Goal: Information Seeking & Learning: Understand process/instructions

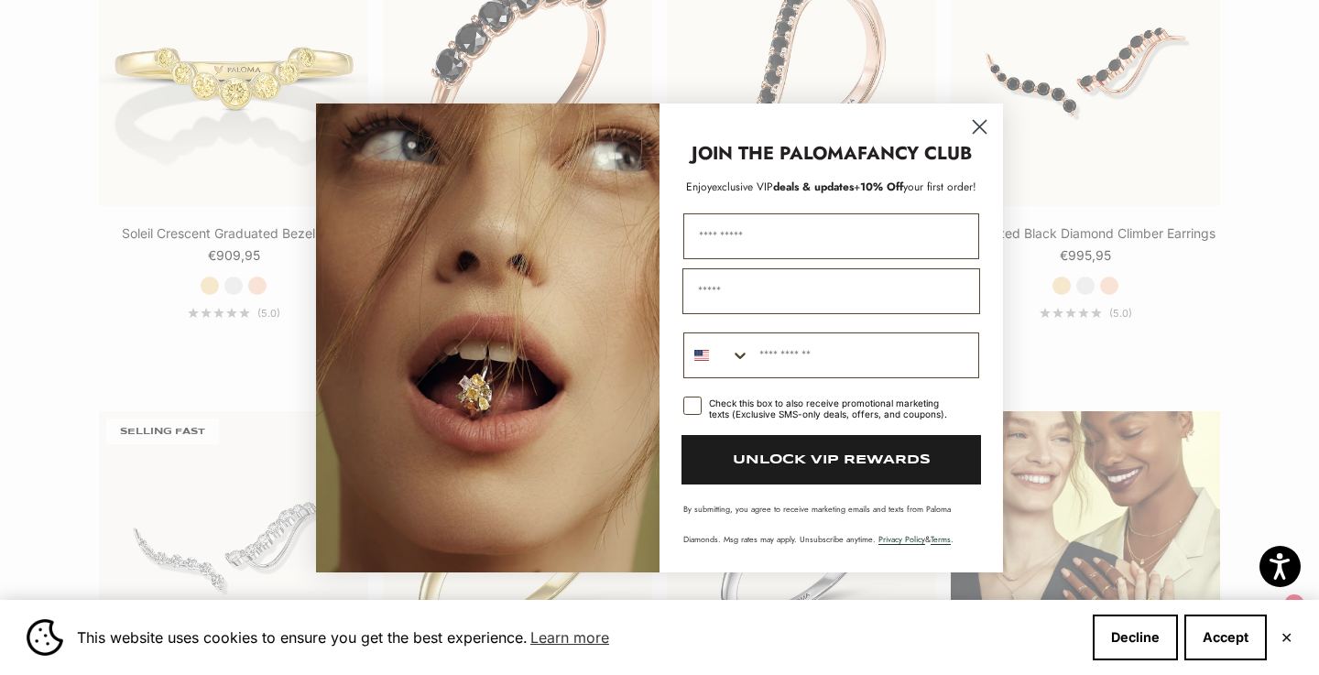
scroll to position [2062, 0]
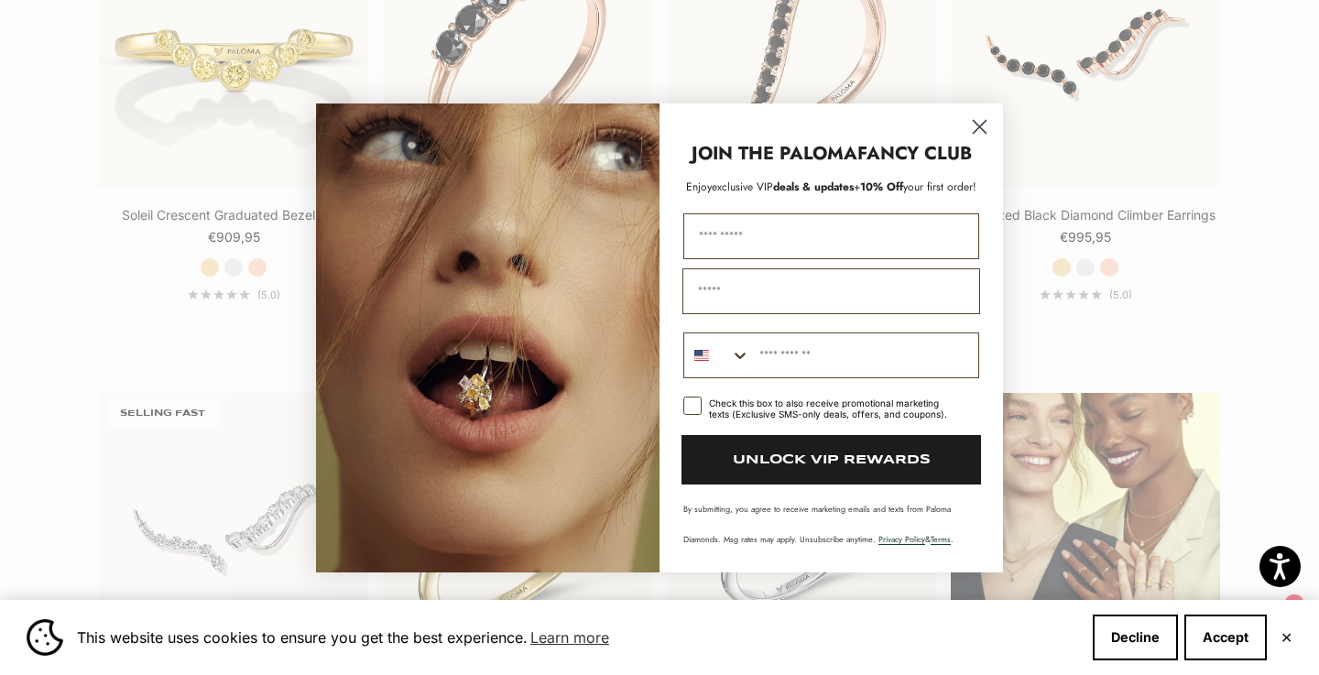
click at [984, 128] on circle "Close dialog" at bounding box center [979, 126] width 30 height 30
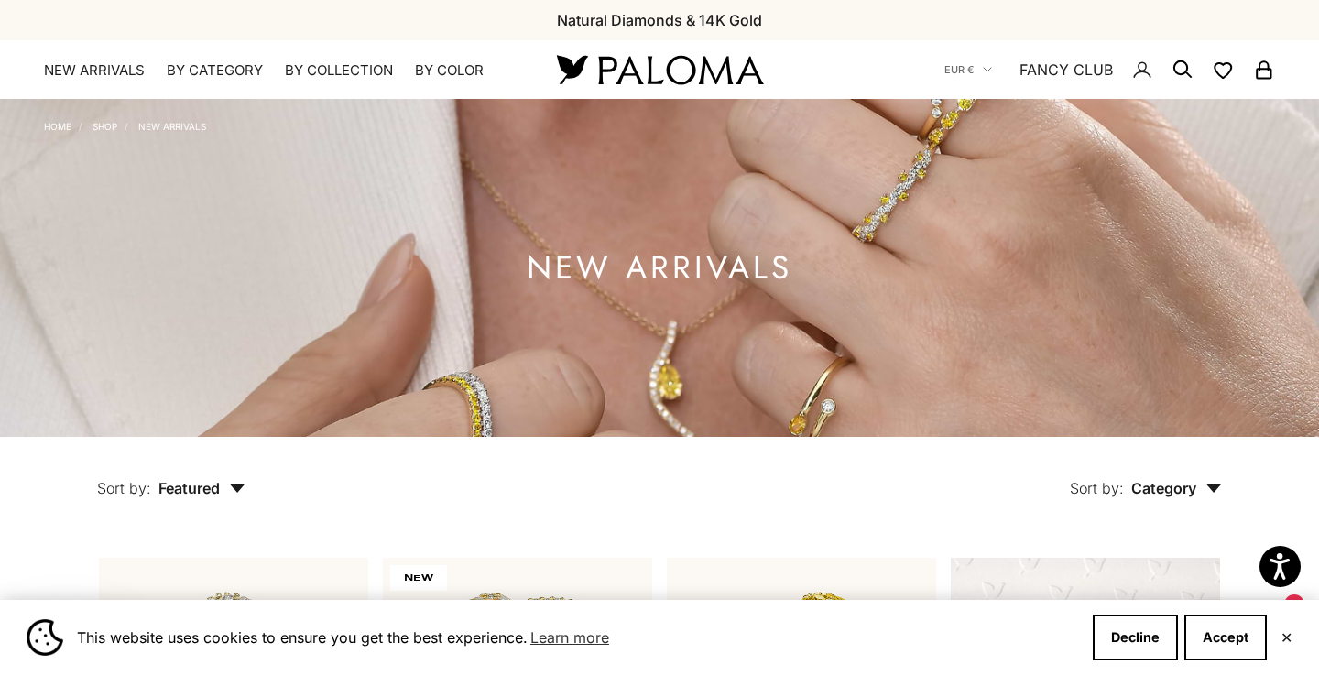
scroll to position [0, 0]
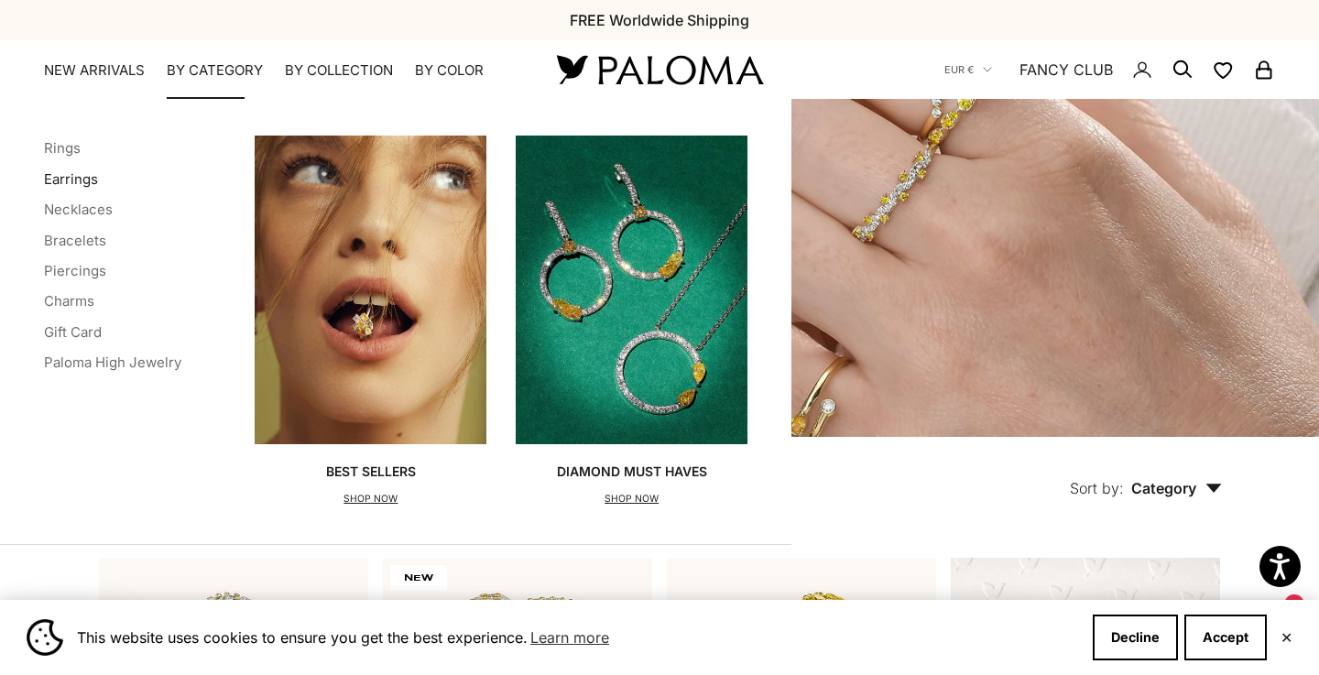
click at [68, 178] on link "Earrings" at bounding box center [71, 178] width 54 height 17
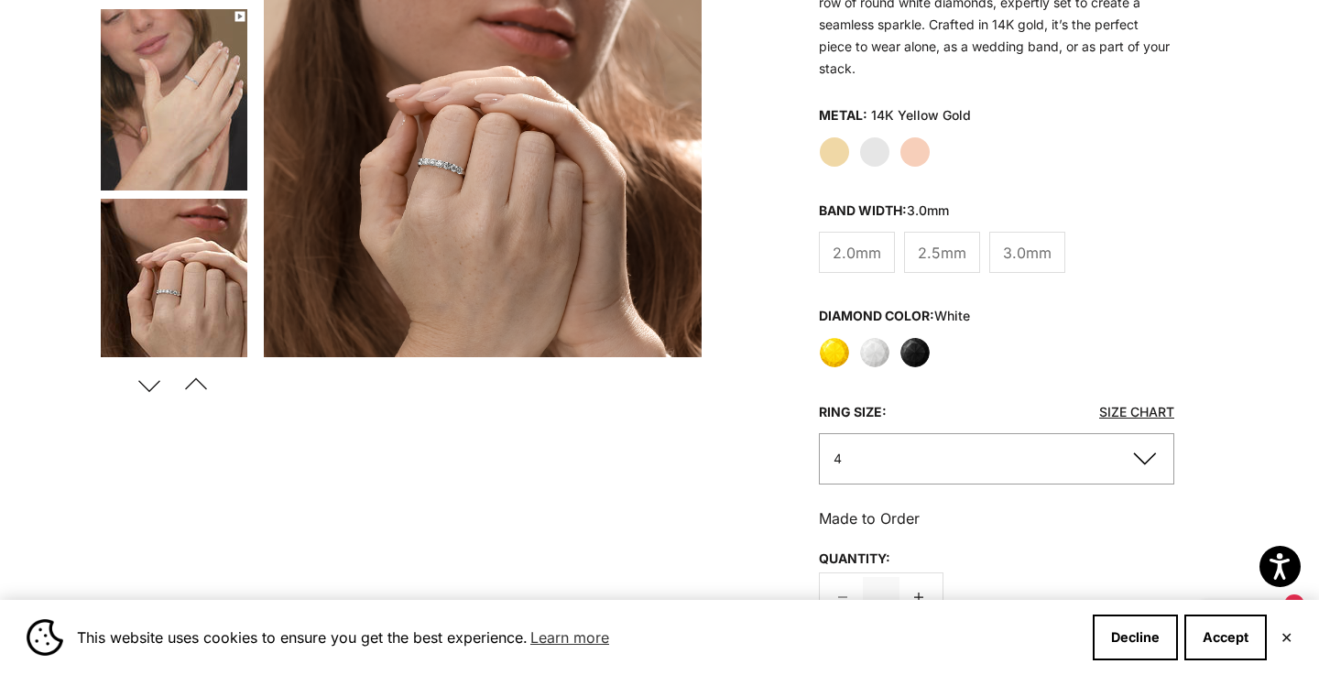
scroll to position [366, 0]
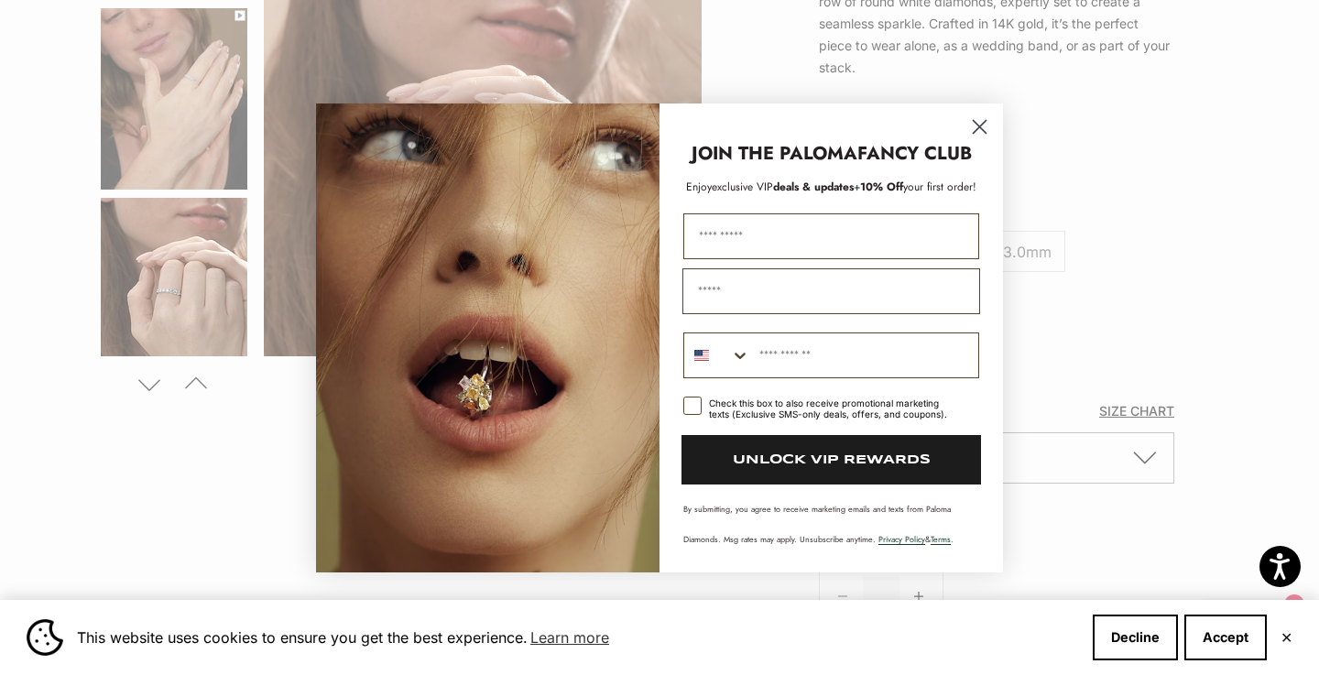
click at [981, 123] on circle "Close dialog" at bounding box center [979, 126] width 30 height 30
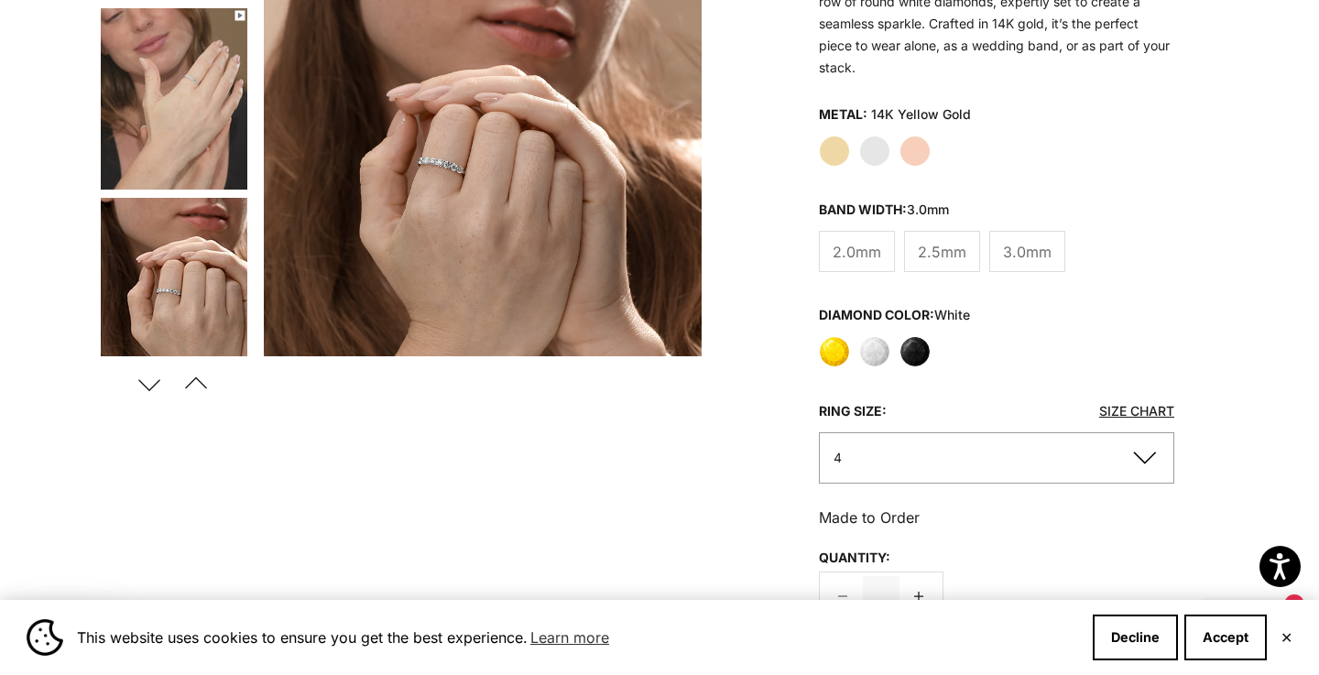
click at [871, 147] on label "White Gold" at bounding box center [874, 151] width 31 height 31
click at [943, 245] on span "2.5mm" at bounding box center [942, 252] width 49 height 24
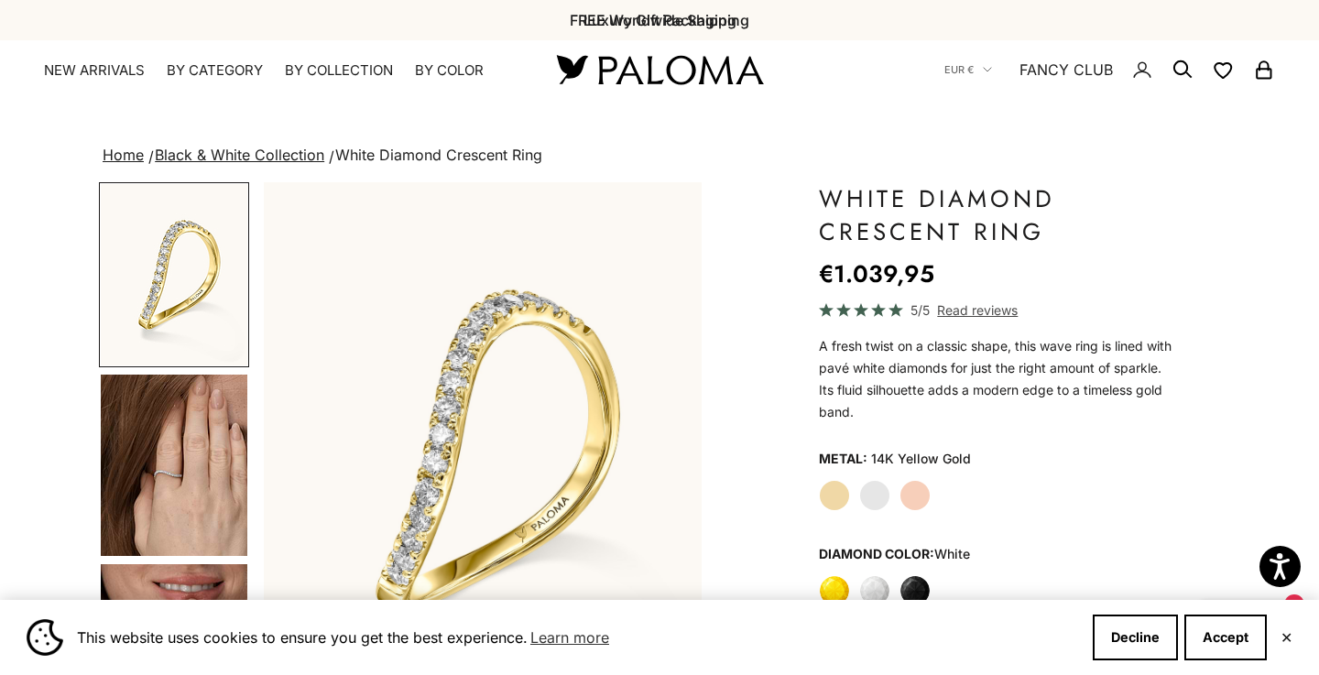
click at [871, 488] on label "White Gold" at bounding box center [874, 495] width 31 height 31
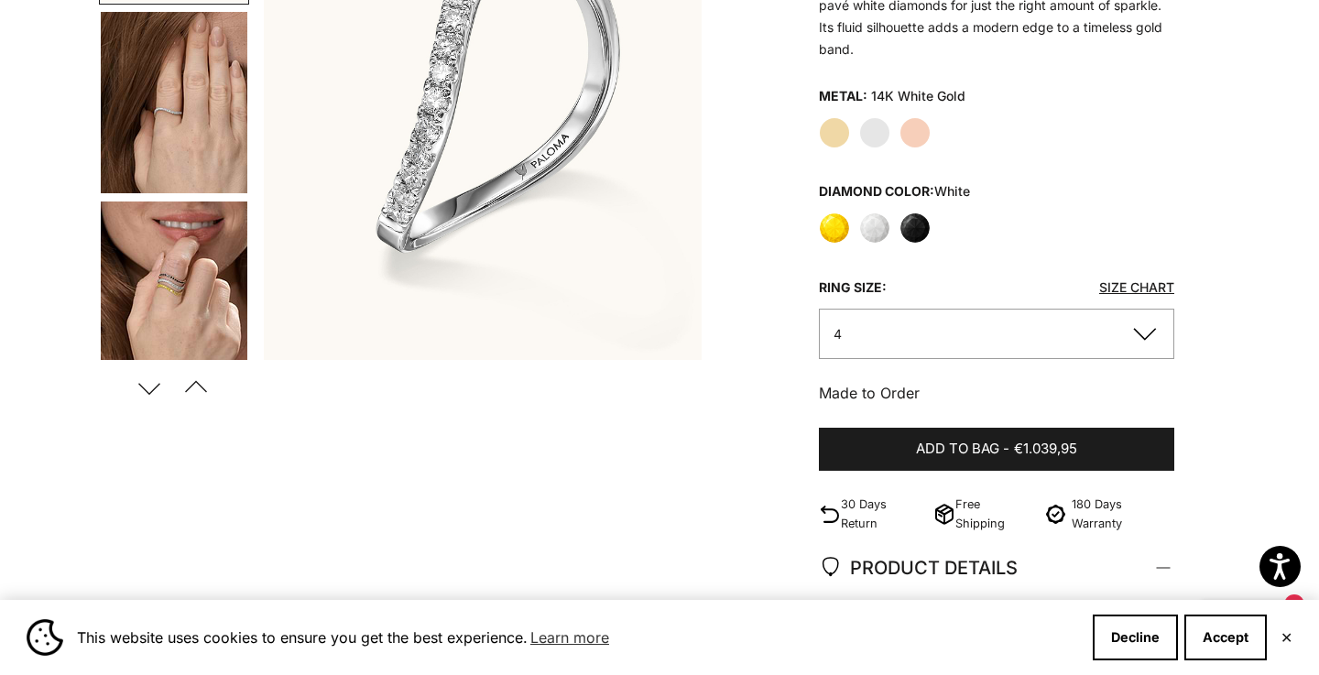
scroll to position [364, 0]
click at [882, 318] on button "4" at bounding box center [996, 333] width 355 height 50
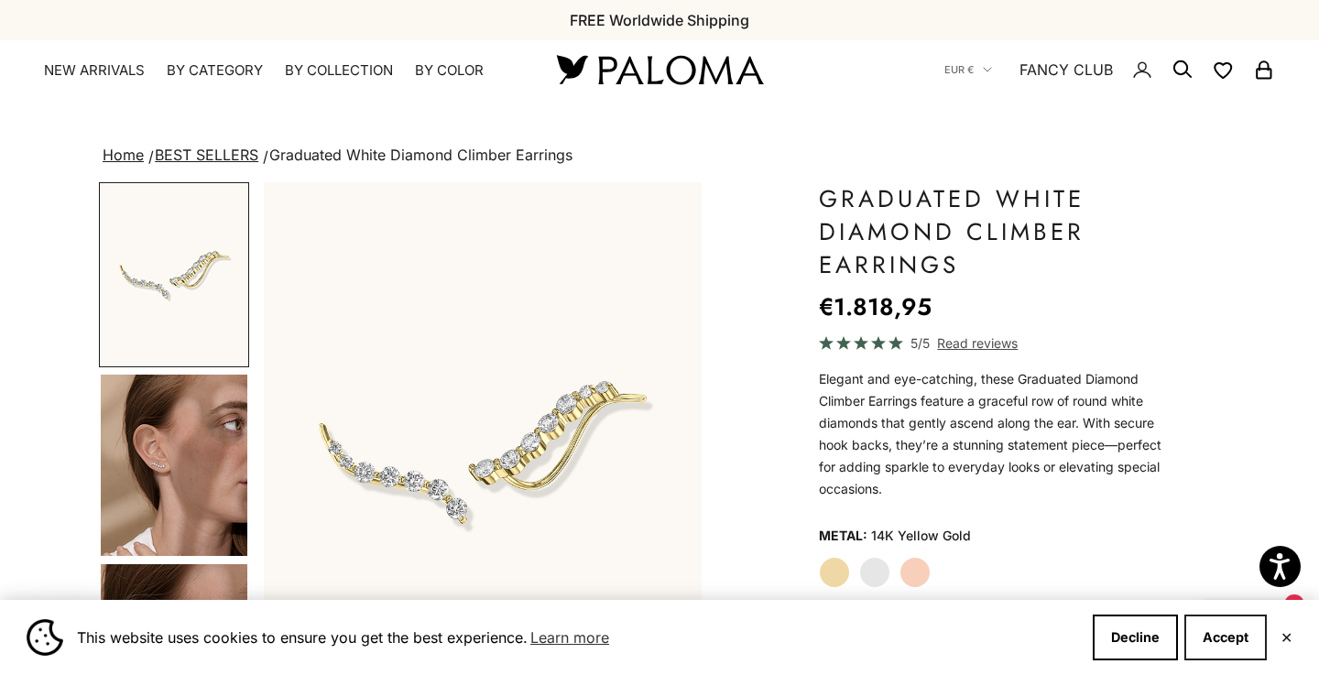
click at [1213, 632] on button "Accept" at bounding box center [1225, 638] width 82 height 46
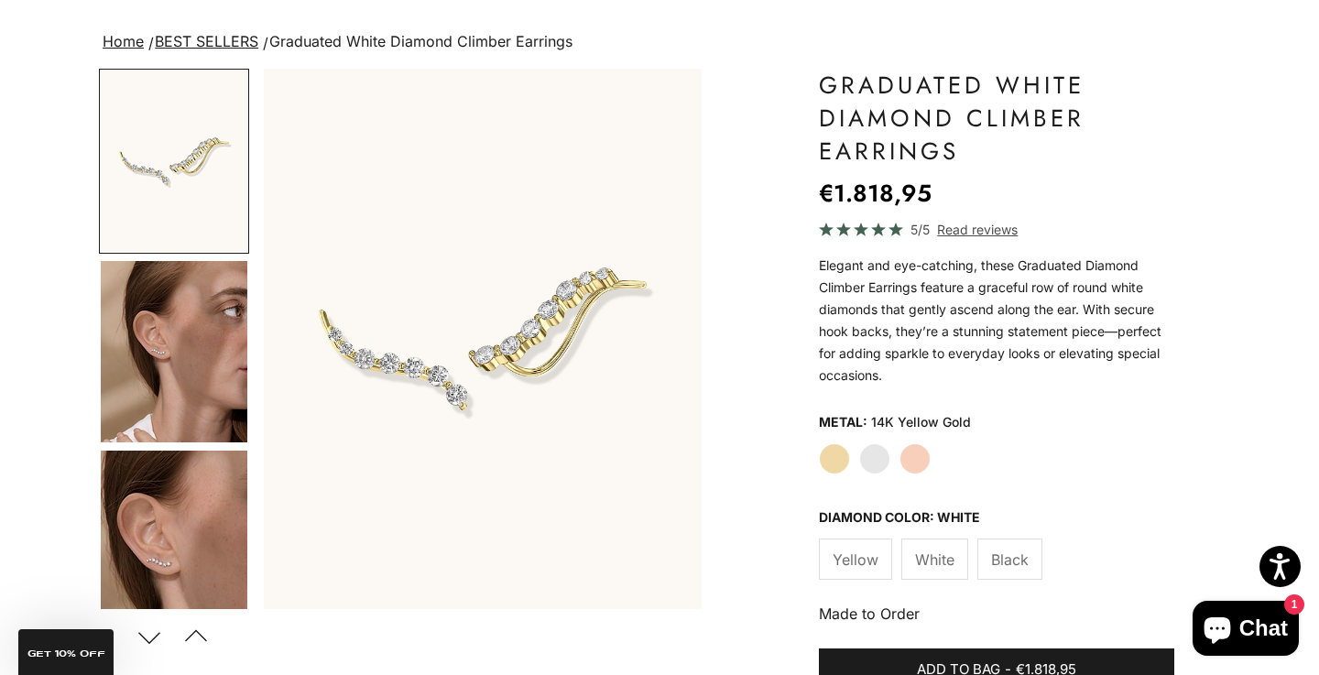
scroll to position [94, 0]
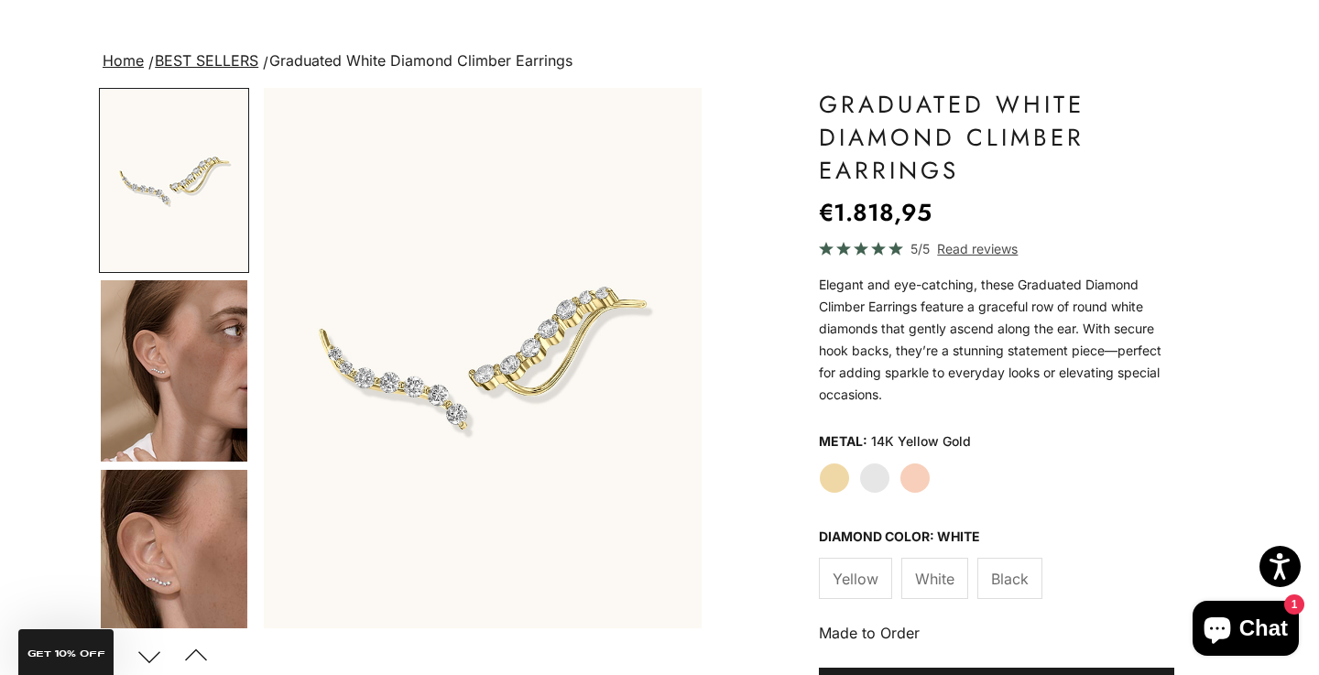
click at [189, 361] on img "Go to item 4" at bounding box center [174, 370] width 147 height 181
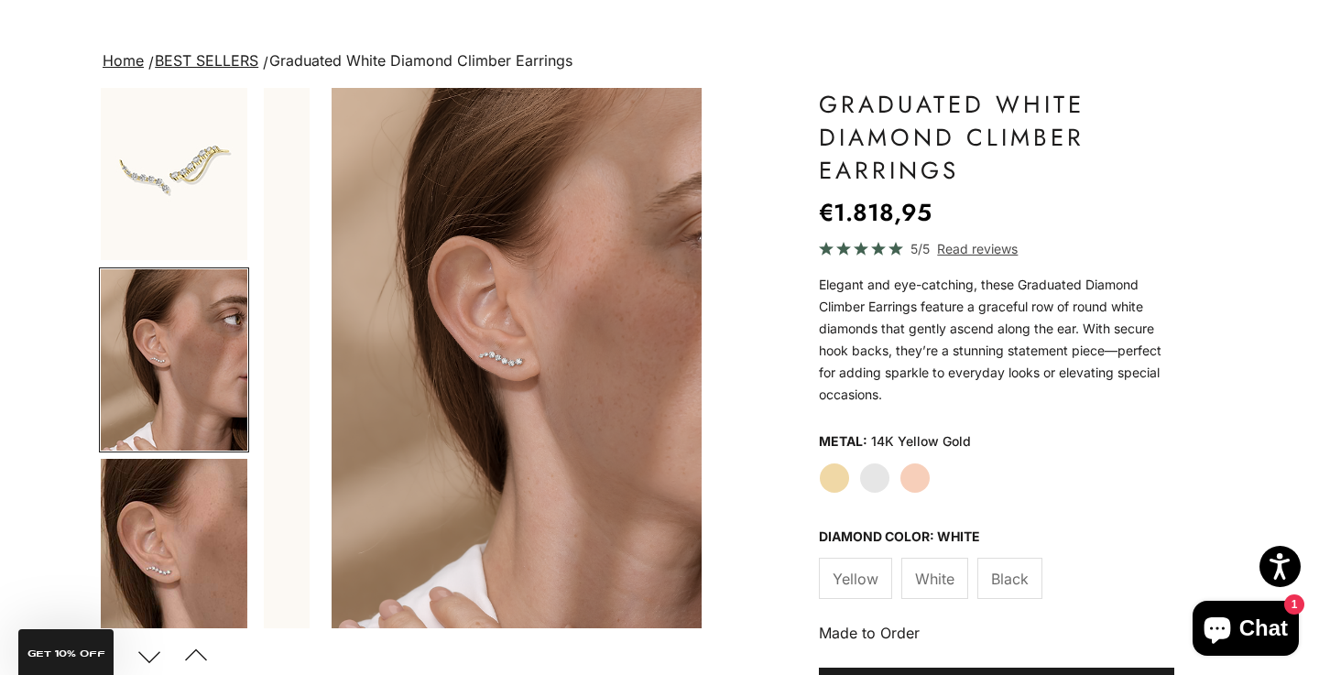
scroll to position [0, 460]
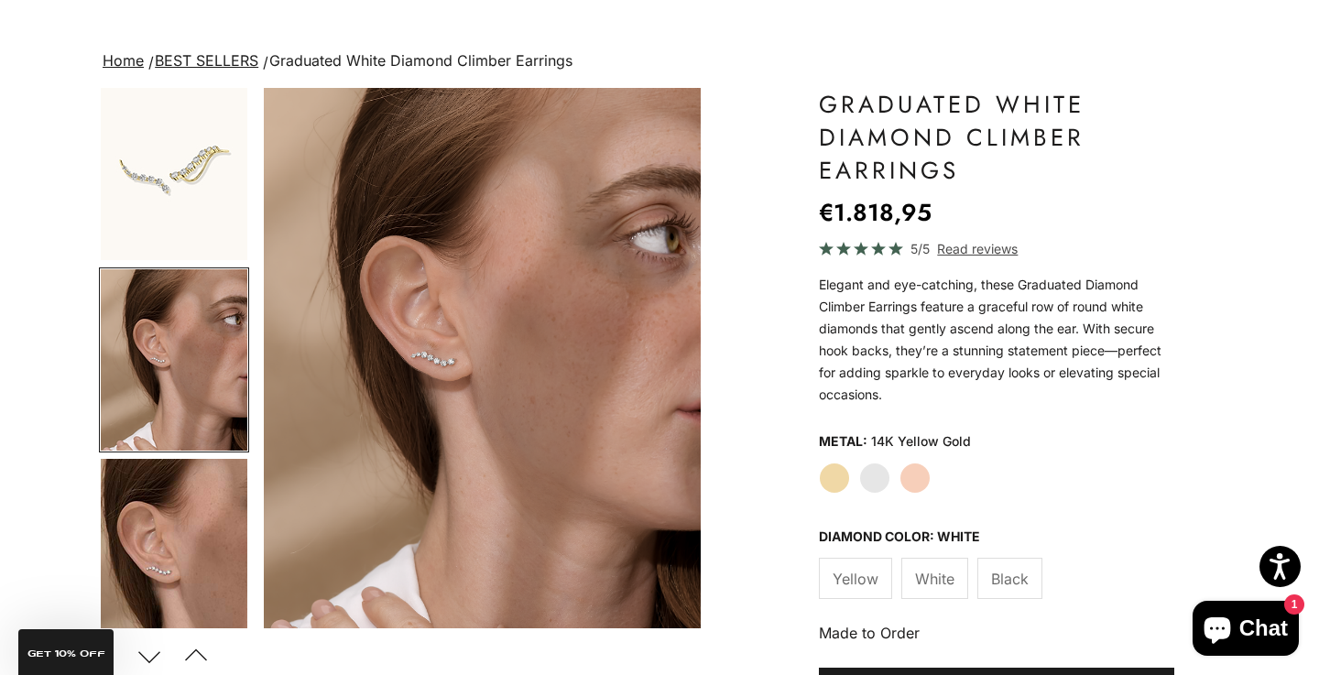
click at [173, 593] on img "Go to item 5" at bounding box center [174, 549] width 147 height 181
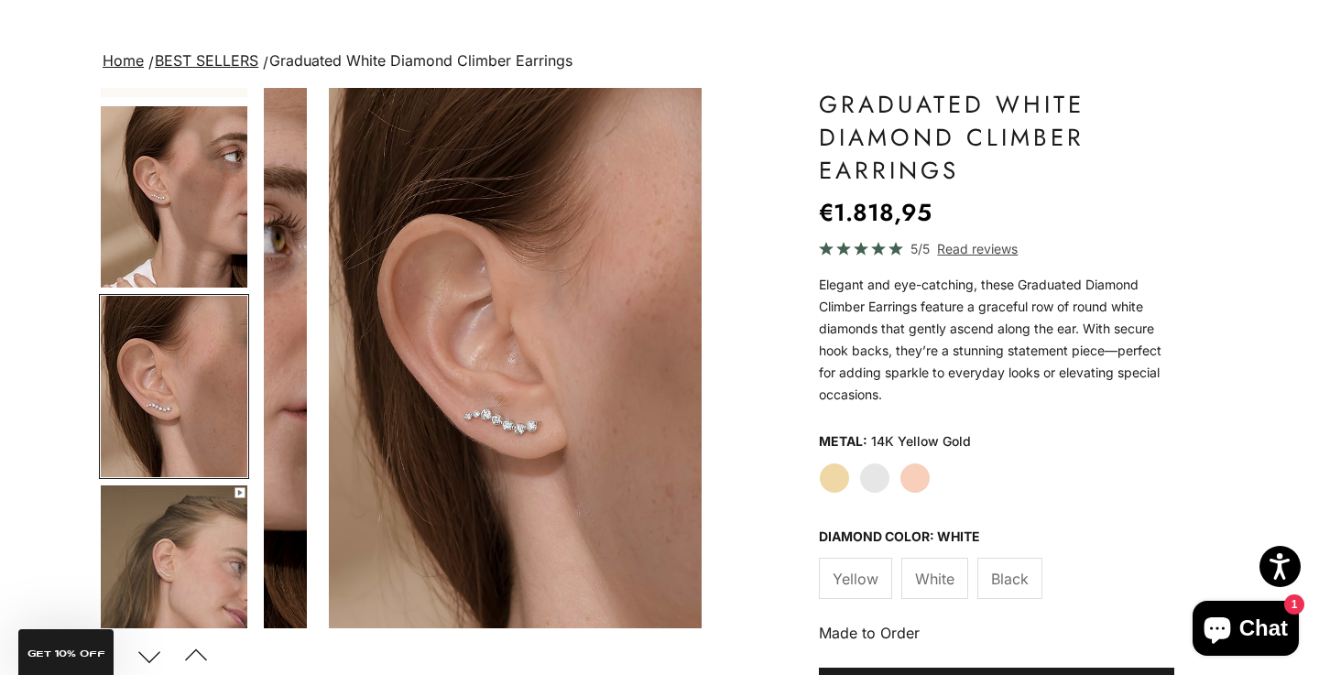
scroll to position [0, 919]
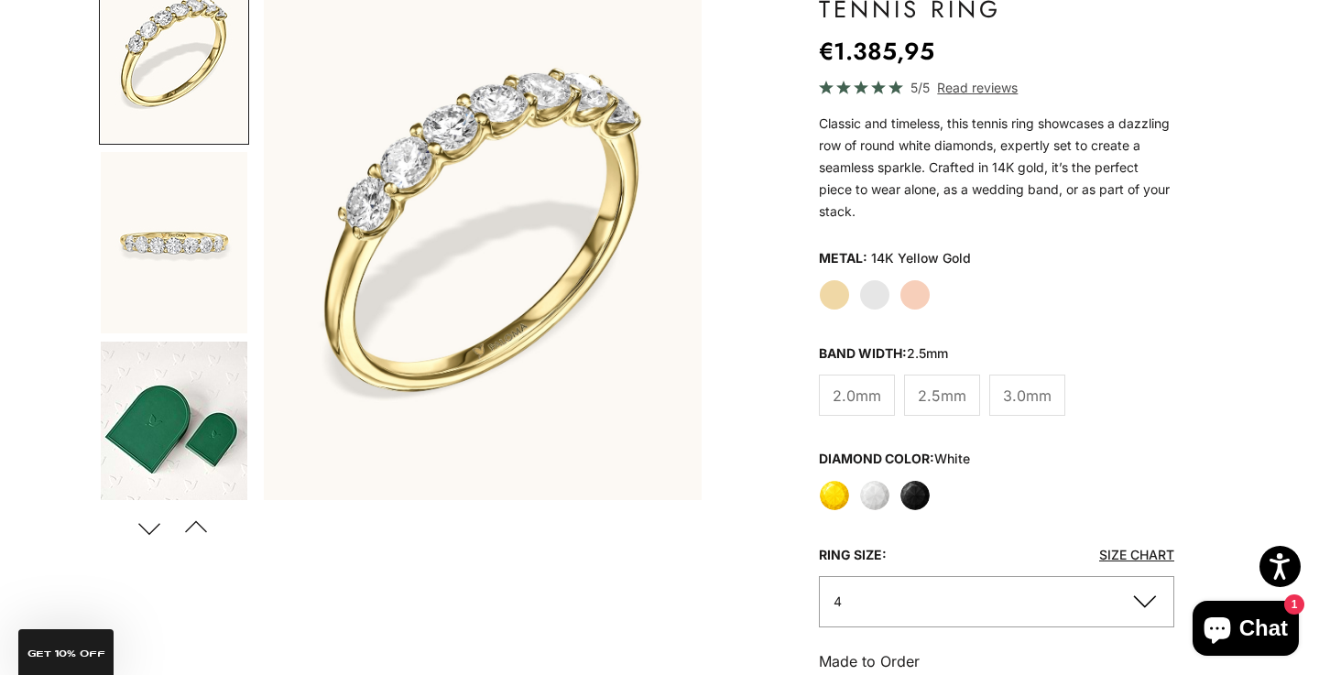
scroll to position [245, 0]
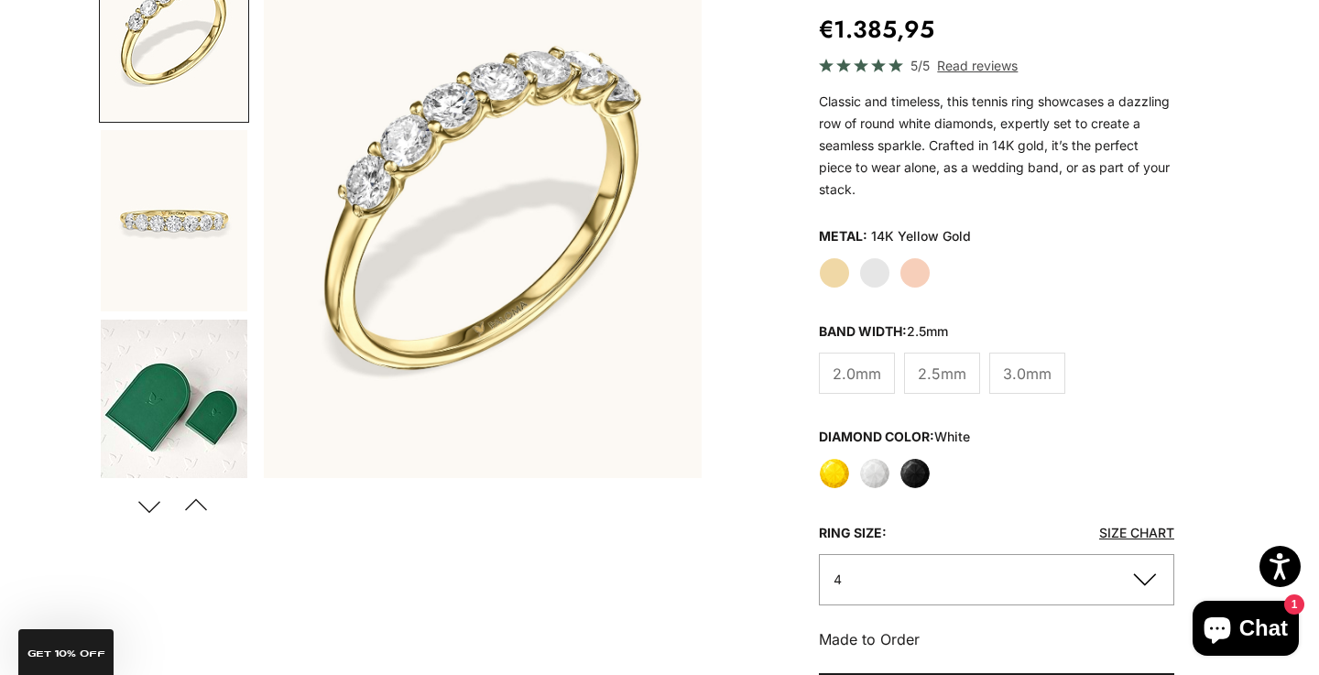
click at [1015, 381] on span "3.0mm" at bounding box center [1027, 374] width 49 height 24
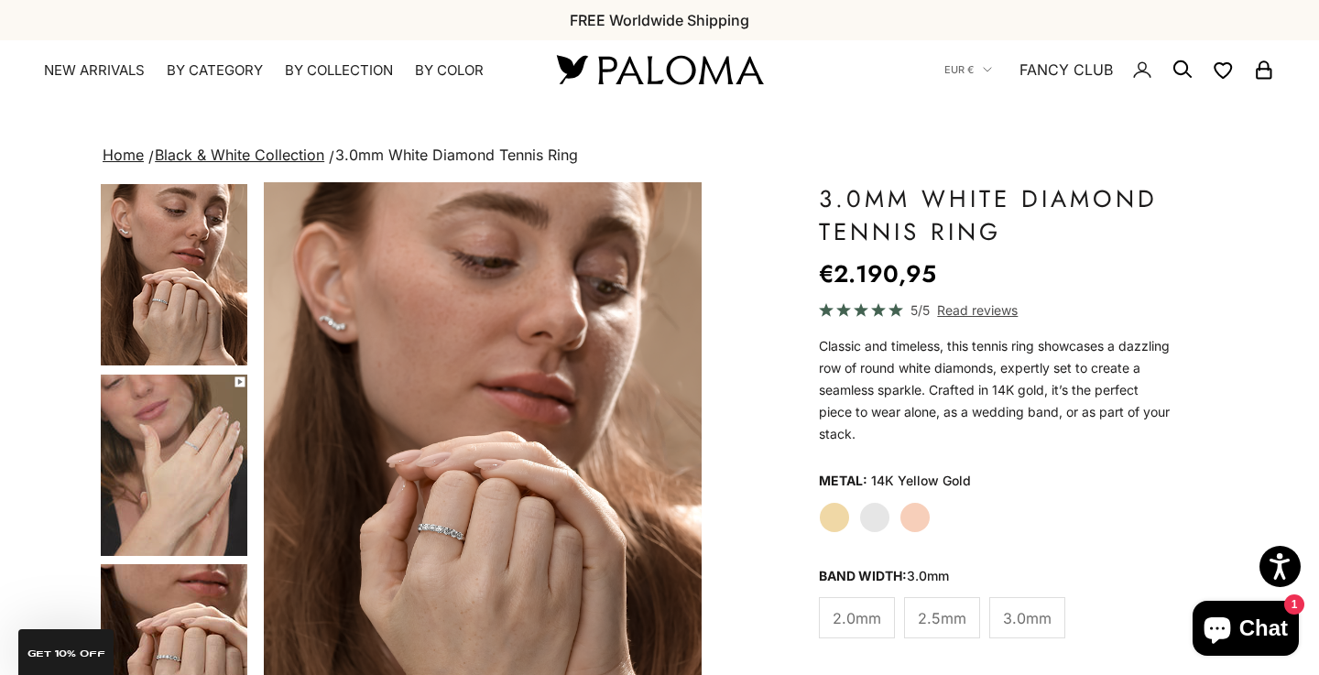
click at [882, 516] on label "White Gold" at bounding box center [874, 517] width 31 height 31
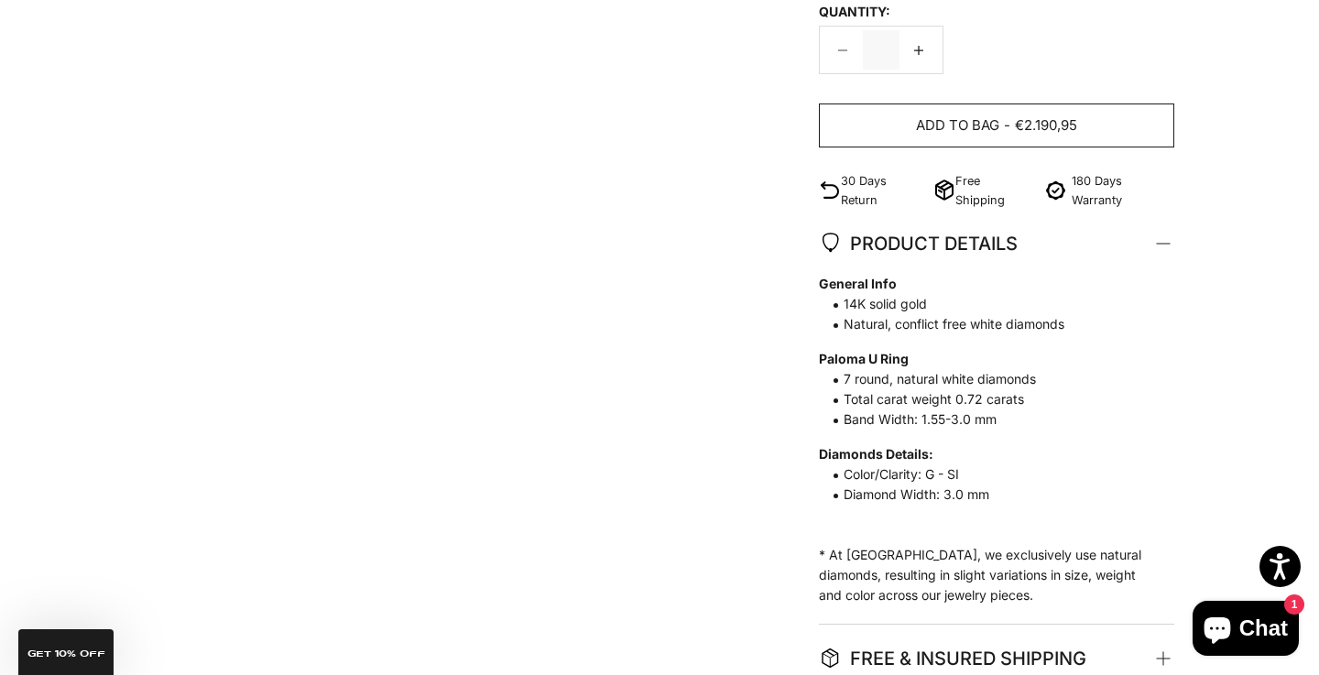
scroll to position [919, 0]
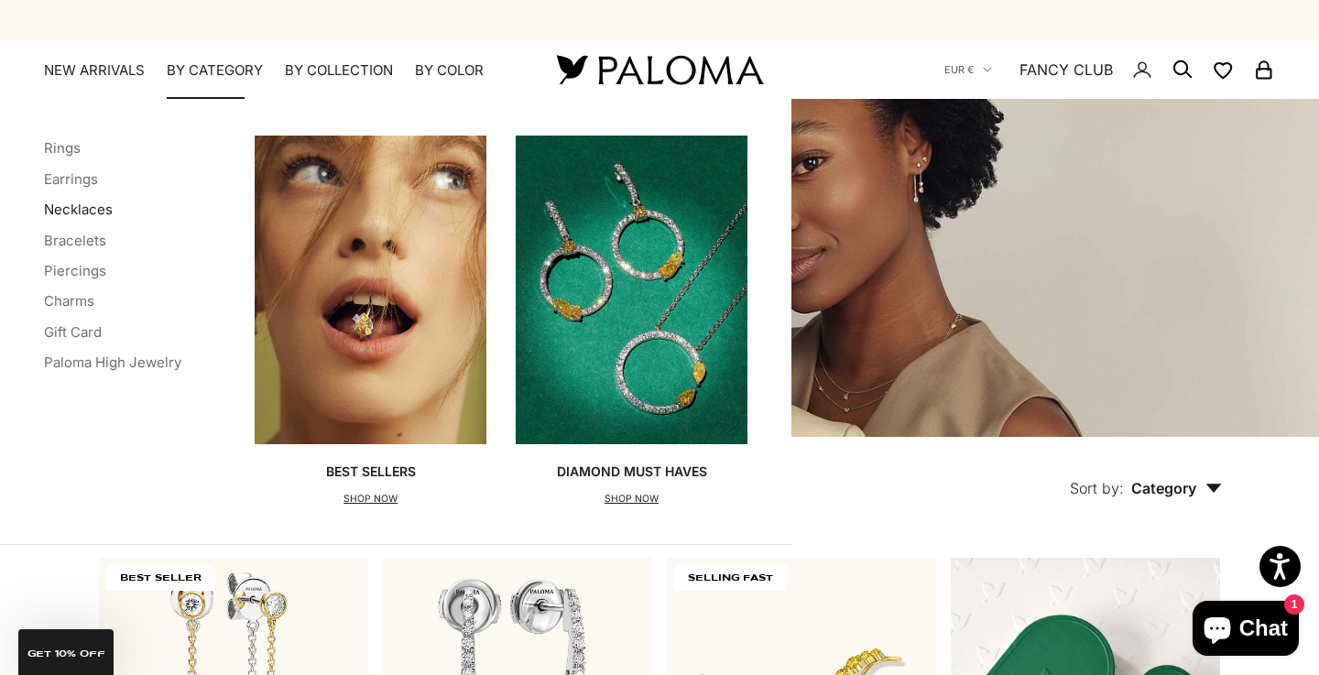
click at [90, 204] on link "Necklaces" at bounding box center [78, 209] width 69 height 17
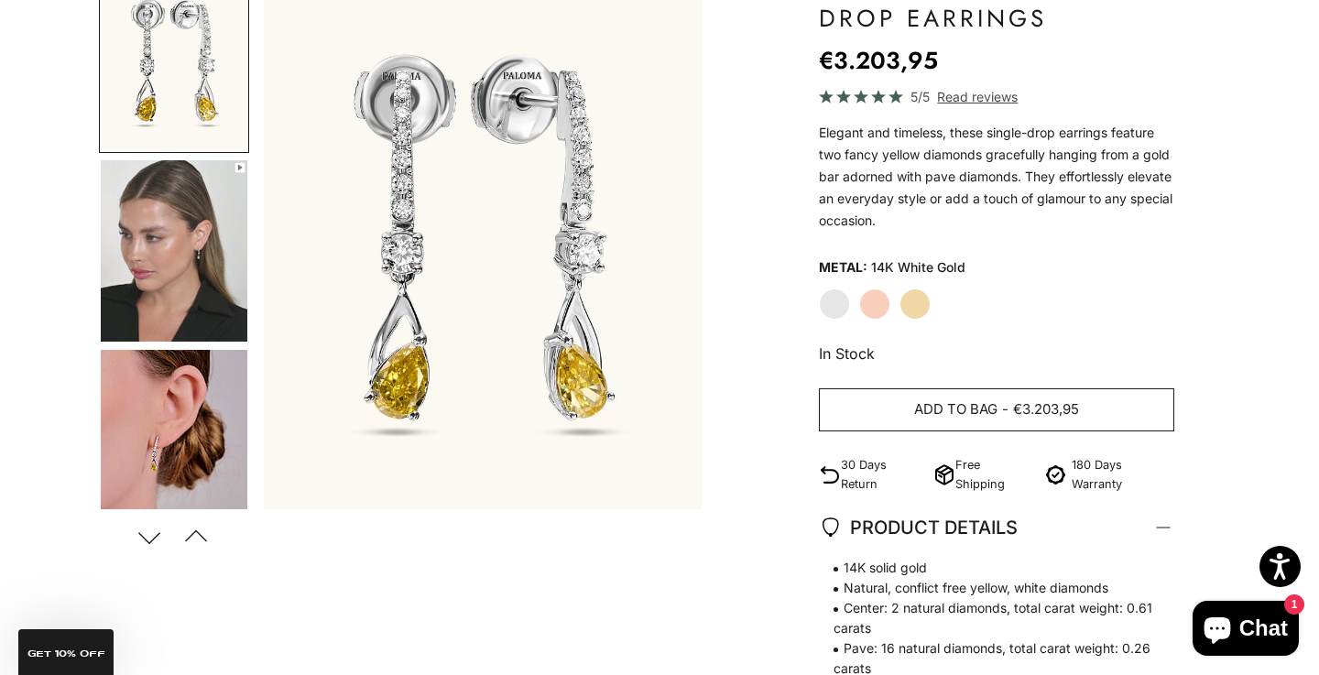
scroll to position [203, 0]
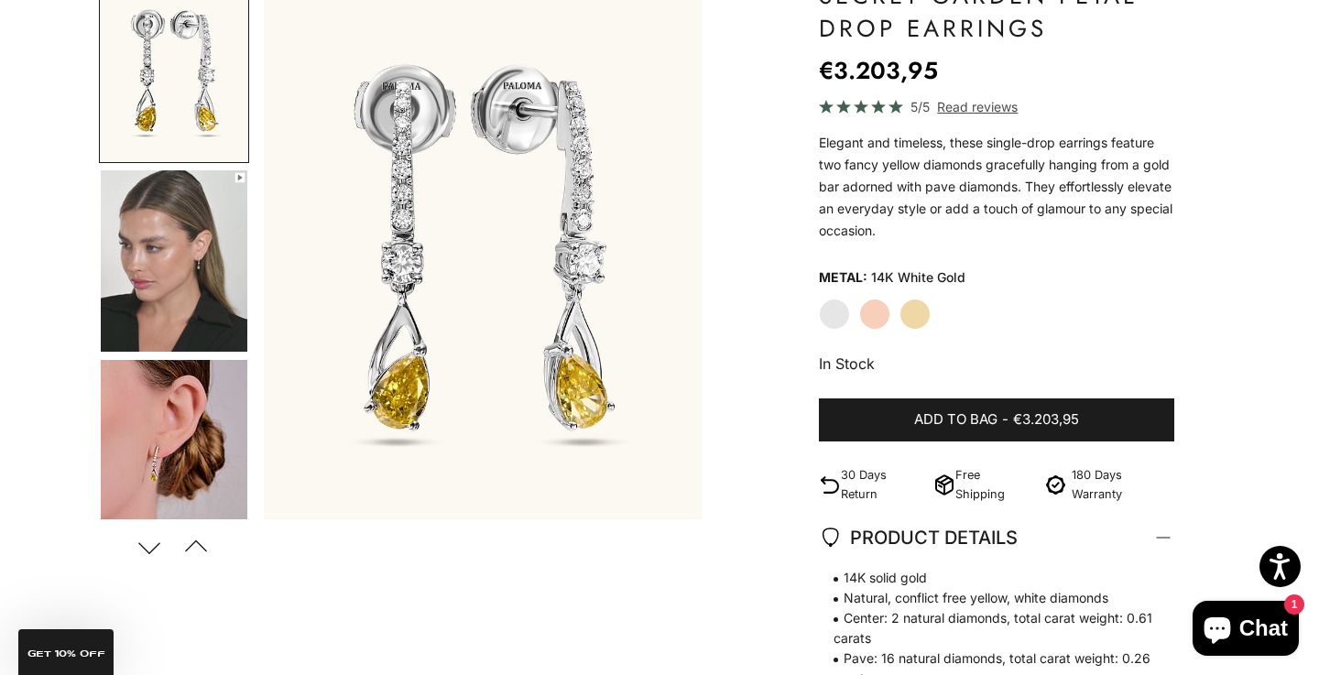
click at [184, 259] on img "Go to item 4" at bounding box center [174, 260] width 147 height 181
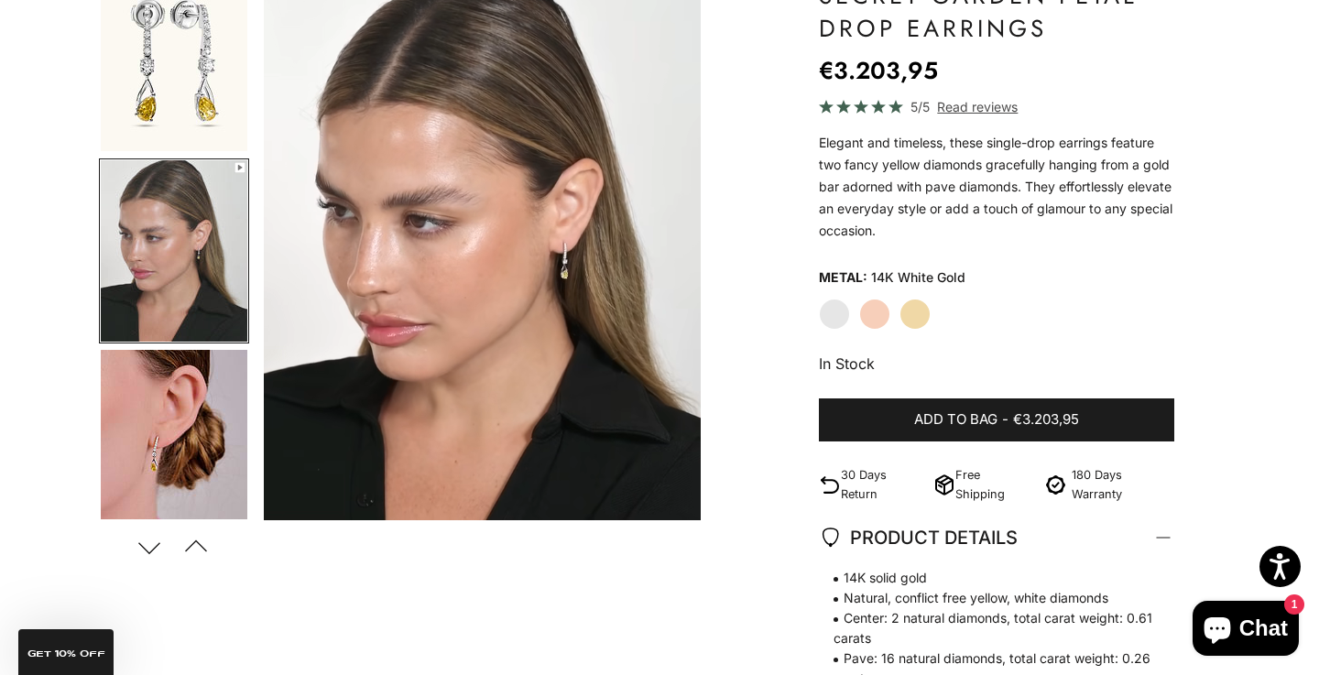
click at [165, 401] on img "Go to item 5" at bounding box center [174, 440] width 147 height 181
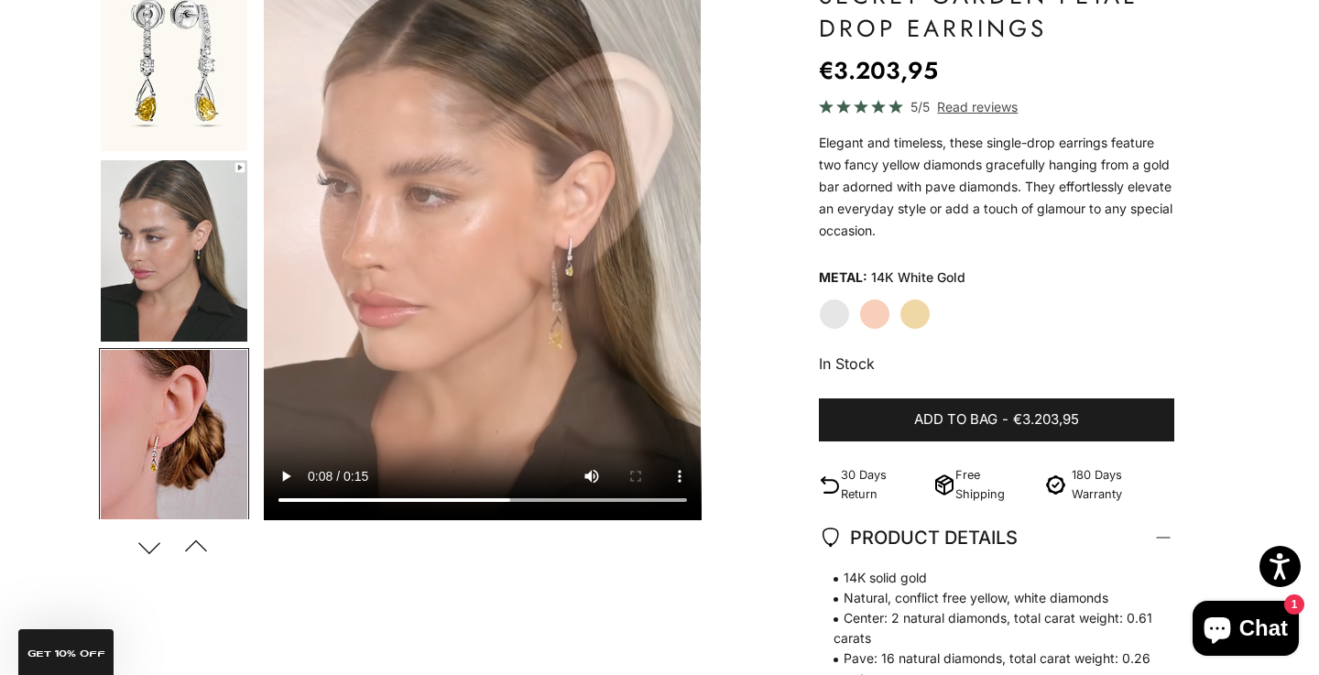
scroll to position [0, 919]
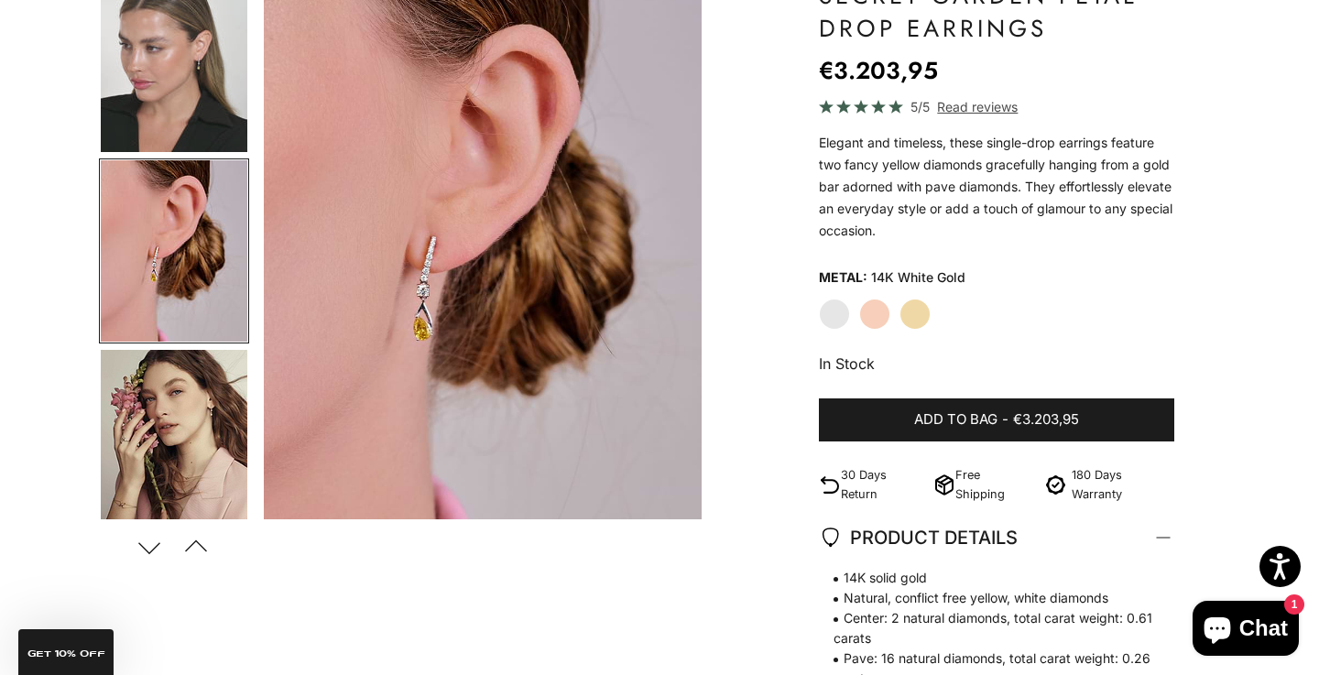
click at [165, 401] on img "Go to item 6" at bounding box center [174, 440] width 147 height 181
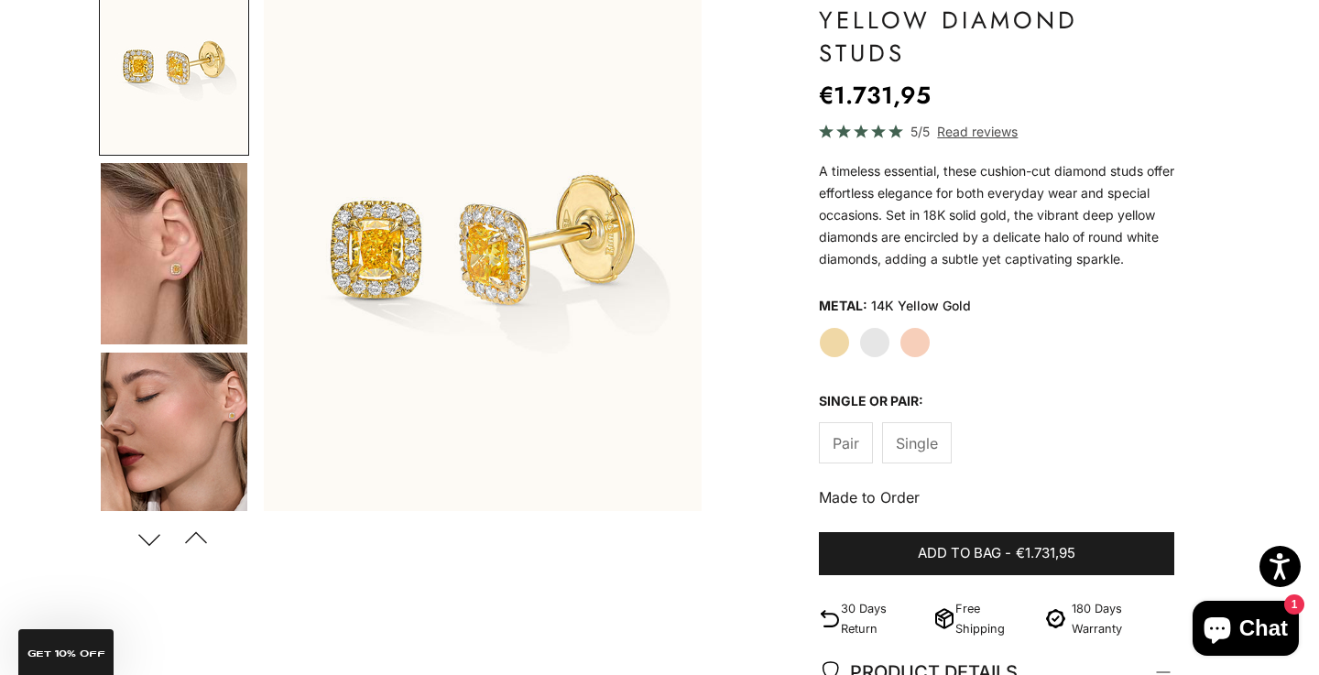
scroll to position [236, 0]
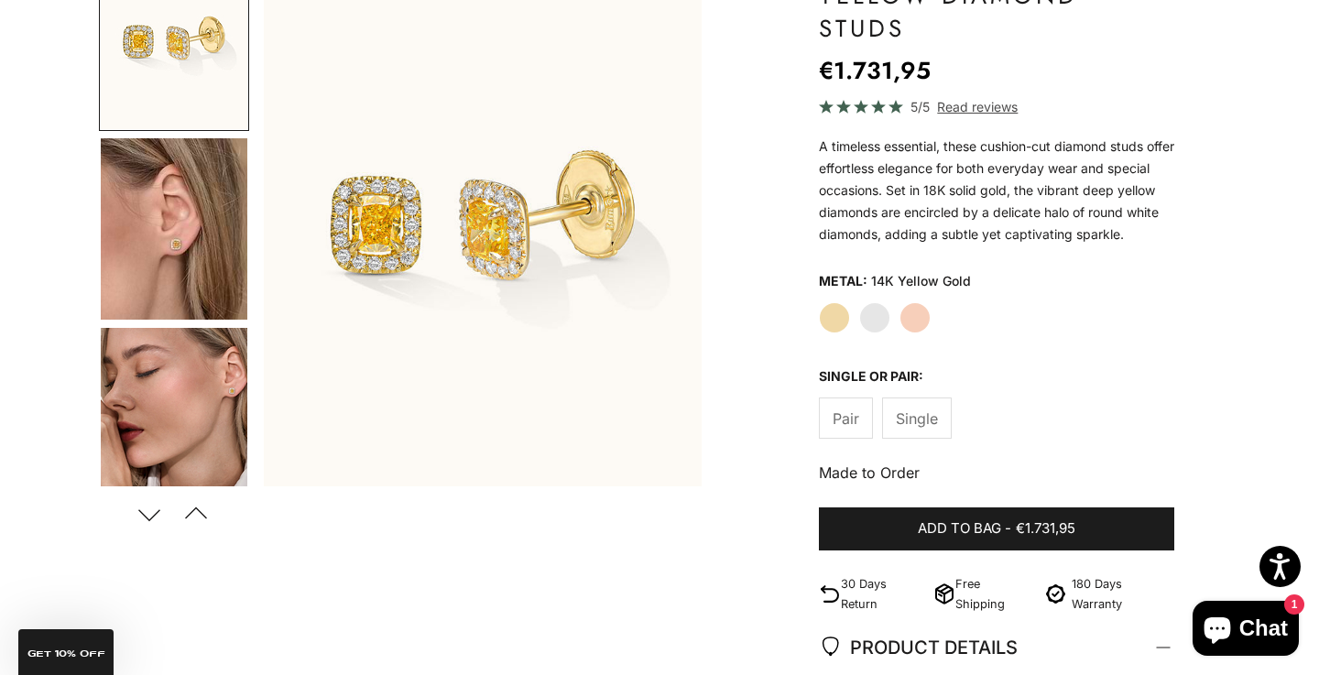
click at [834, 407] on span "Pair" at bounding box center [845, 419] width 27 height 24
click at [874, 302] on label "White Gold" at bounding box center [874, 317] width 31 height 31
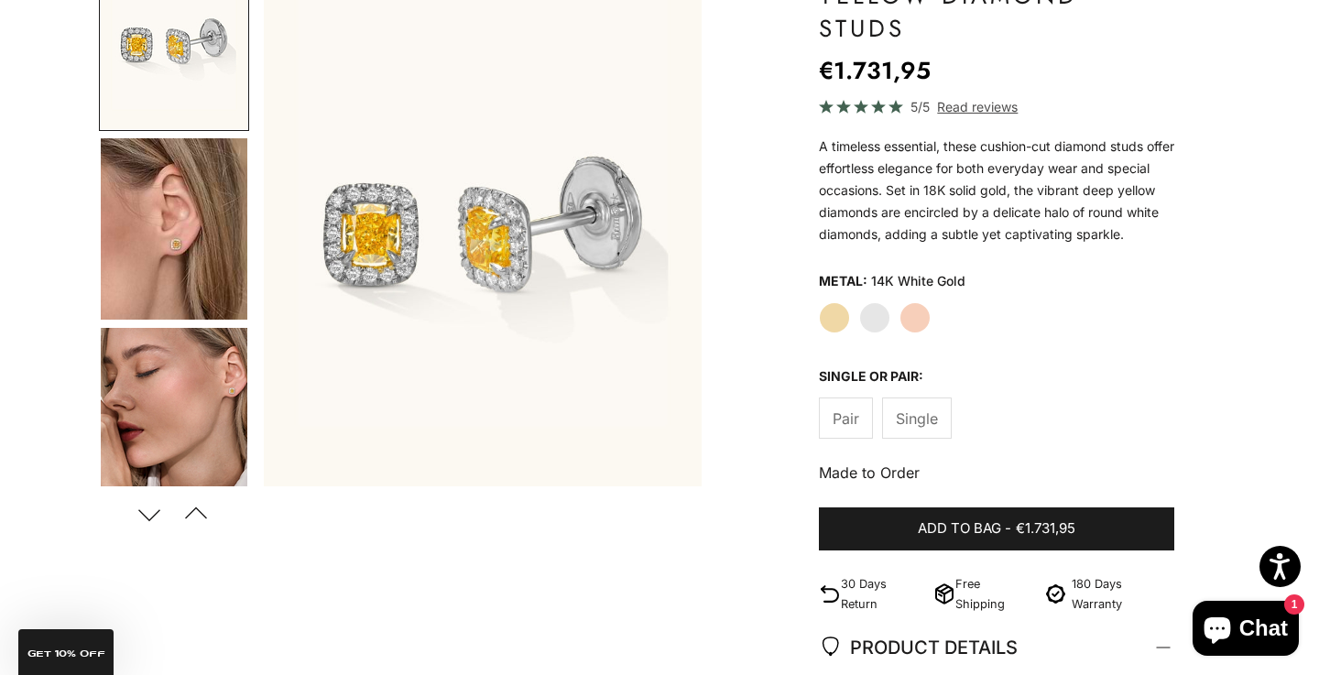
click at [168, 260] on img "Go to item 4" at bounding box center [174, 228] width 147 height 181
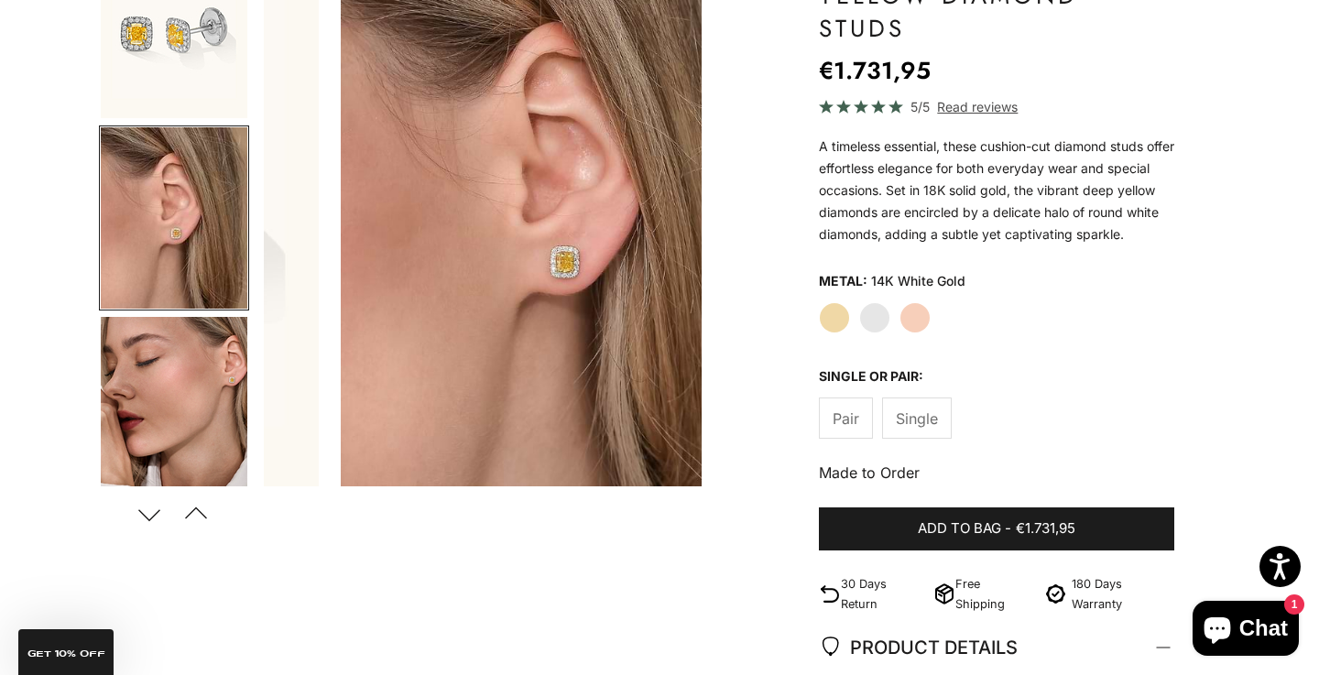
scroll to position [0, 460]
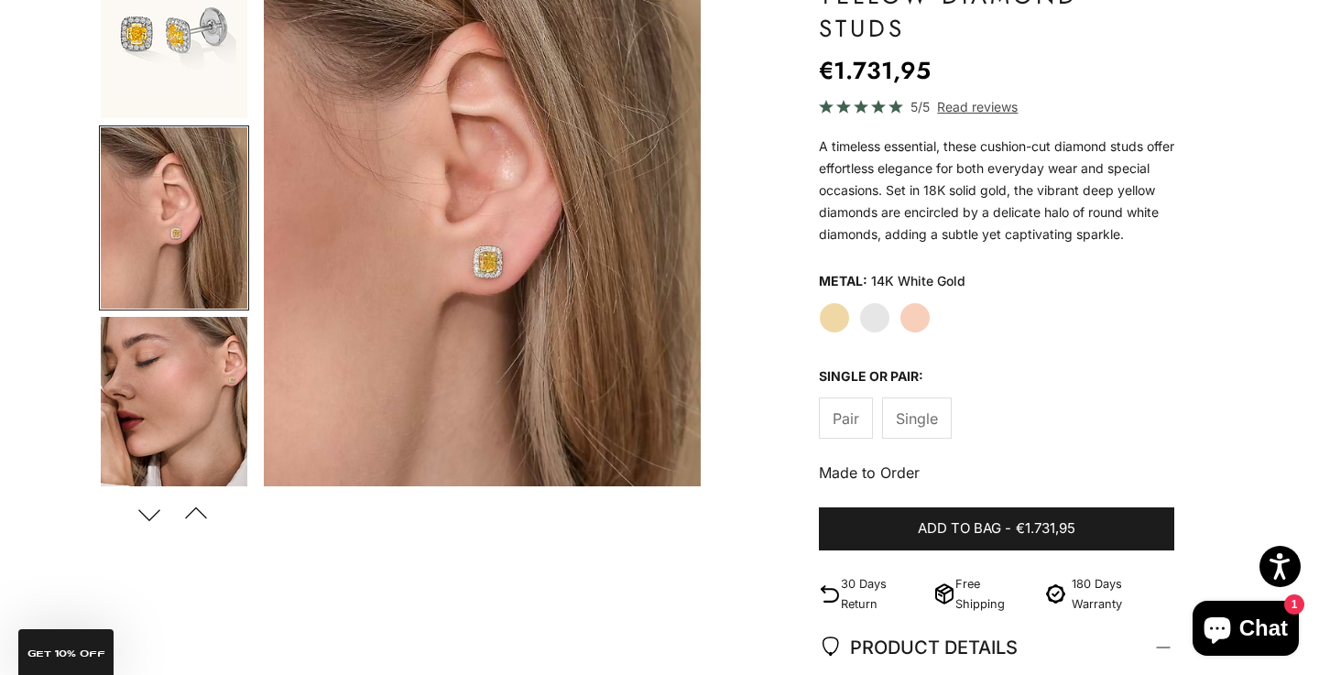
click at [158, 346] on img "Go to item 5" at bounding box center [174, 407] width 147 height 181
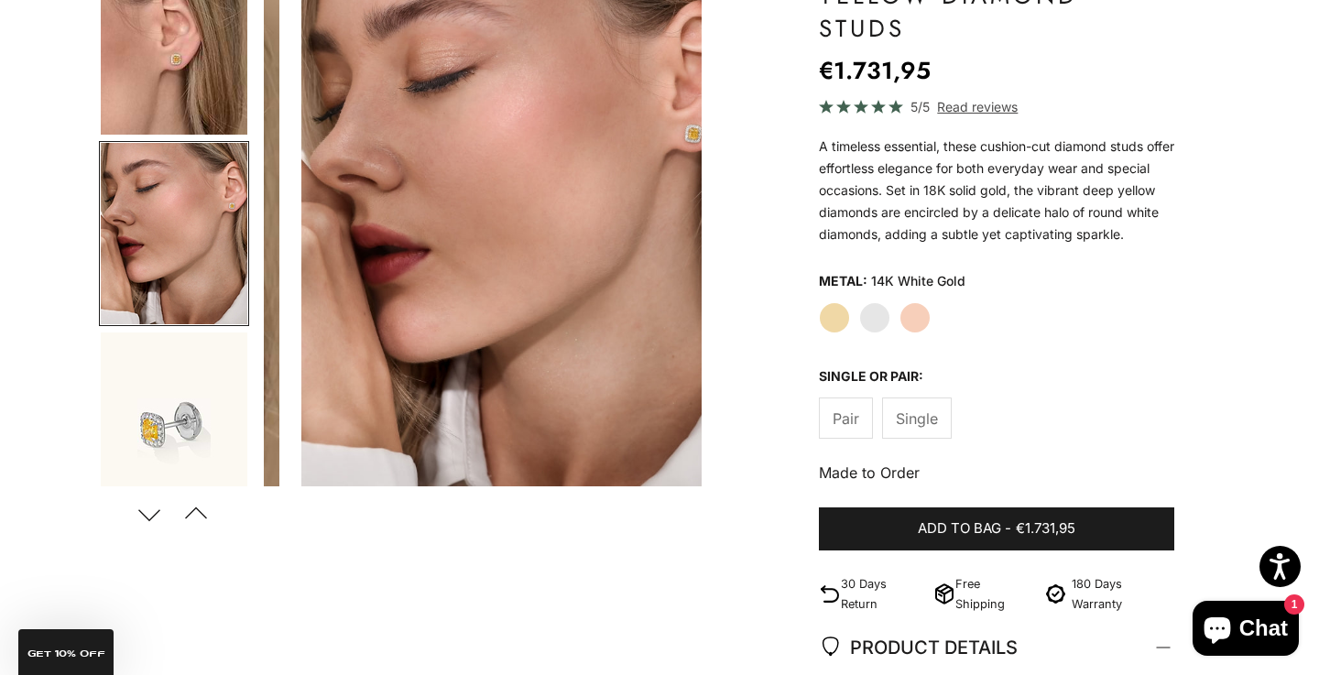
scroll to position [0, 919]
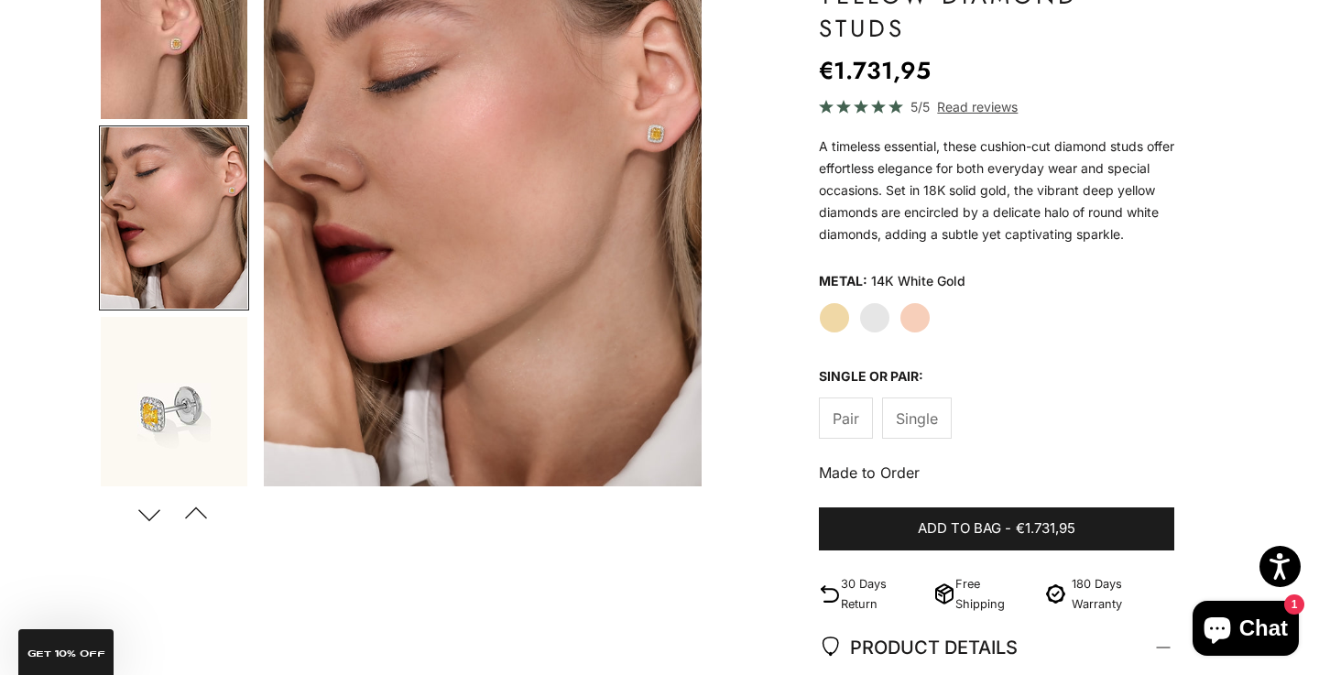
click at [158, 346] on img "Go to item 8" at bounding box center [174, 407] width 147 height 181
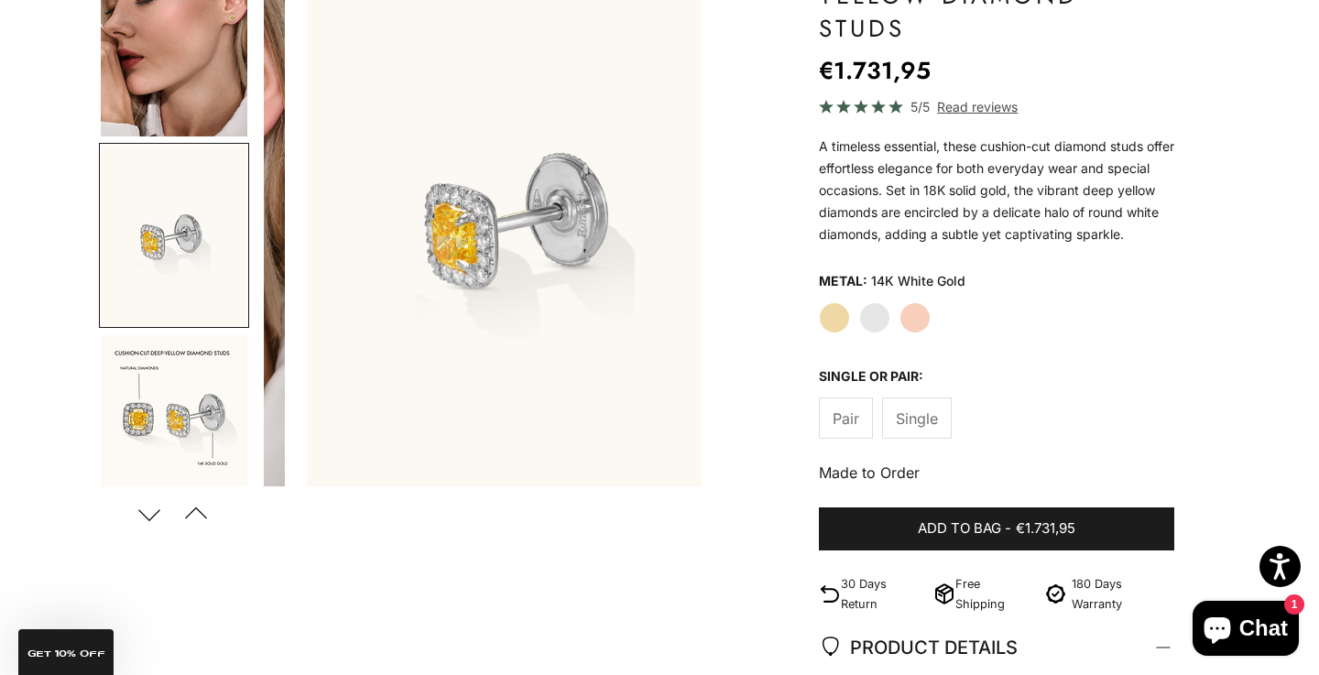
scroll to position [0, 1378]
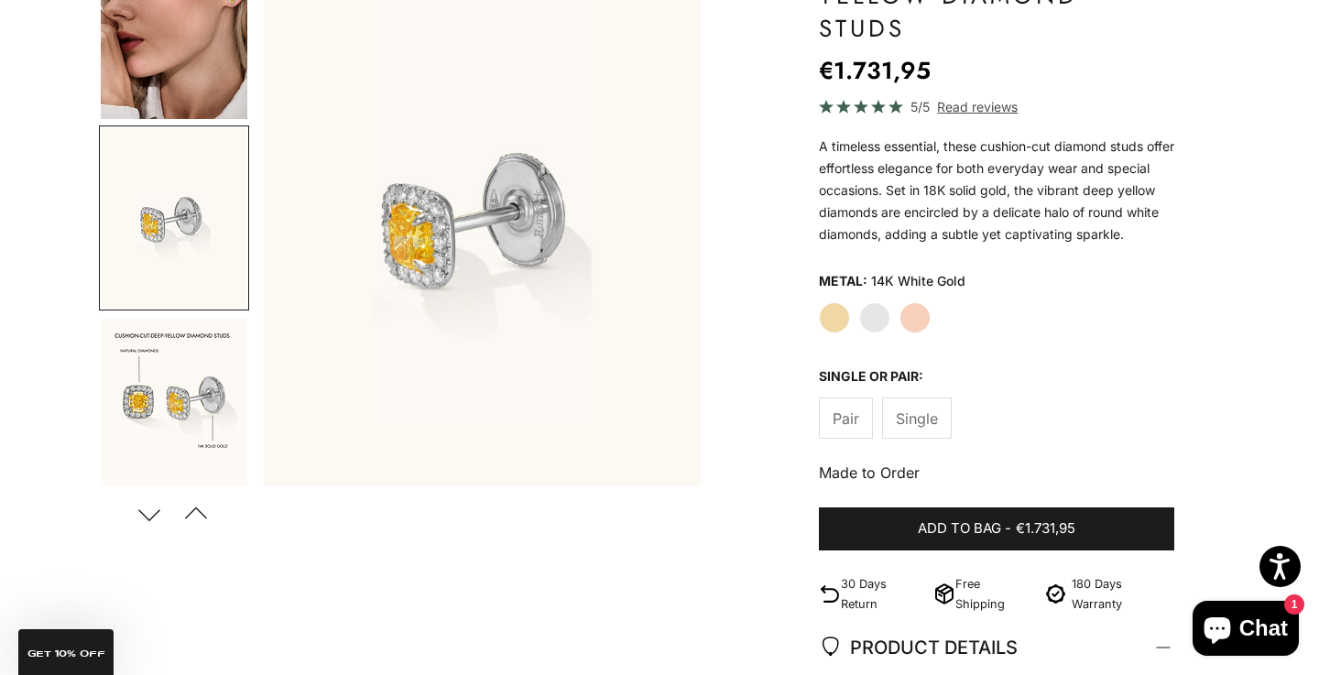
click at [167, 447] on img "Go to item 11" at bounding box center [174, 408] width 147 height 181
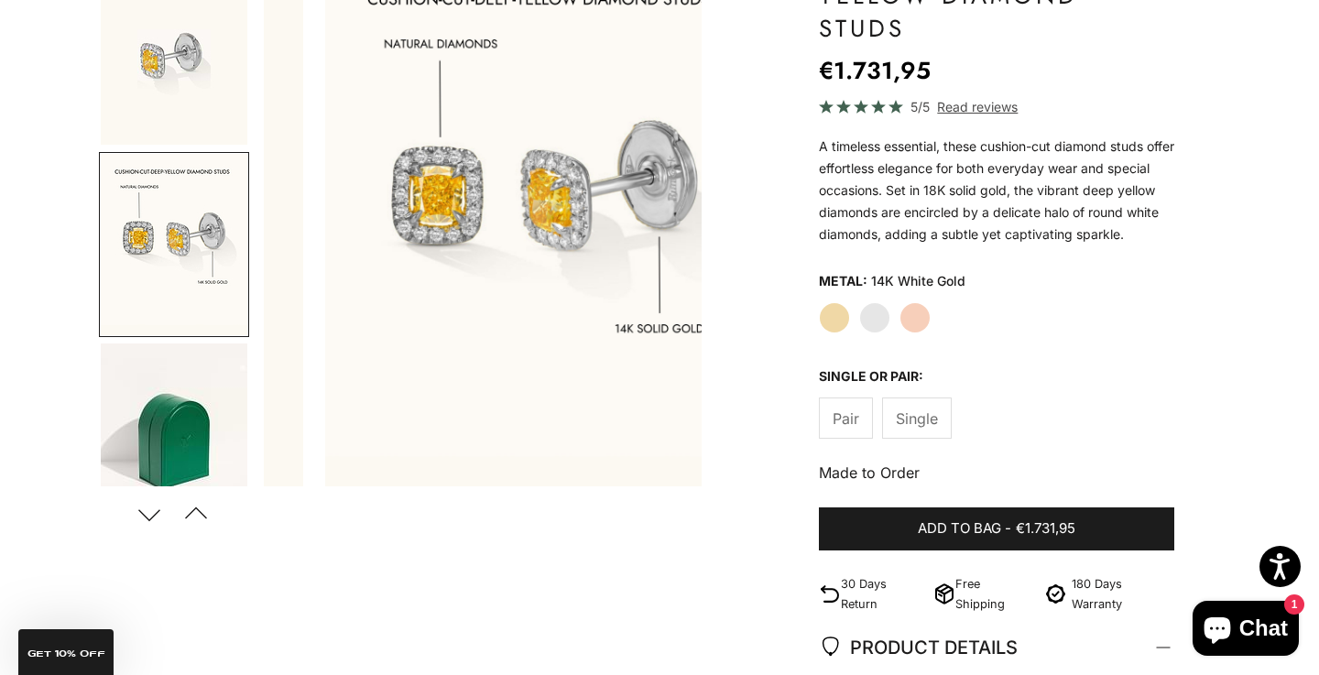
scroll to position [0, 1837]
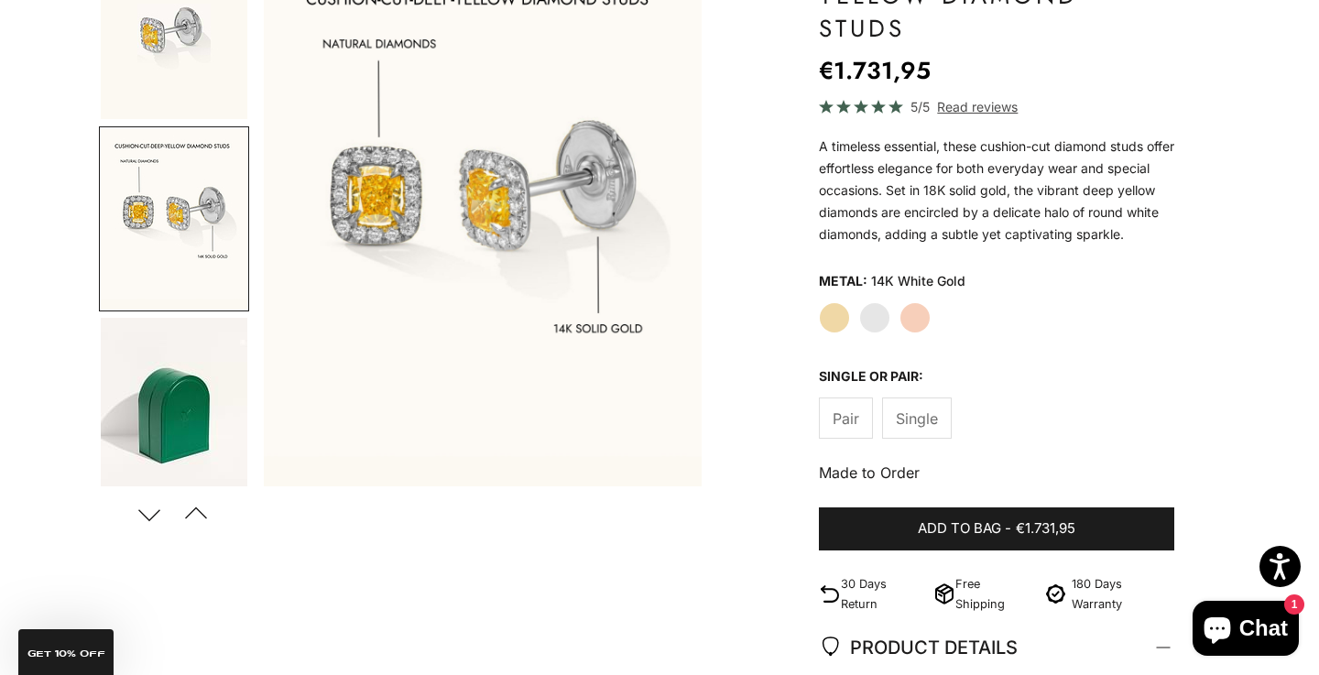
click at [167, 447] on img "Go to item 12" at bounding box center [174, 408] width 147 height 180
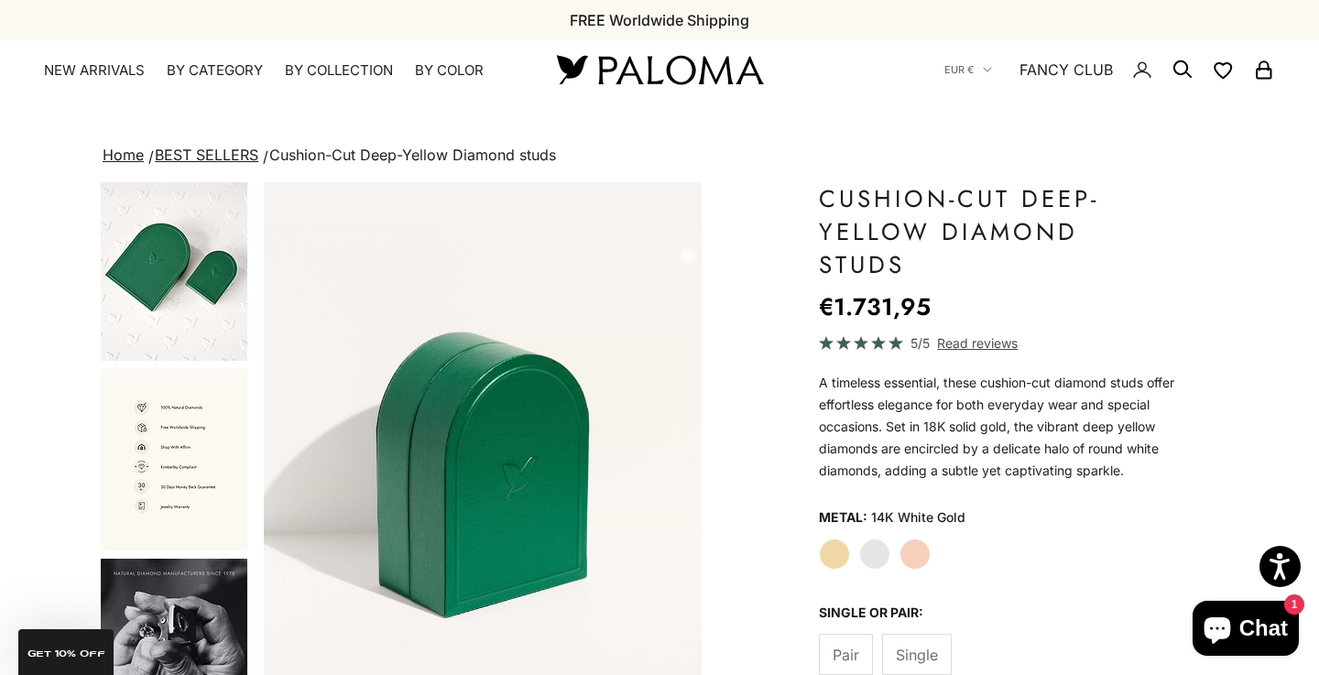
scroll to position [0, 0]
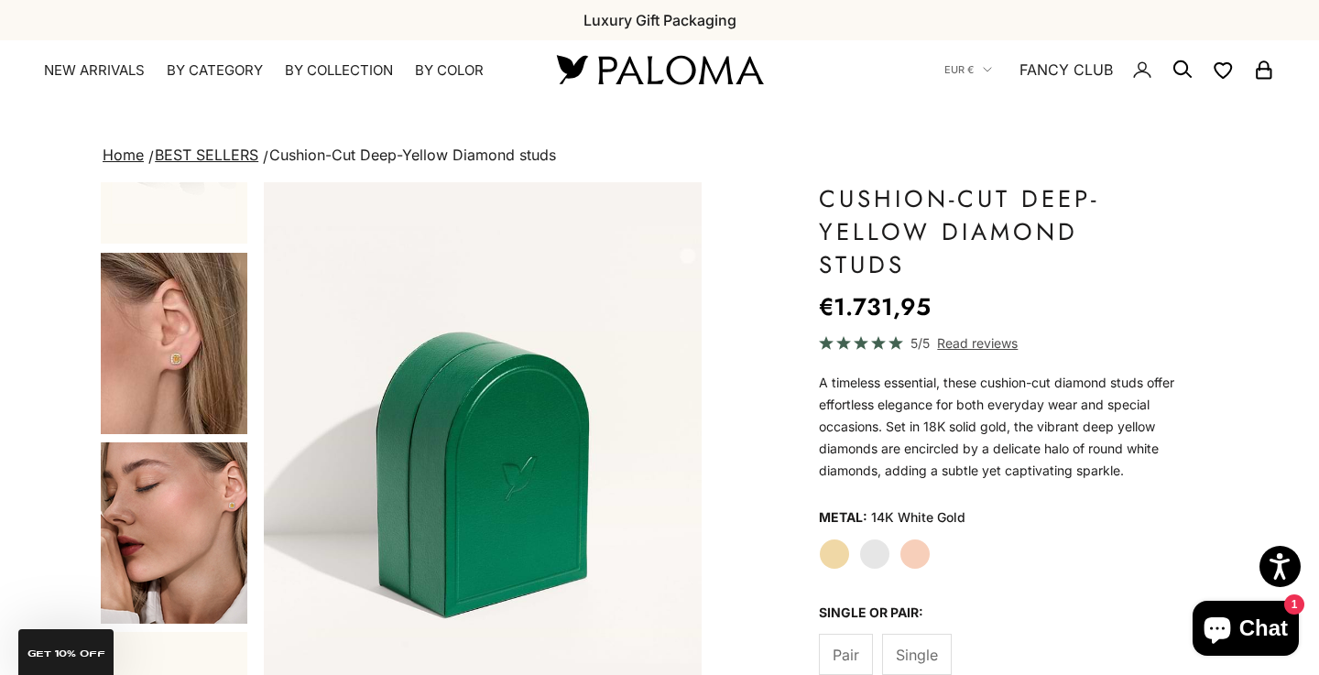
click at [175, 497] on img "Go to item 5" at bounding box center [174, 532] width 147 height 181
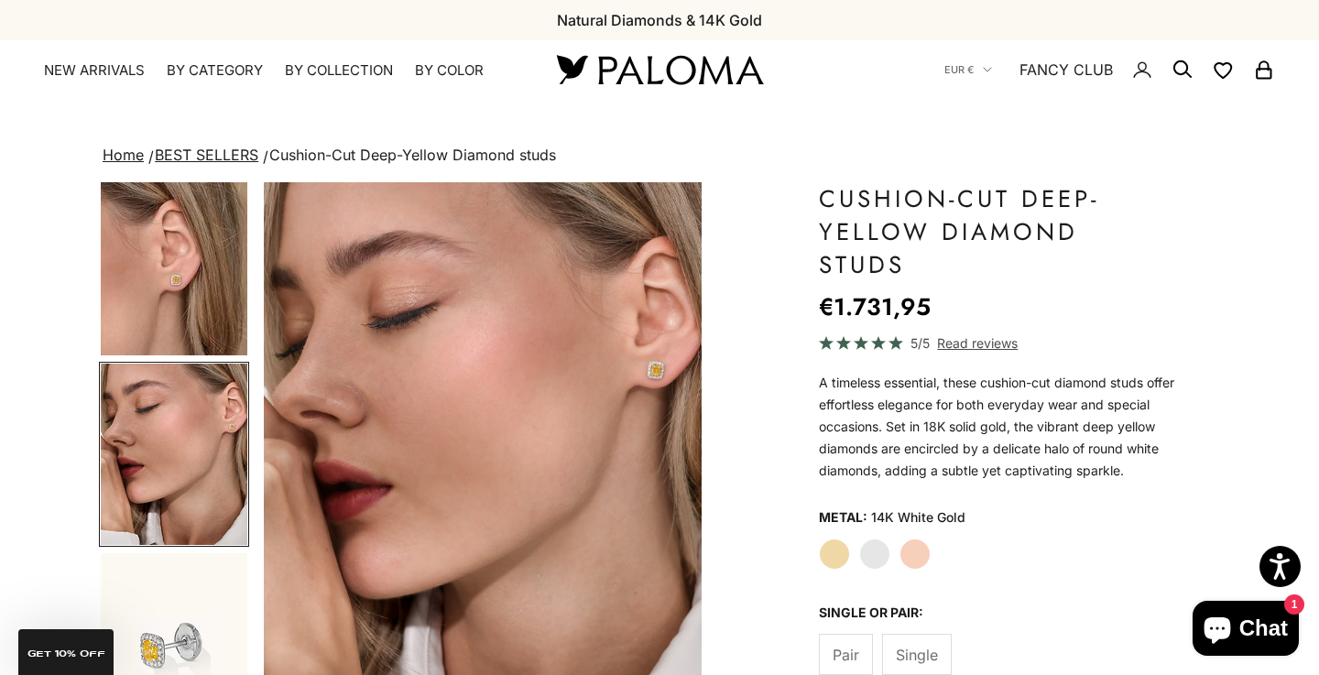
click at [653, 378] on img "Item 5 of 15" at bounding box center [483, 452] width 438 height 540
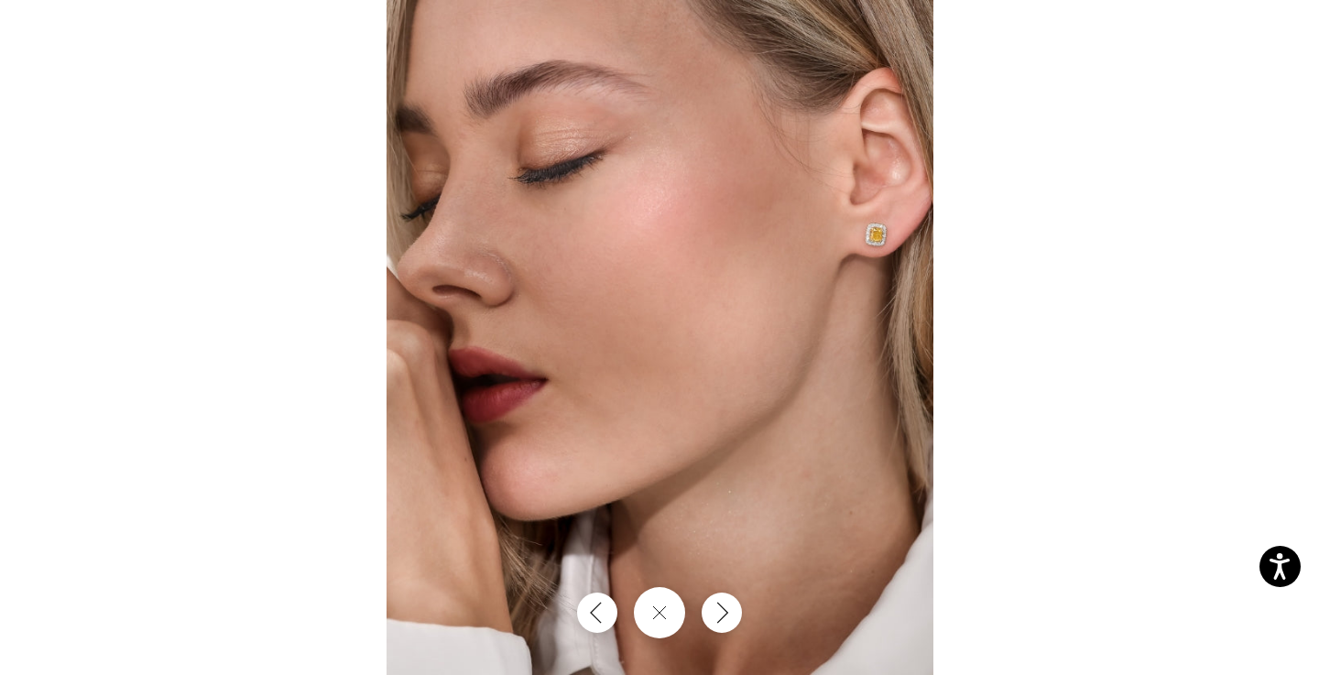
click at [867, 248] on img at bounding box center [659, 337] width 547 height 675
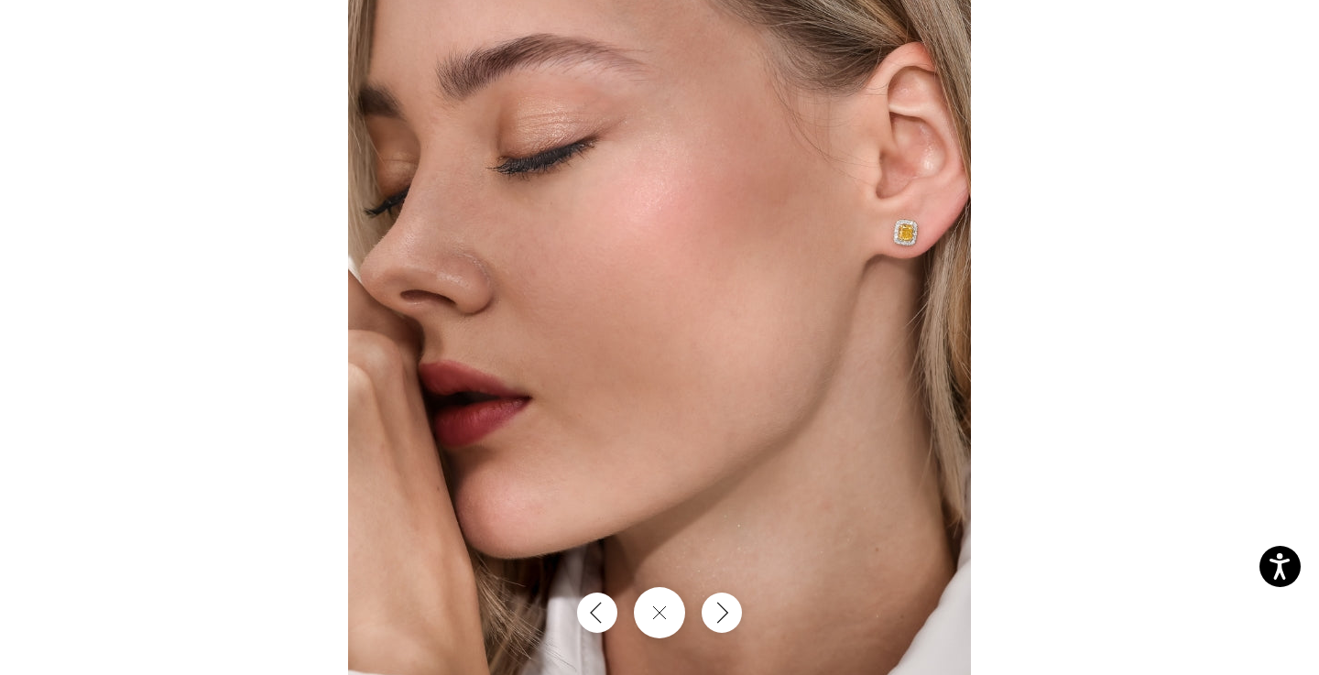
click at [1198, 182] on div at bounding box center [659, 337] width 1319 height 675
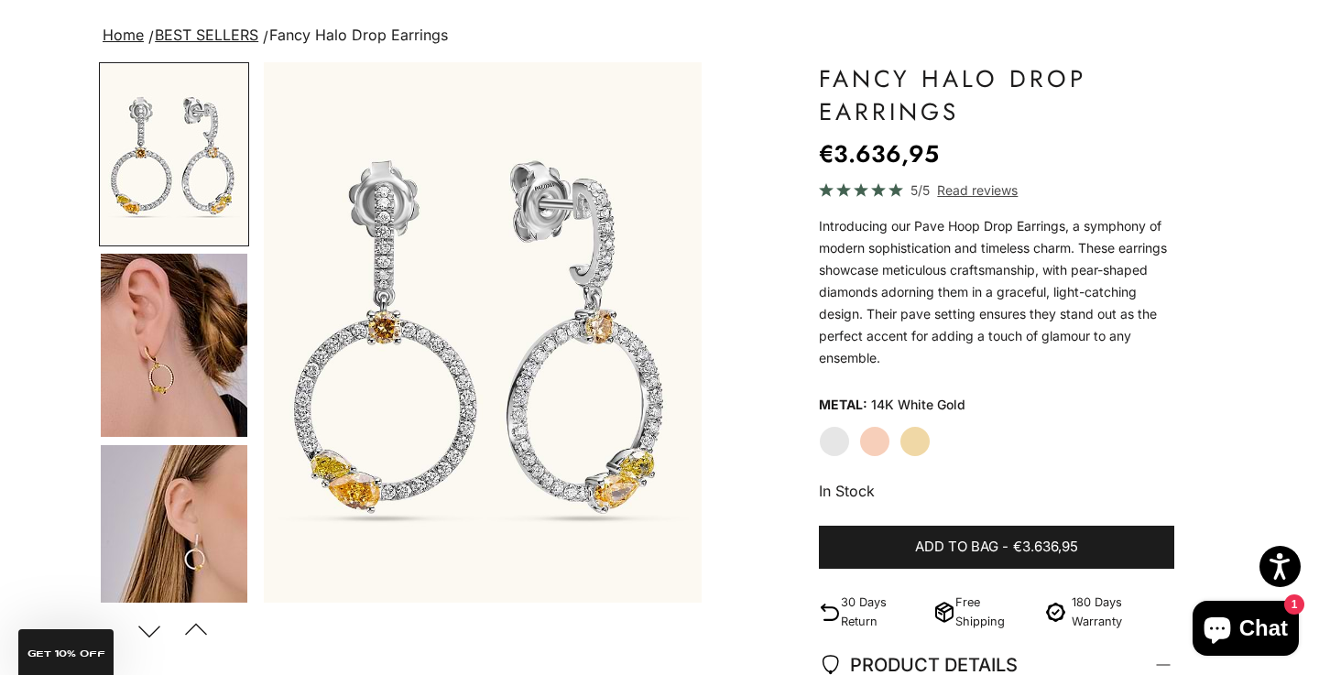
scroll to position [119, 0]
click at [157, 360] on img "Go to item 4" at bounding box center [174, 346] width 147 height 183
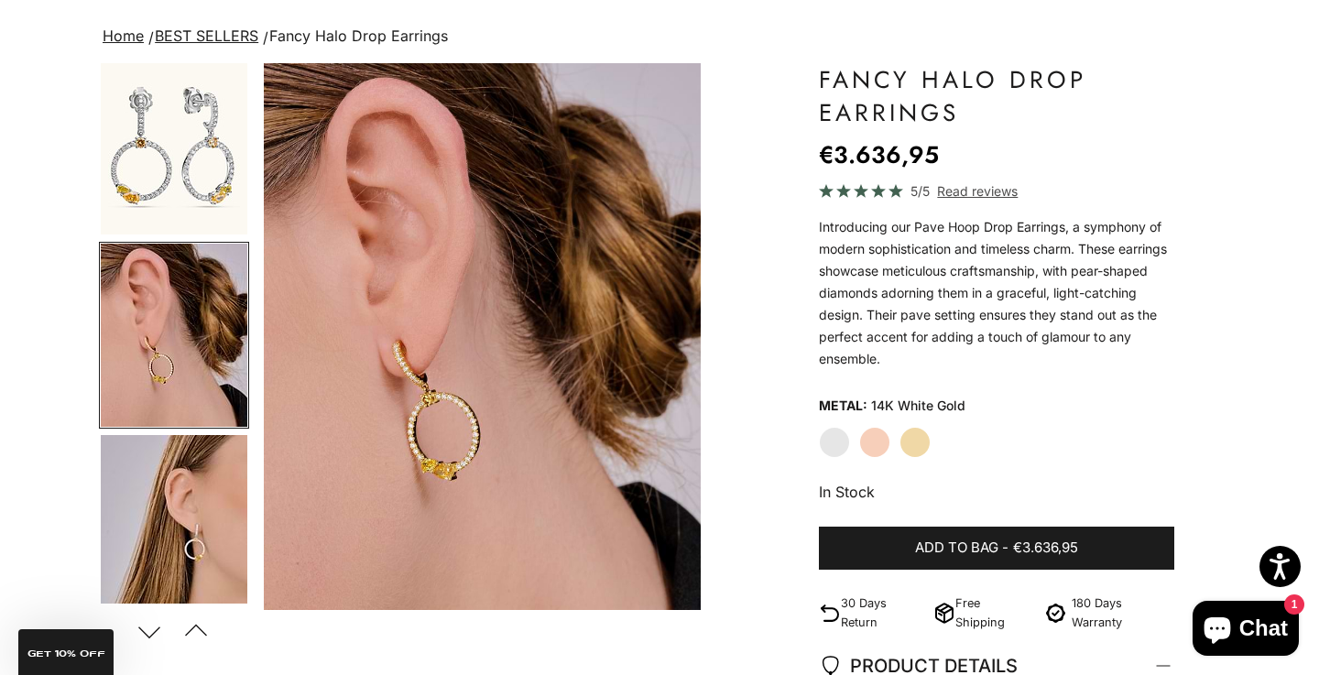
click at [162, 505] on img "Go to item 5" at bounding box center [174, 526] width 147 height 183
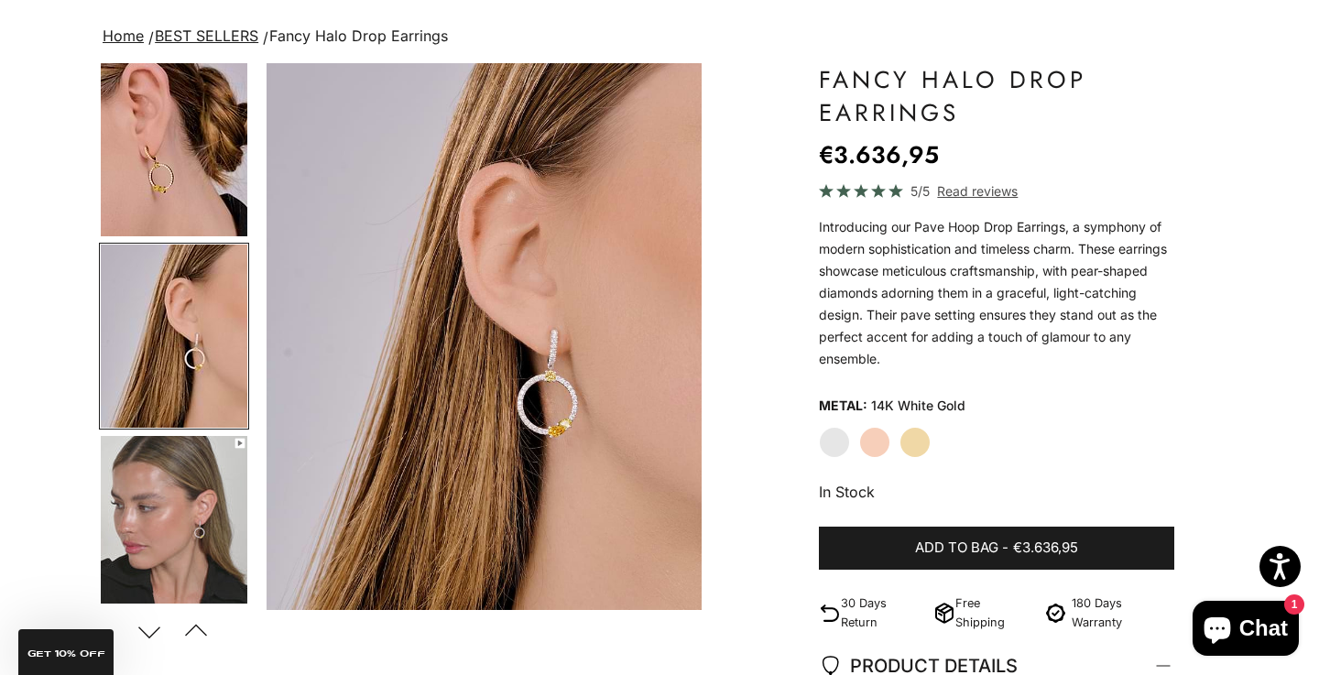
scroll to position [202, 0]
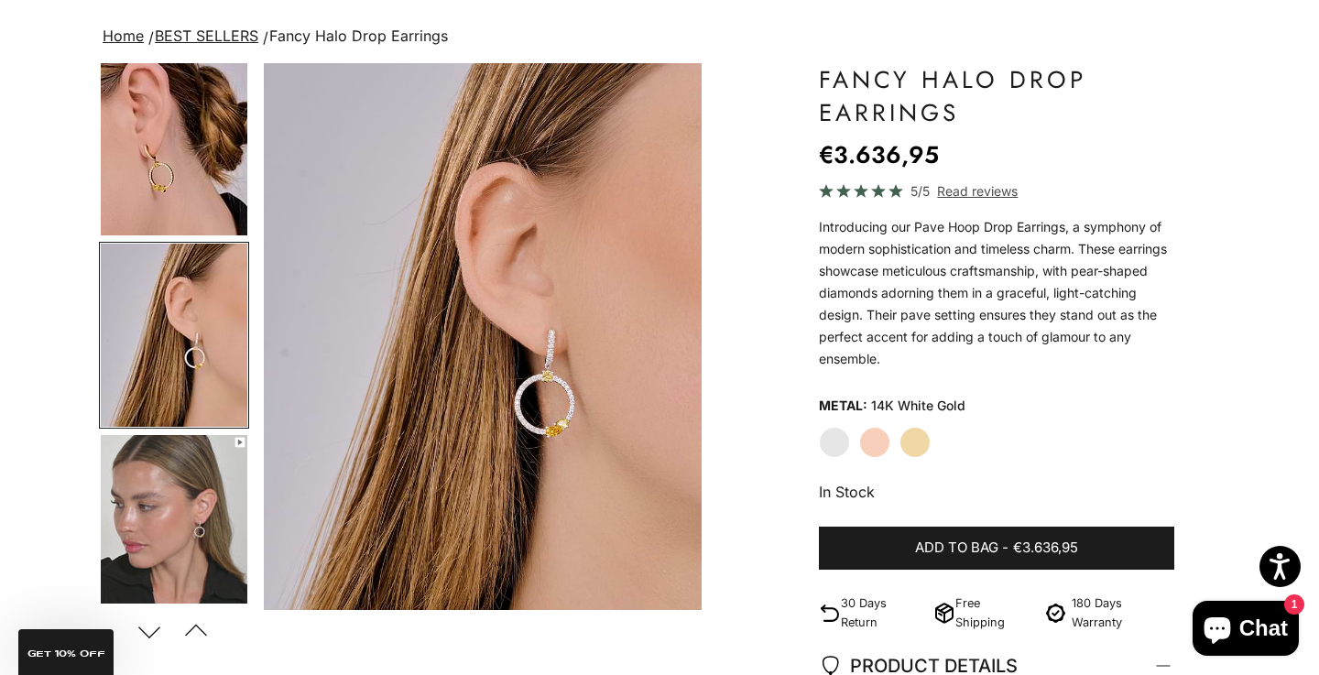
click at [162, 505] on img "Go to item 6" at bounding box center [174, 525] width 147 height 181
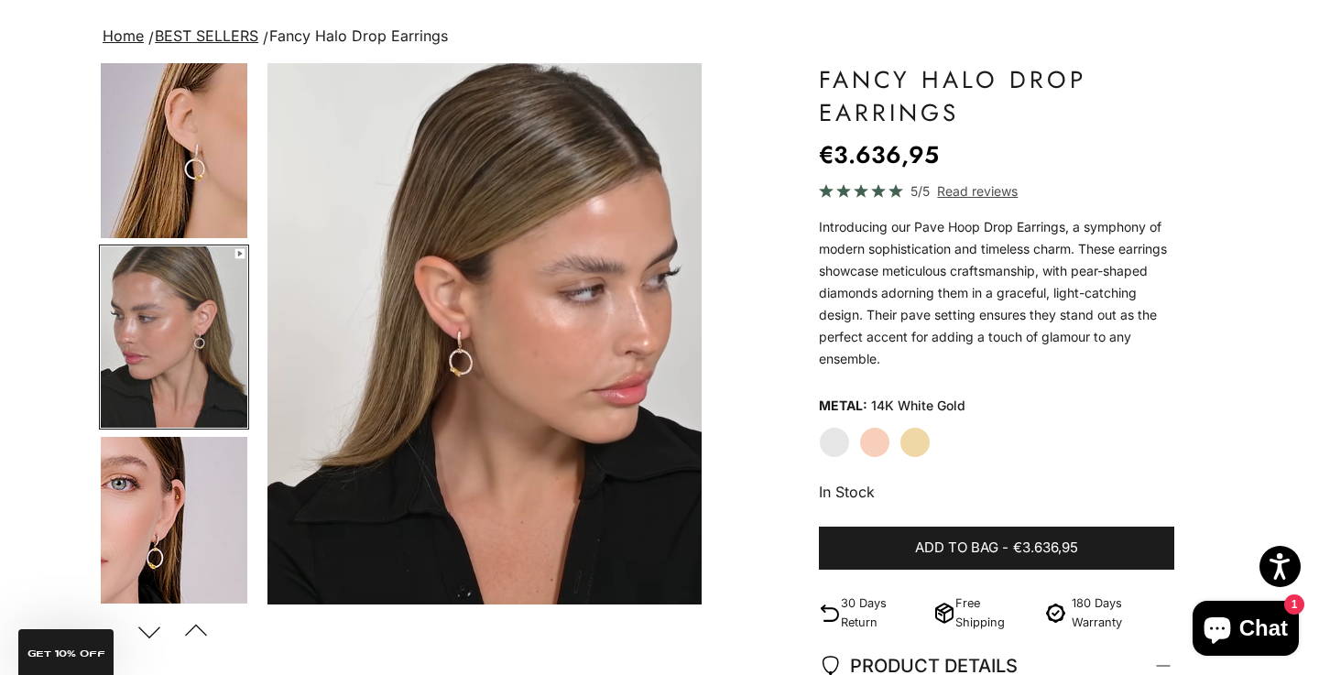
scroll to position [393, 0]
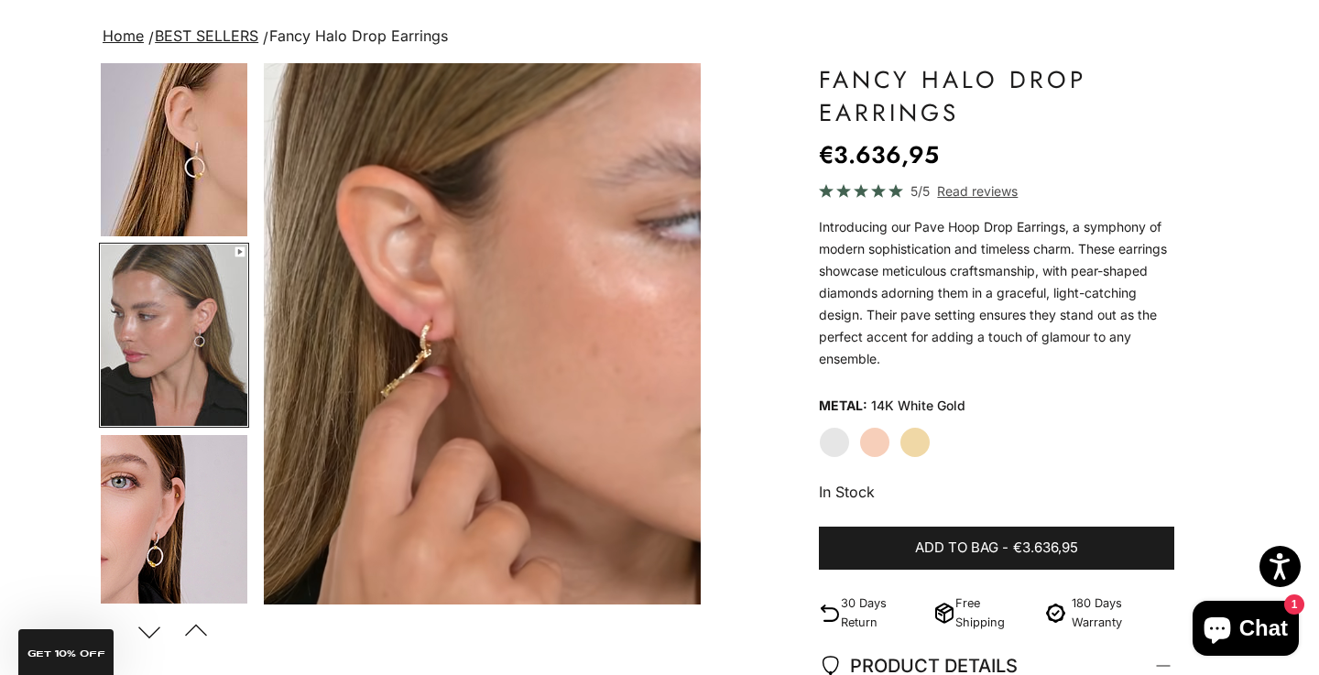
click at [171, 521] on img "Go to item 7" at bounding box center [174, 525] width 147 height 181
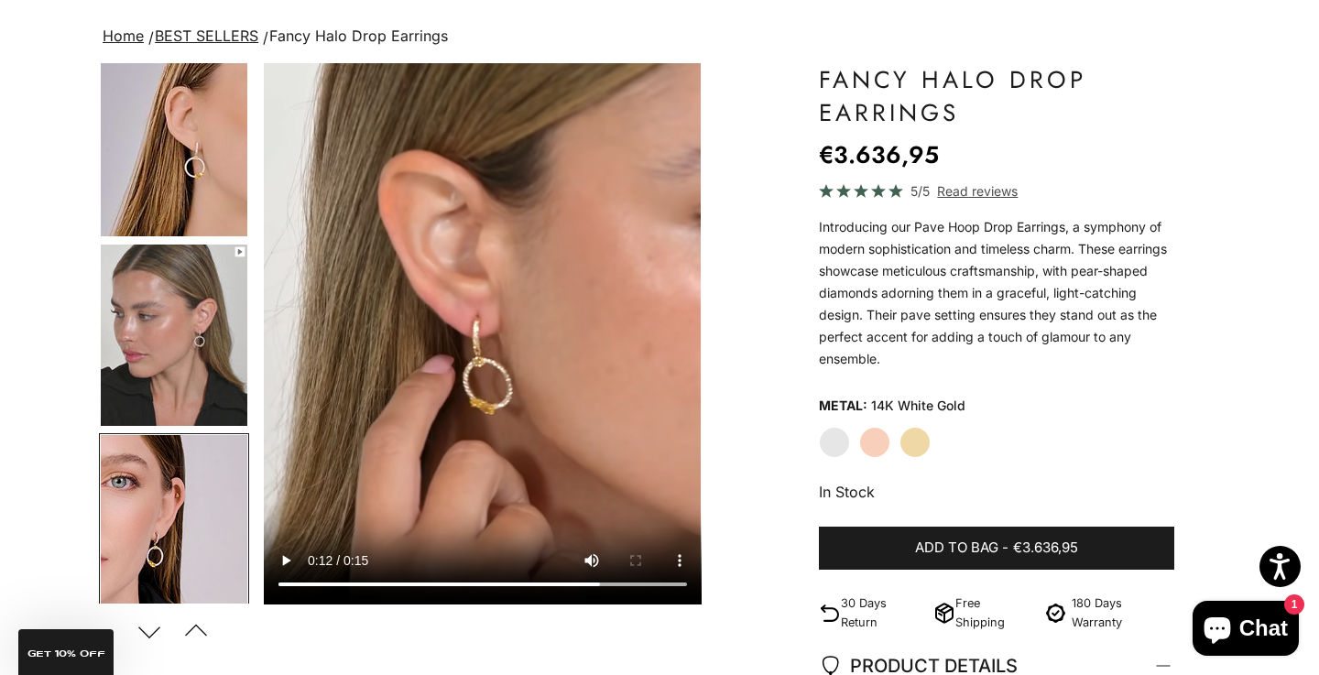
scroll to position [582, 0]
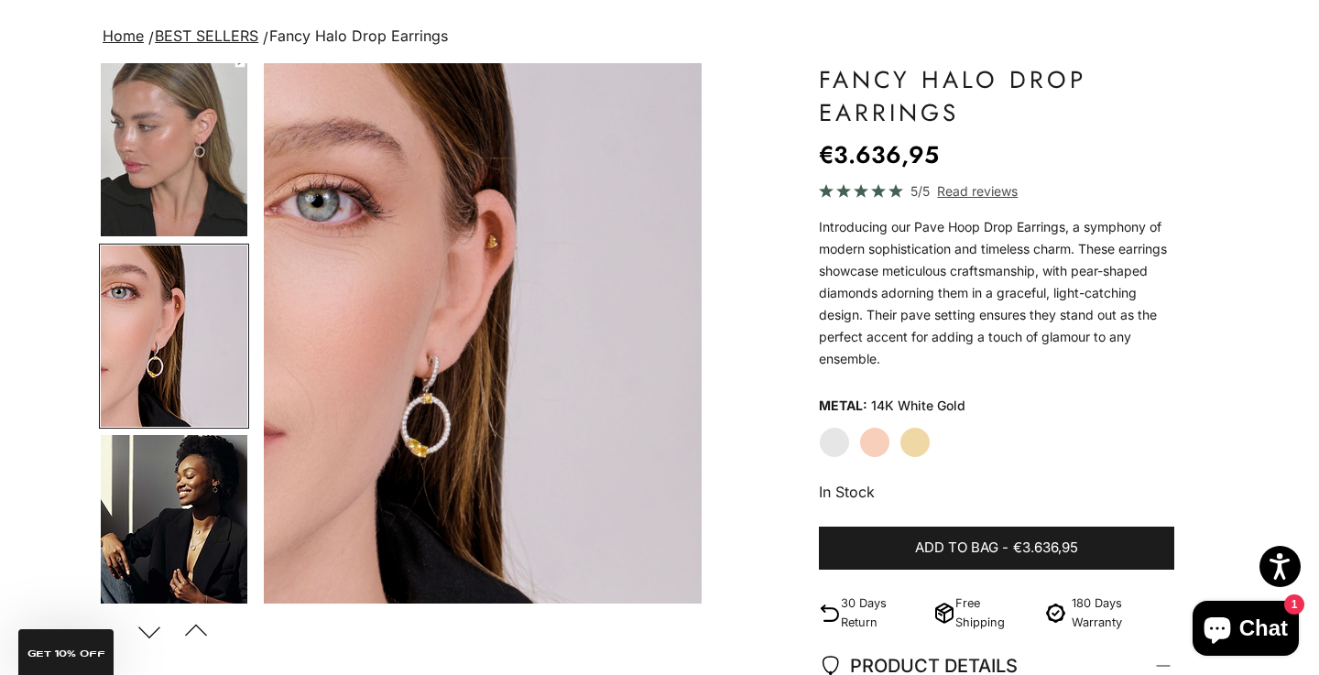
click at [169, 521] on img "Go to item 8" at bounding box center [174, 525] width 147 height 181
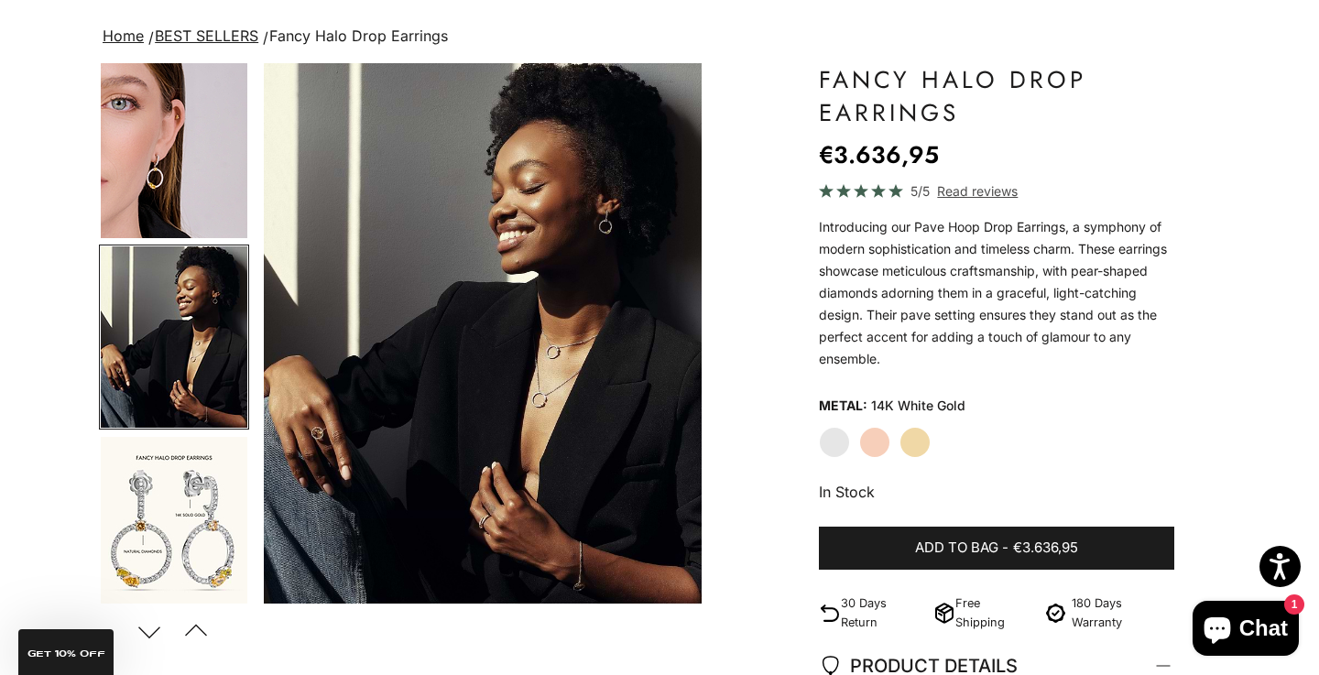
click at [169, 521] on img "Go to item 9" at bounding box center [174, 527] width 147 height 181
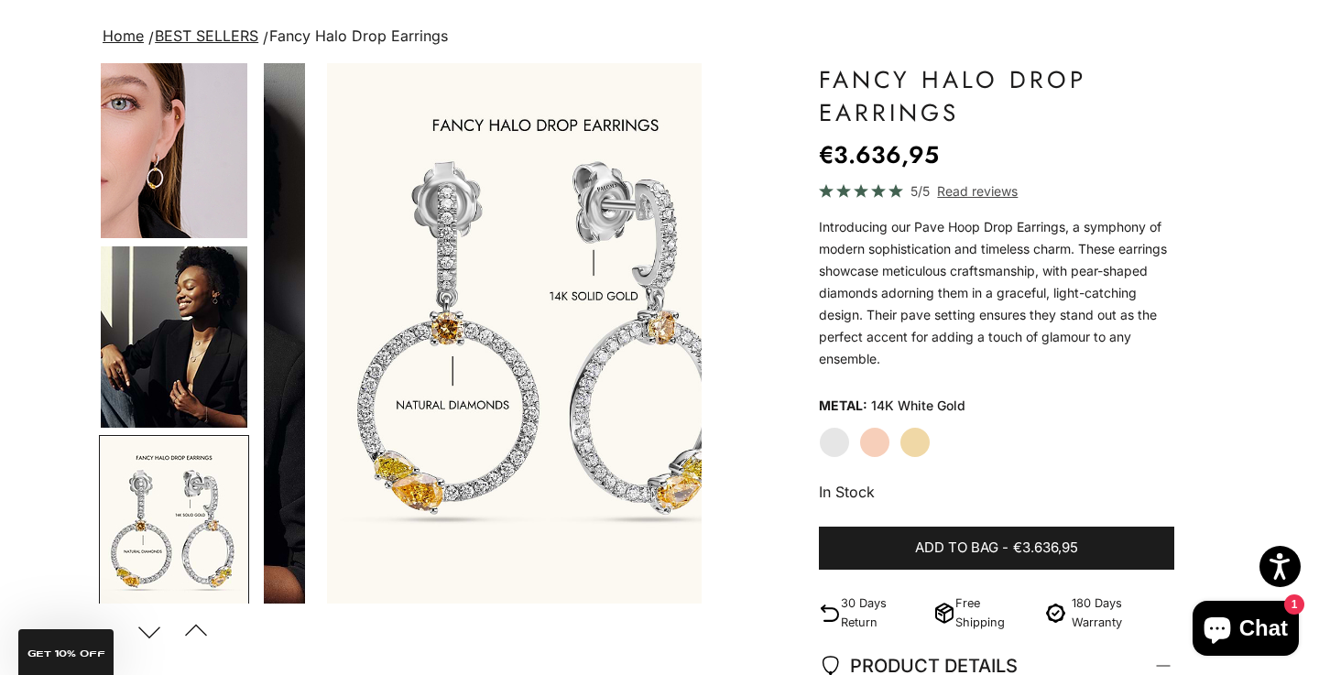
scroll to position [961, 0]
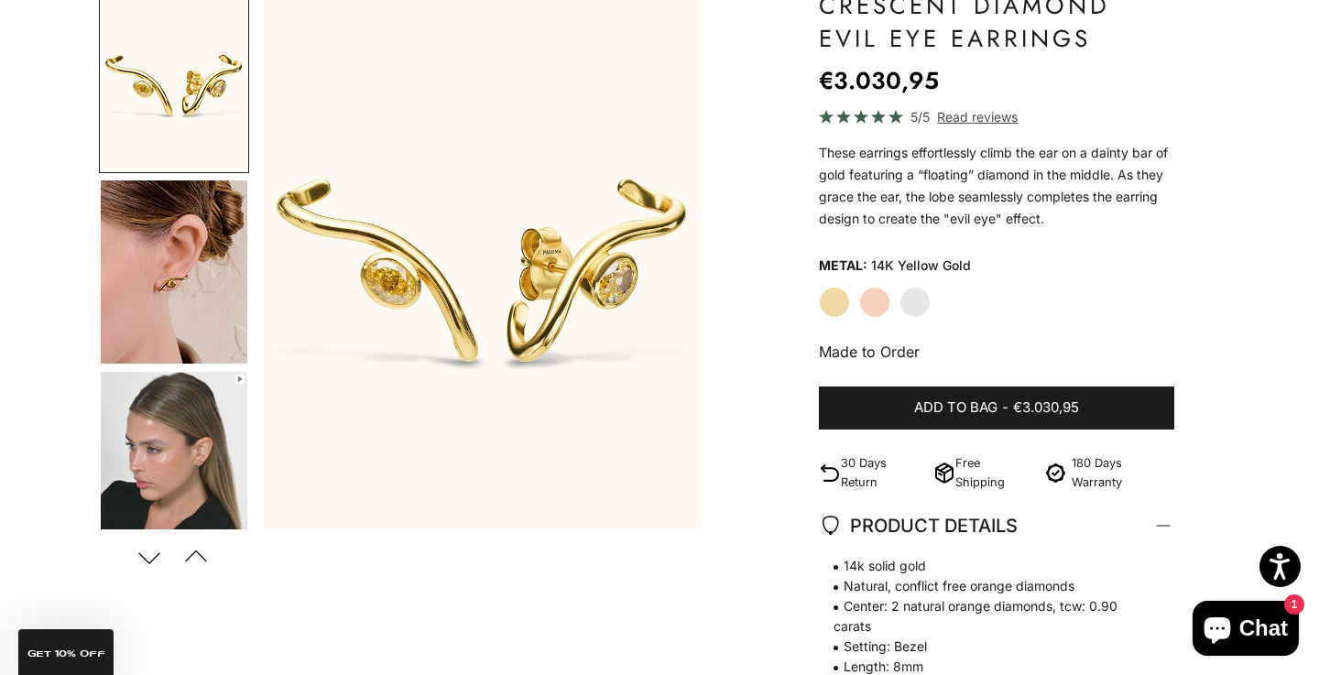
scroll to position [247, 0]
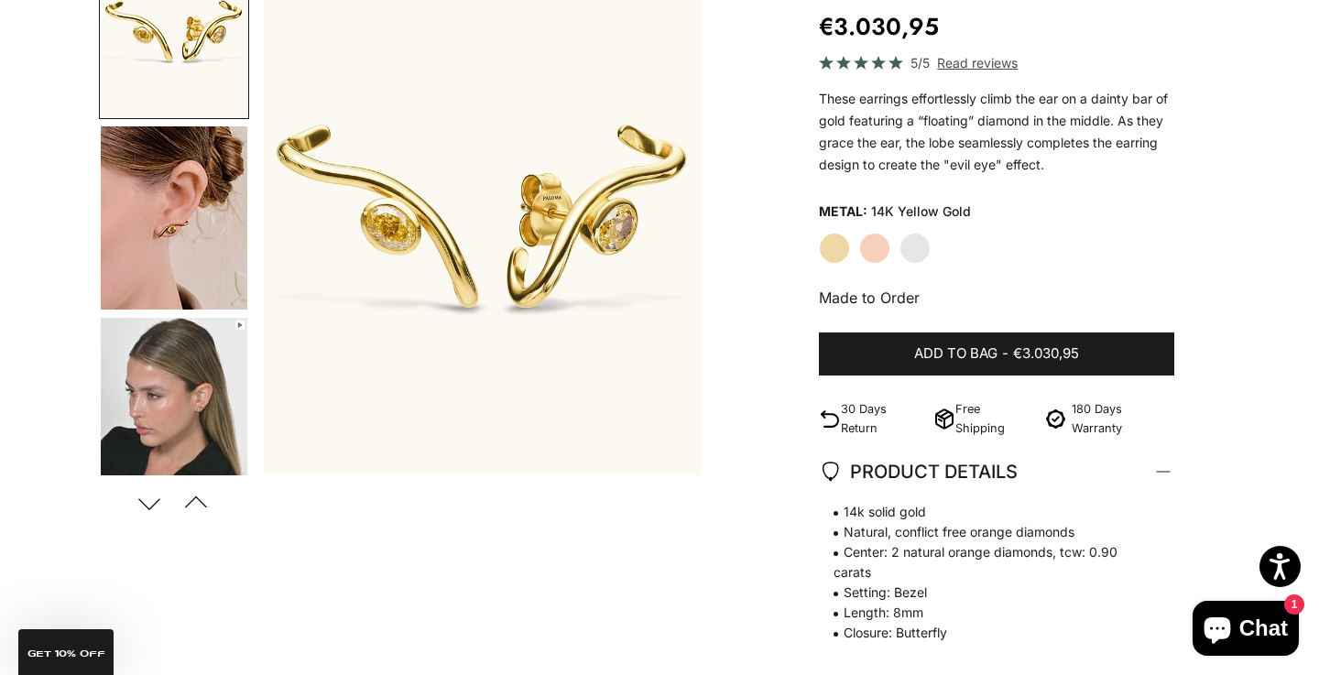
click at [902, 248] on label "White Gold" at bounding box center [914, 248] width 31 height 31
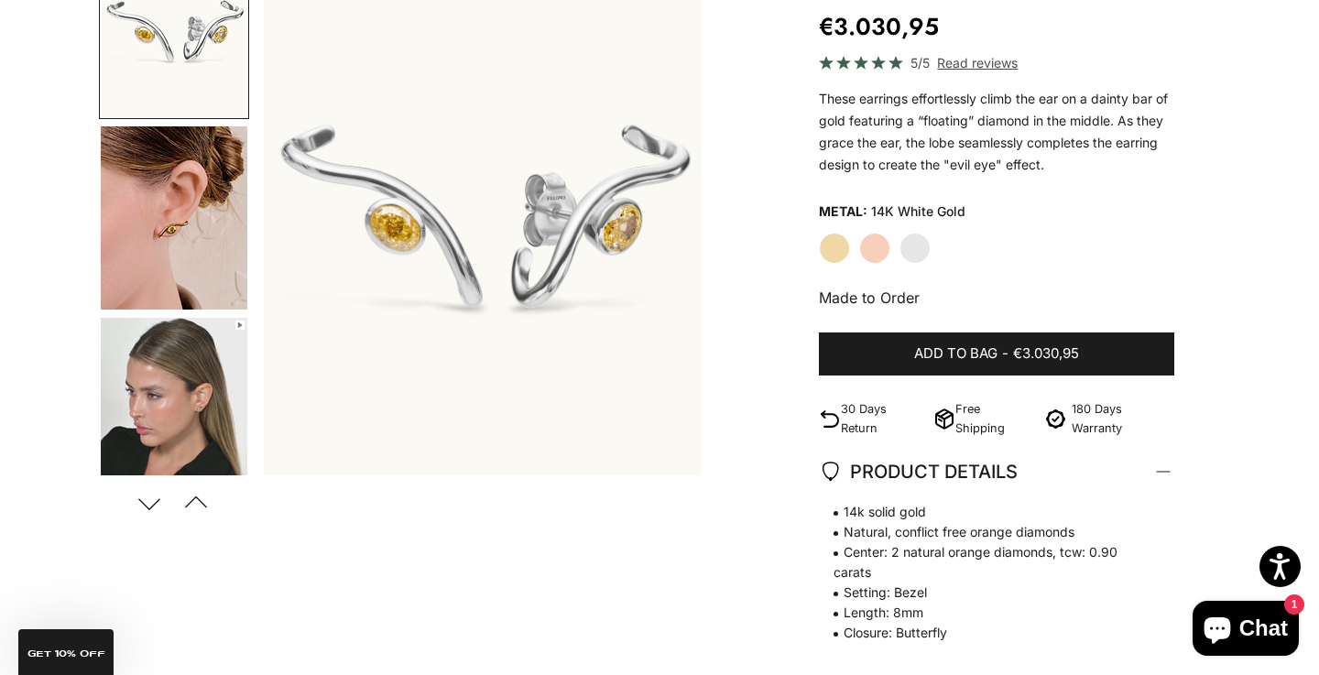
click at [156, 406] on img "Go to item 5" at bounding box center [174, 408] width 147 height 181
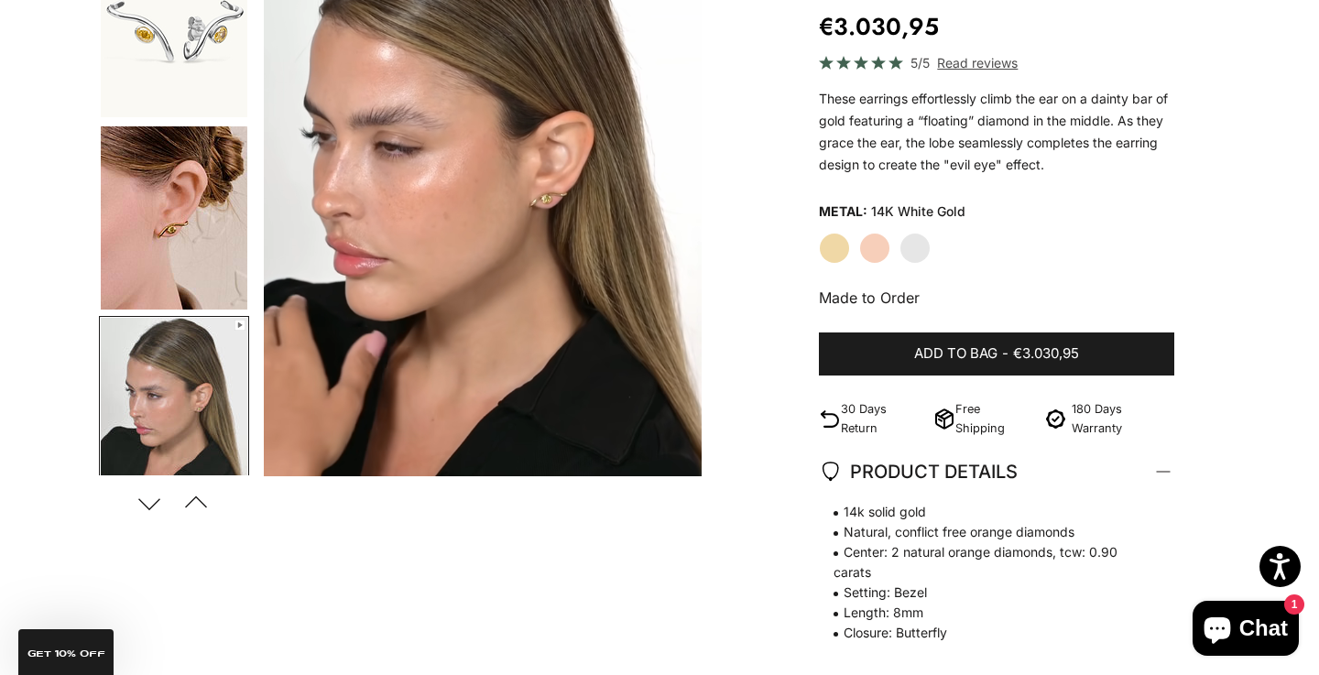
click at [160, 223] on img "Go to item 4" at bounding box center [174, 217] width 147 height 183
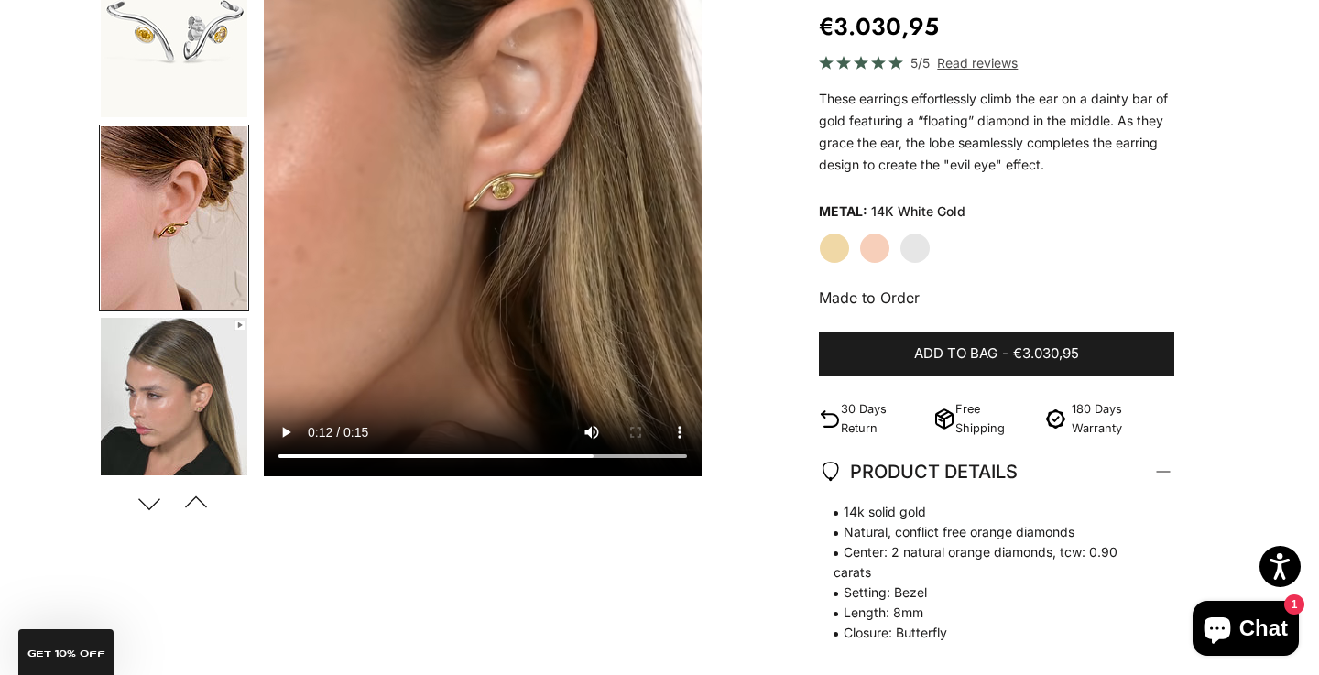
scroll to position [11, 0]
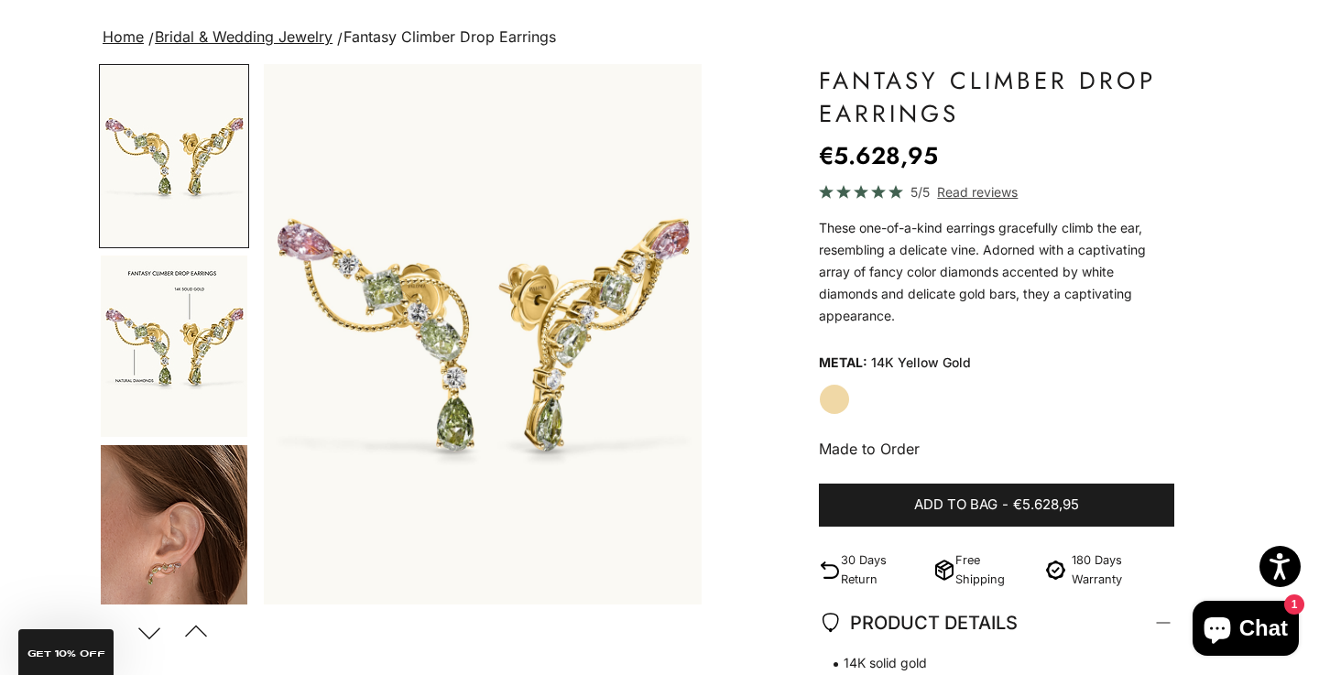
scroll to position [124, 0]
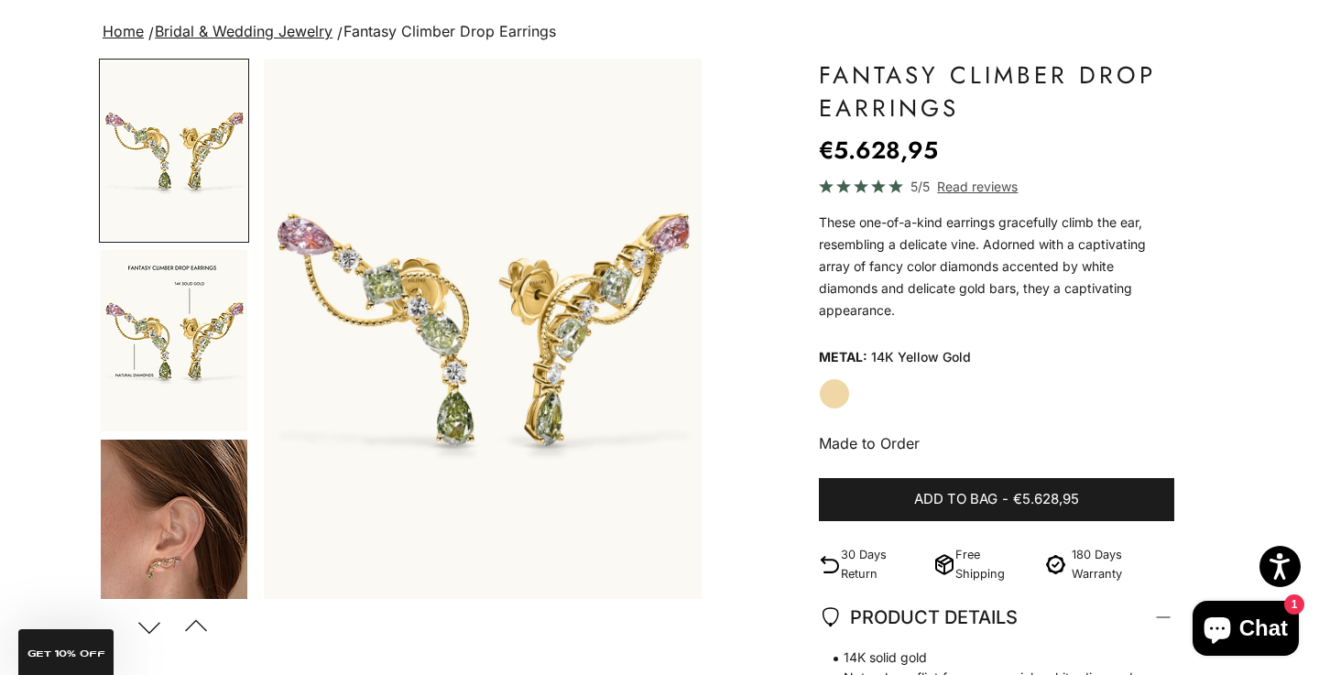
click at [133, 370] on img "Go to item 2" at bounding box center [174, 340] width 147 height 181
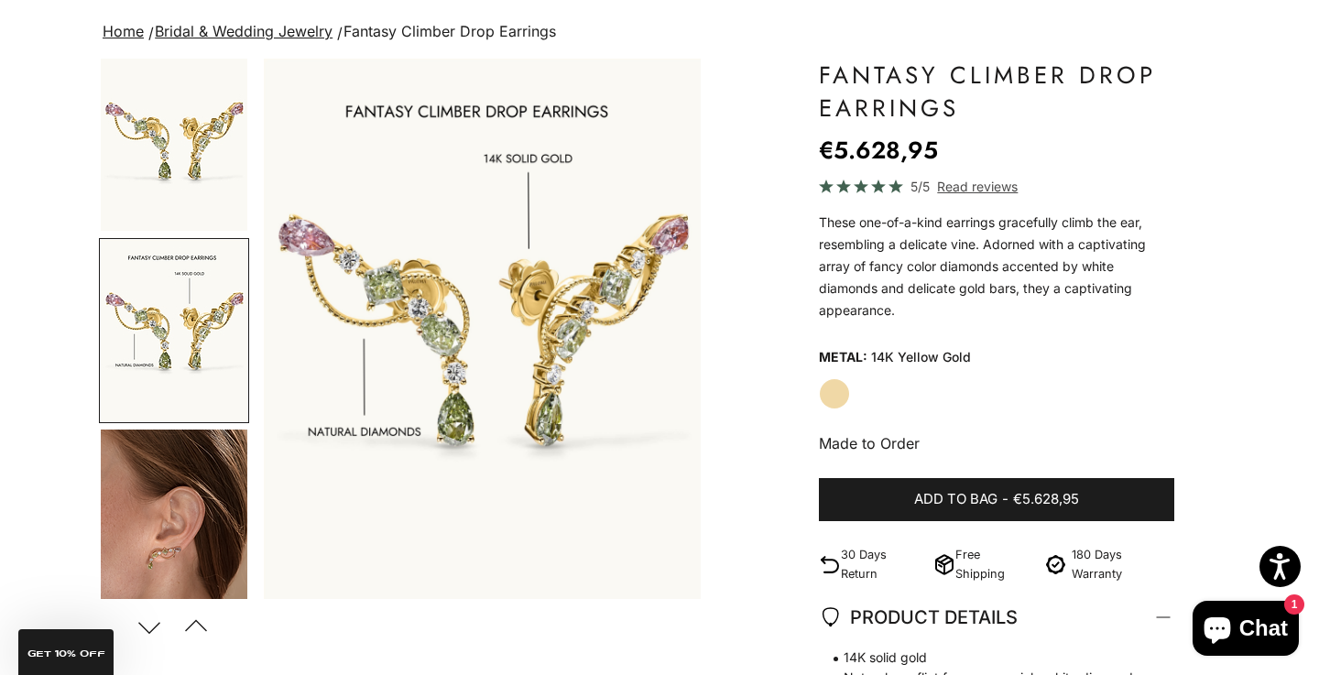
click at [184, 501] on img "Go to item 3" at bounding box center [174, 520] width 147 height 181
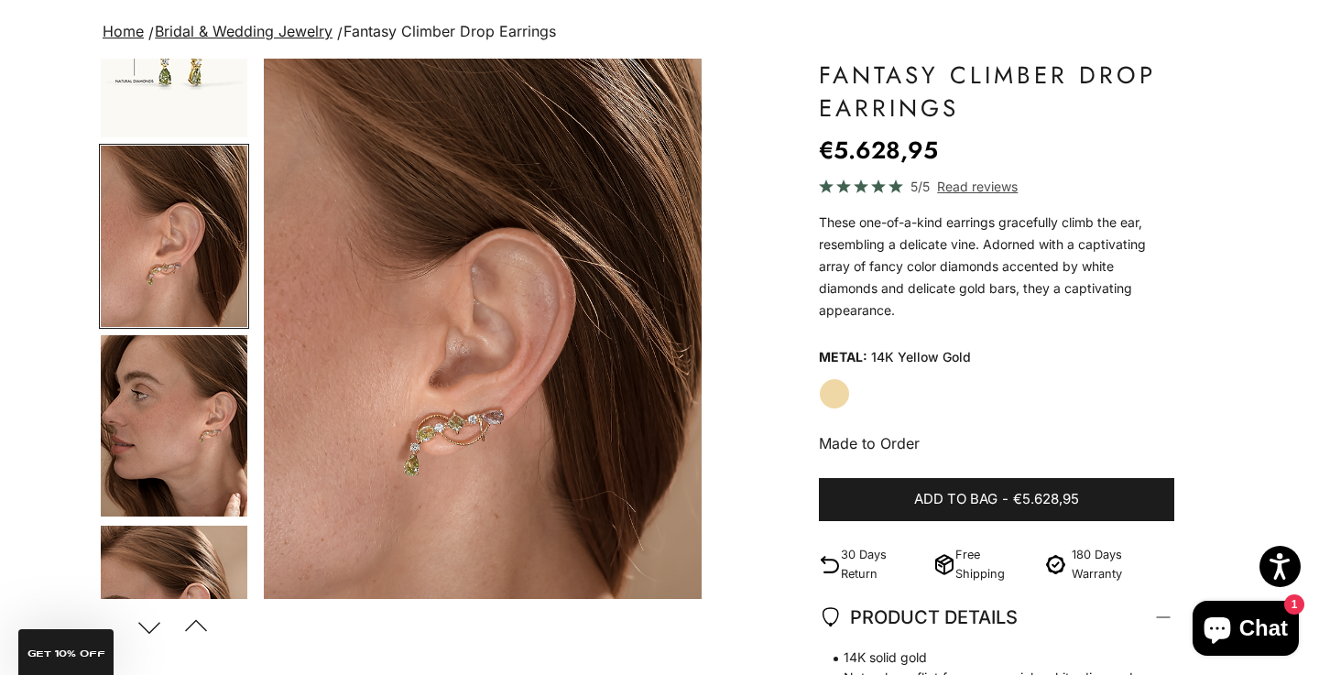
scroll to position [297, 0]
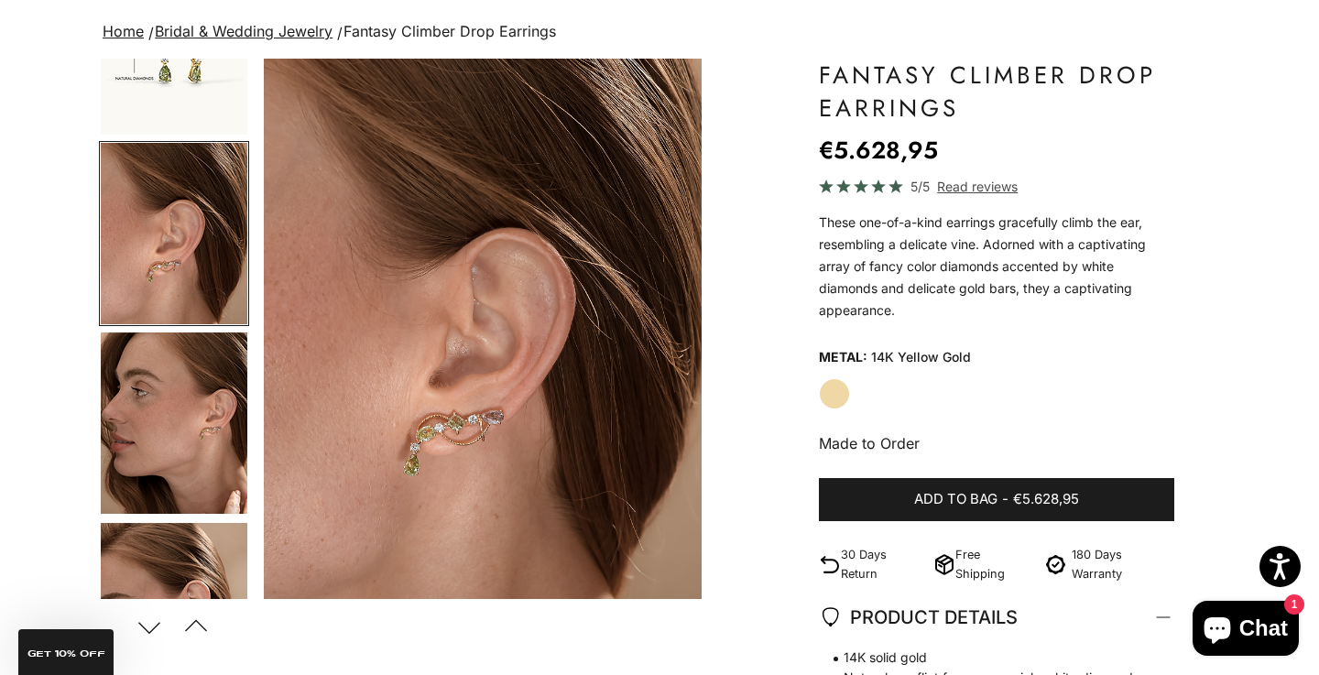
click at [174, 388] on img "Go to item 4" at bounding box center [174, 422] width 147 height 181
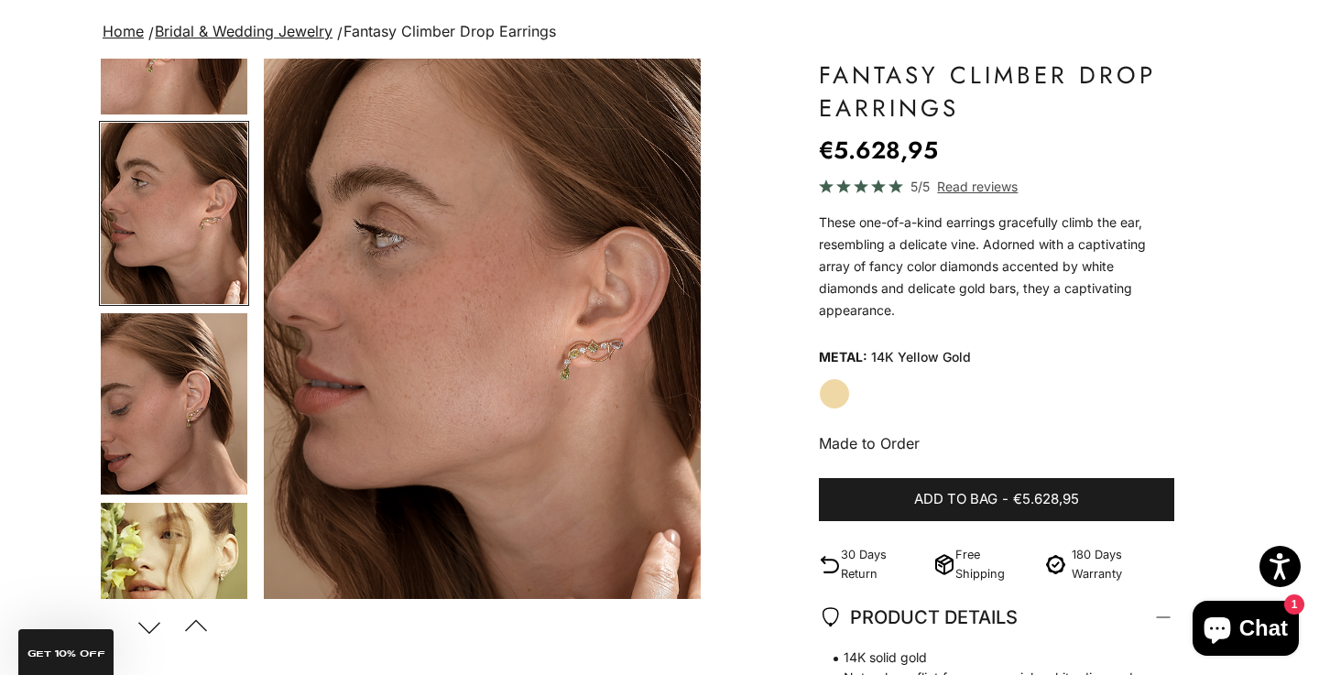
click at [169, 390] on img "Go to item 5" at bounding box center [174, 403] width 147 height 181
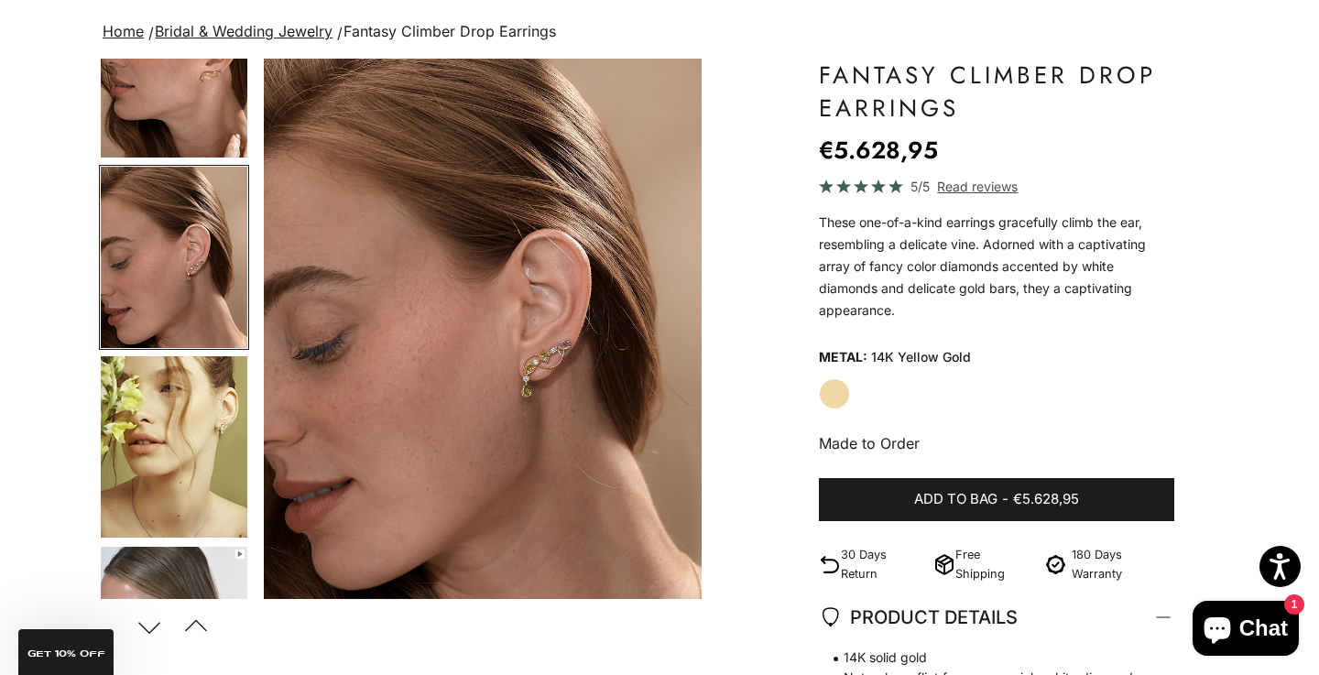
scroll to position [661, 0]
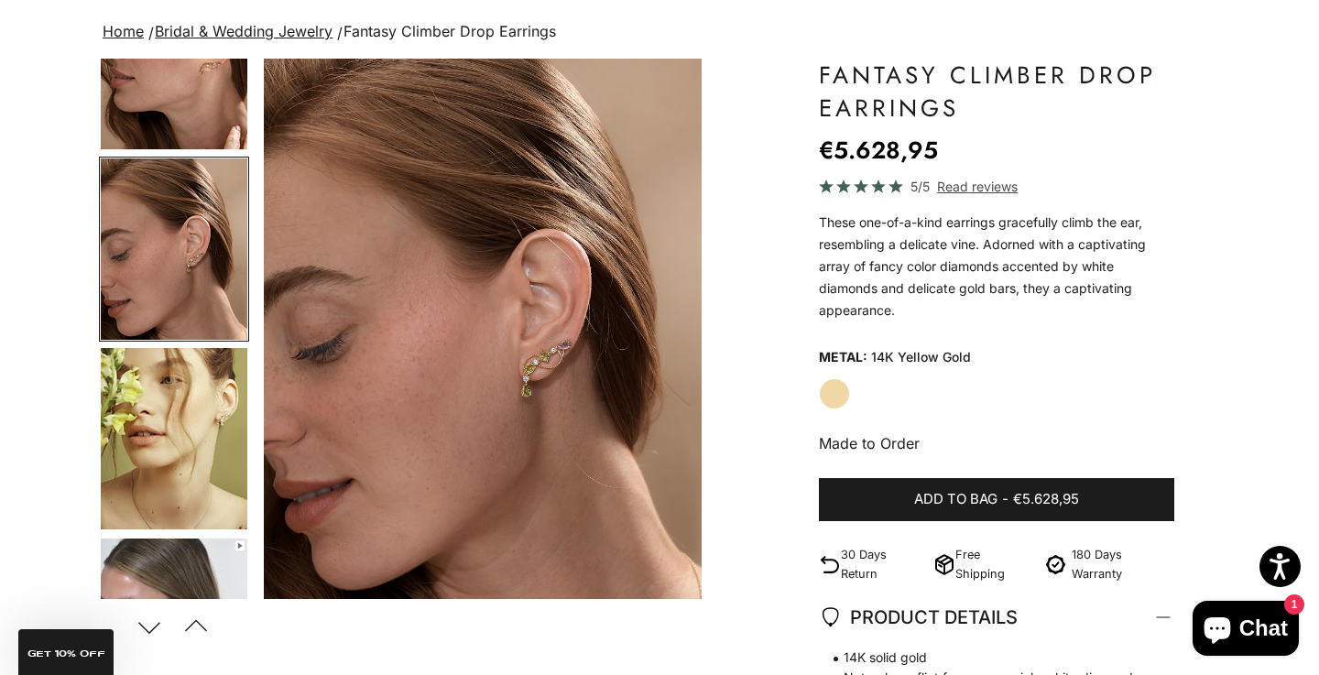
click at [181, 390] on img "Go to item 6" at bounding box center [174, 438] width 147 height 181
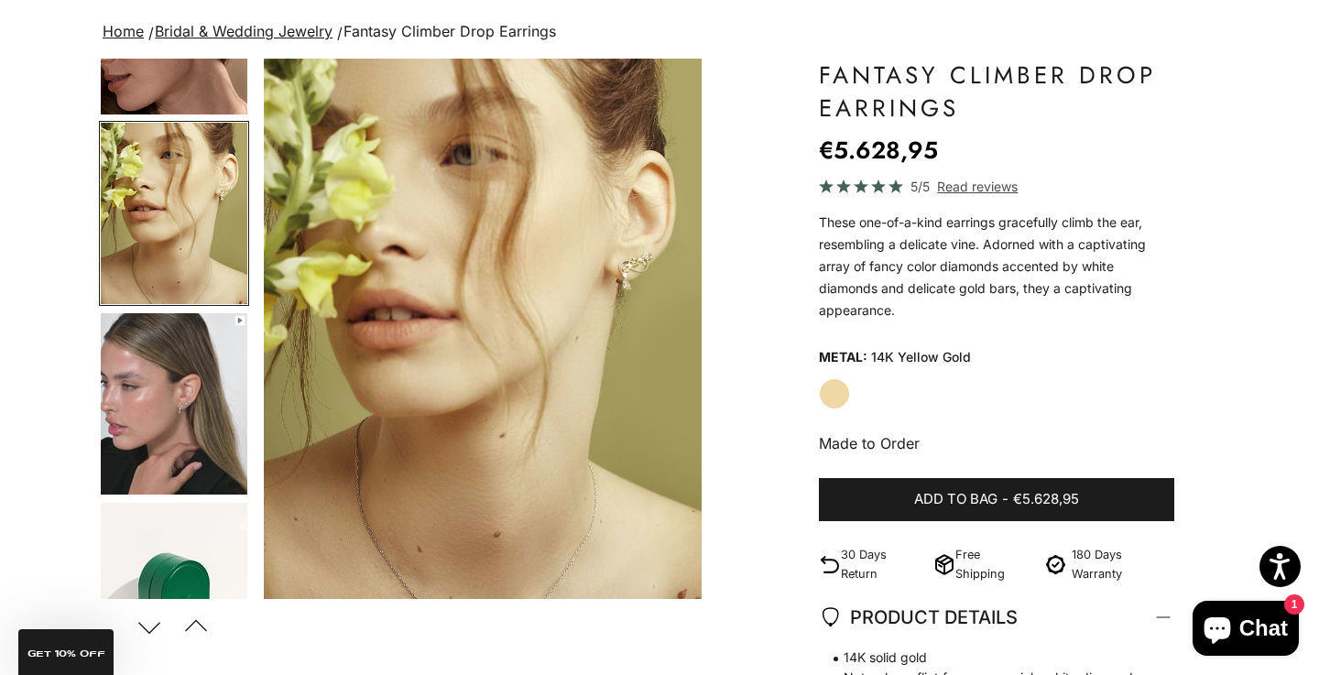
scroll to position [903, 0]
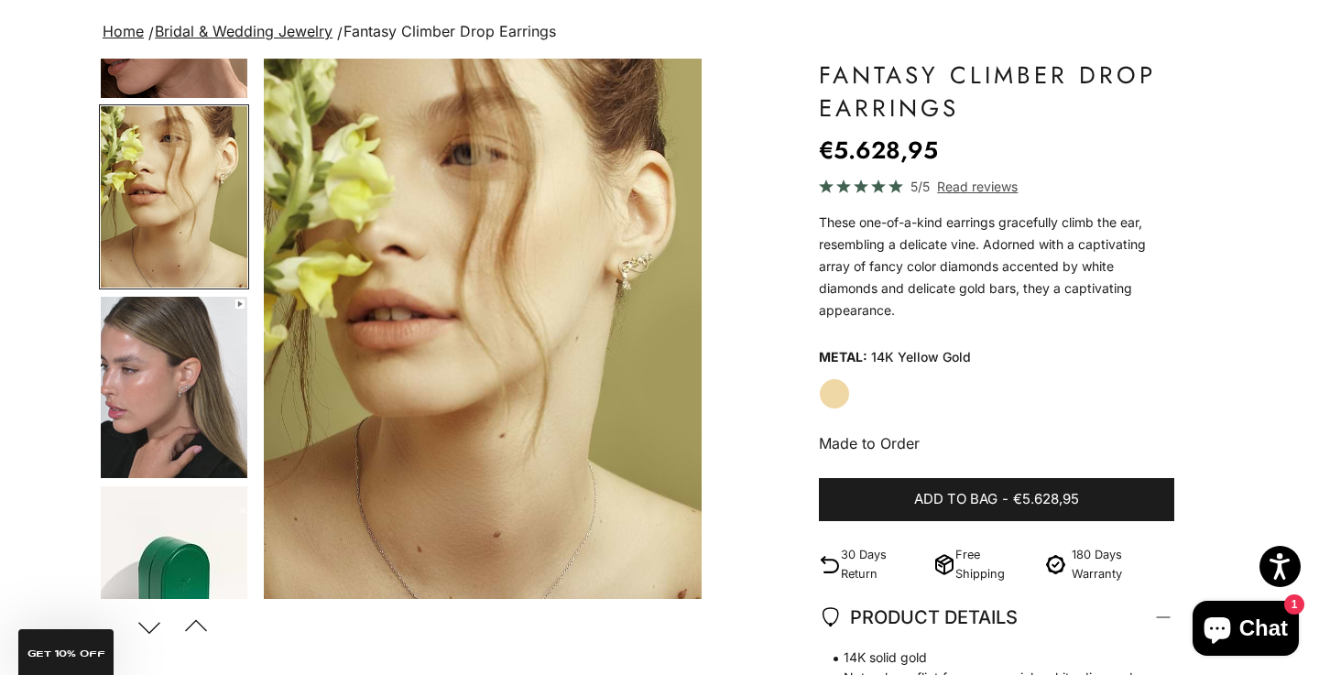
click at [180, 391] on img "Go to item 7" at bounding box center [174, 387] width 147 height 181
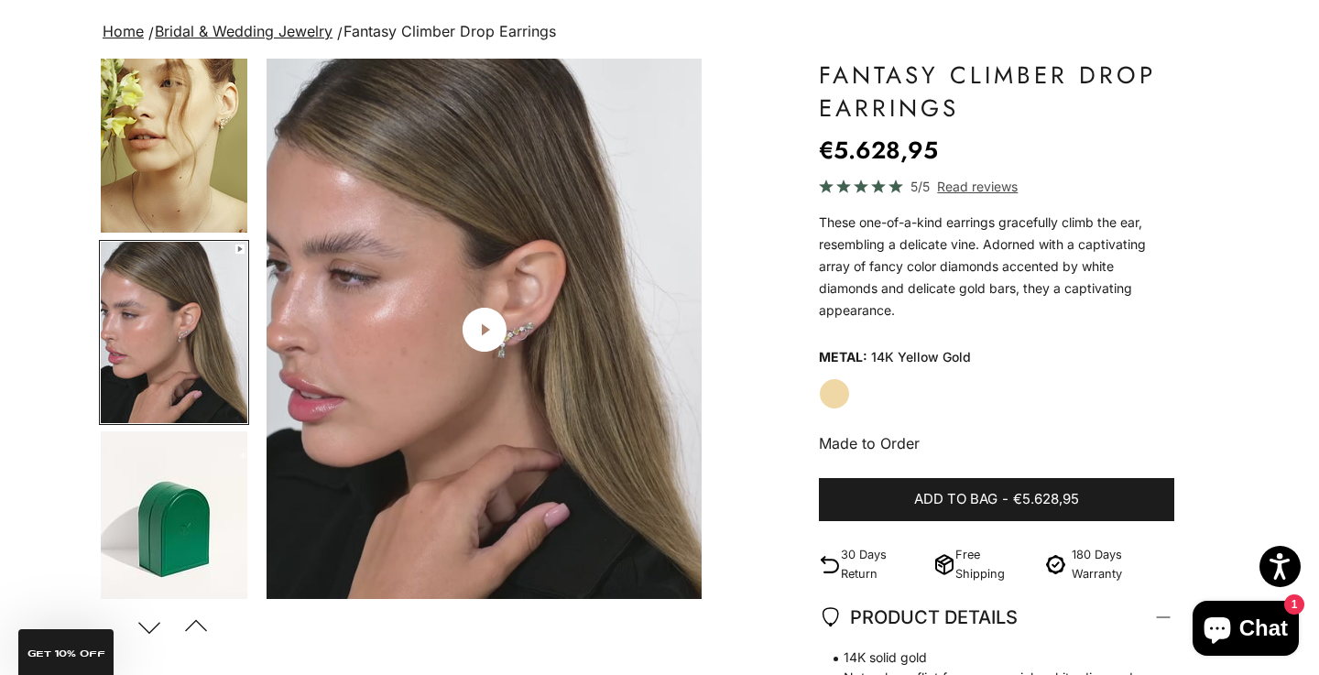
scroll to position [0, 2757]
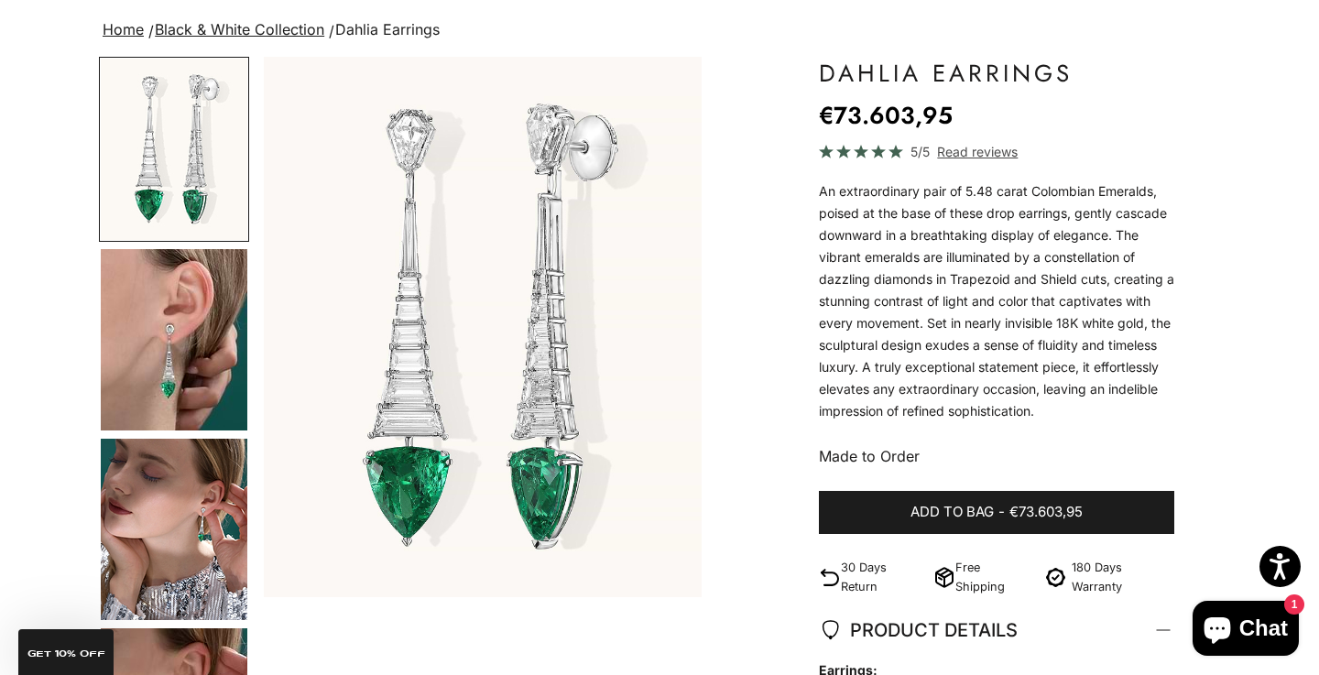
scroll to position [133, 0]
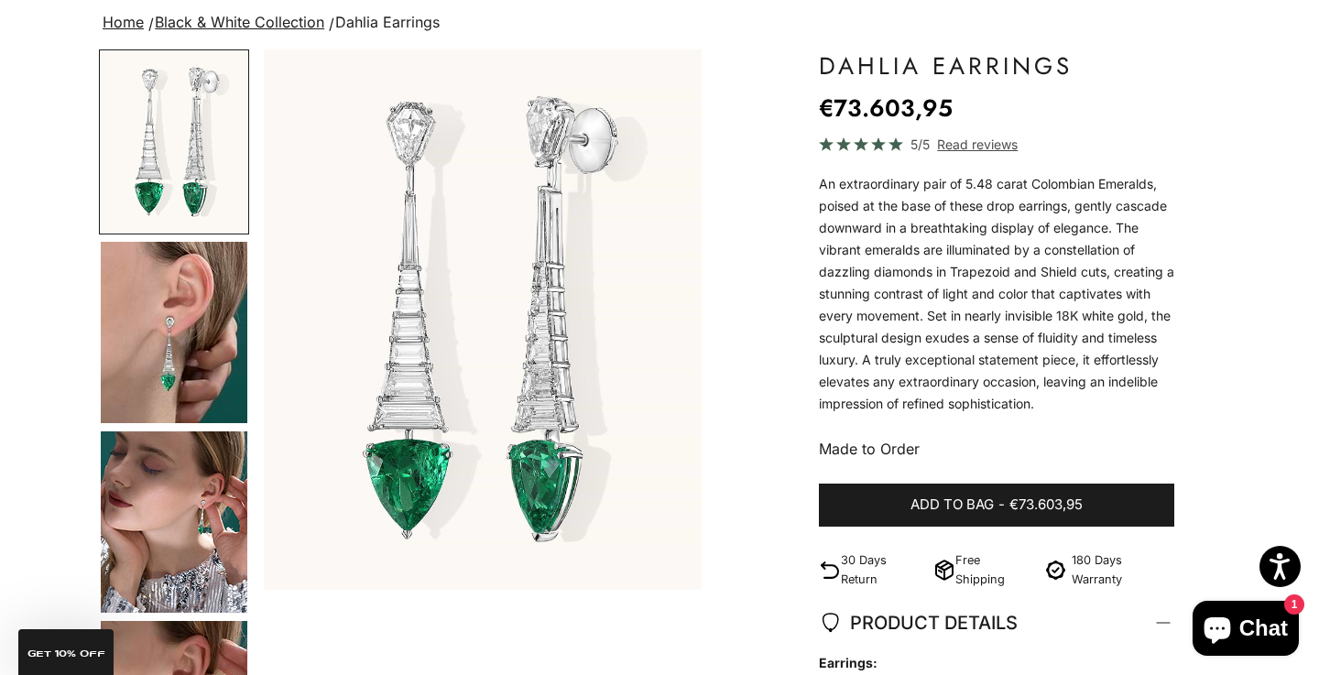
click at [206, 372] on img "Go to item 2" at bounding box center [174, 332] width 147 height 181
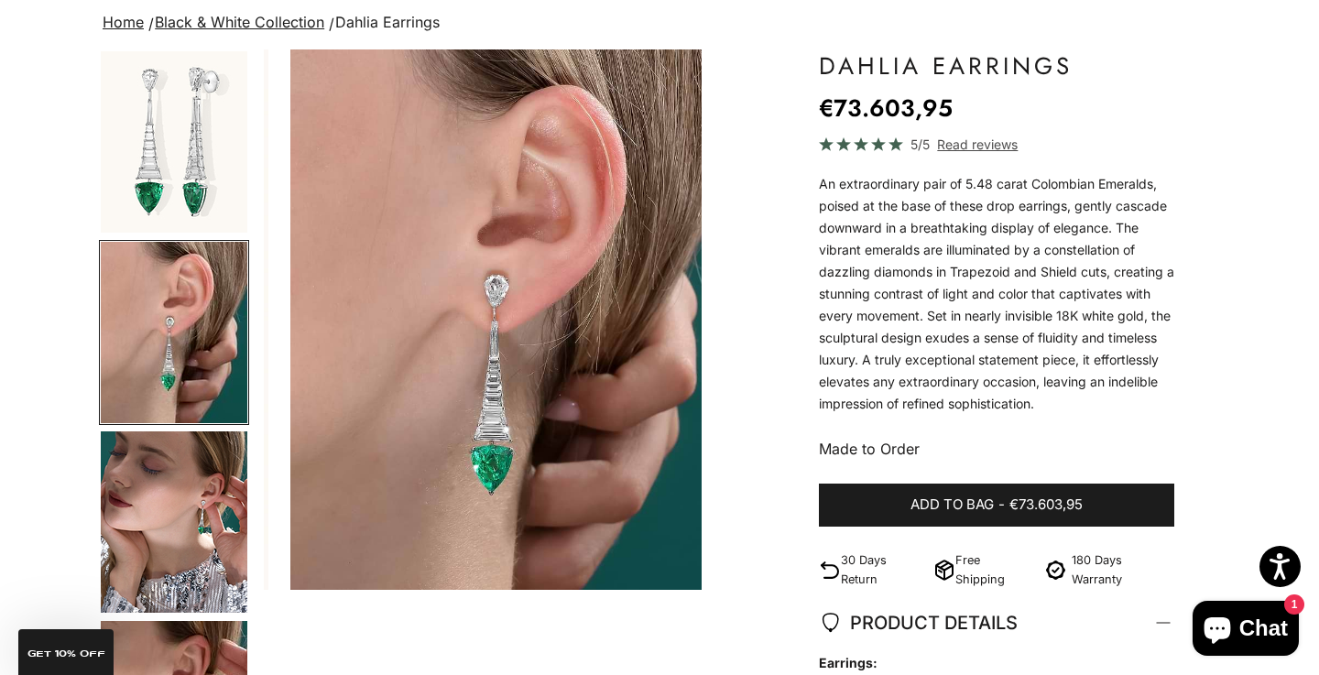
scroll to position [0, 460]
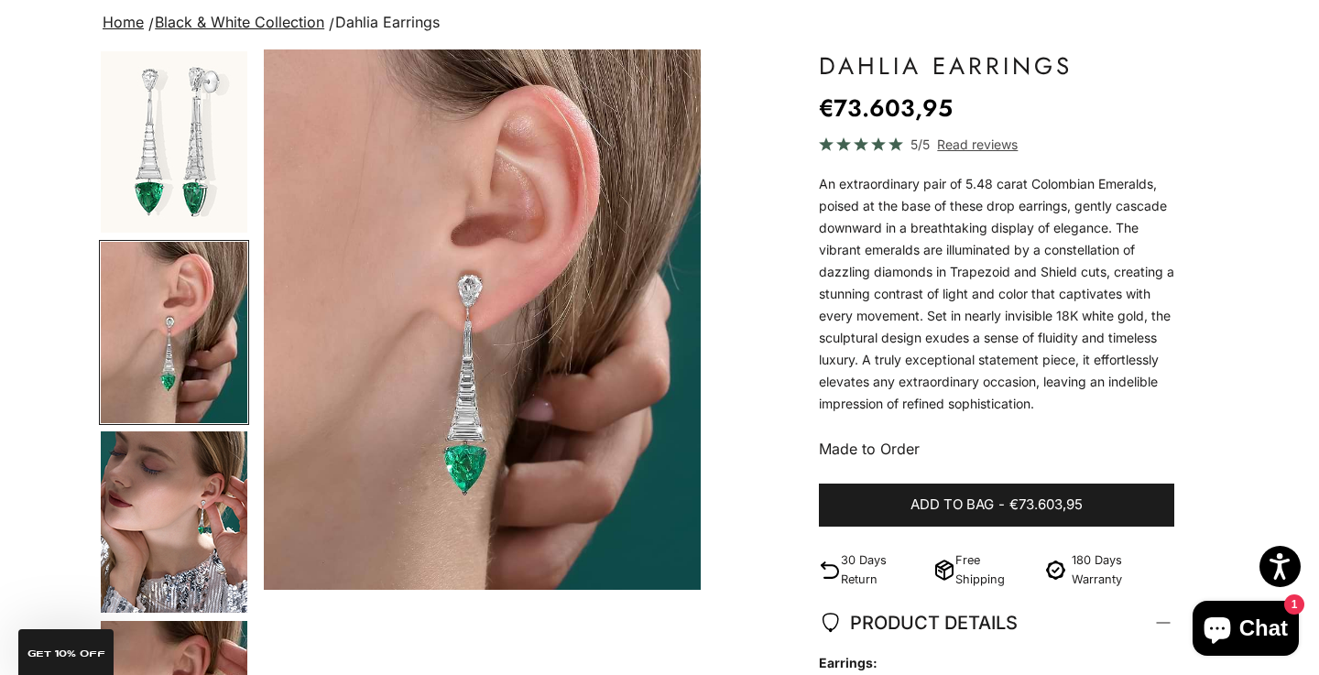
click at [212, 480] on img "Go to item 3" at bounding box center [174, 521] width 147 height 181
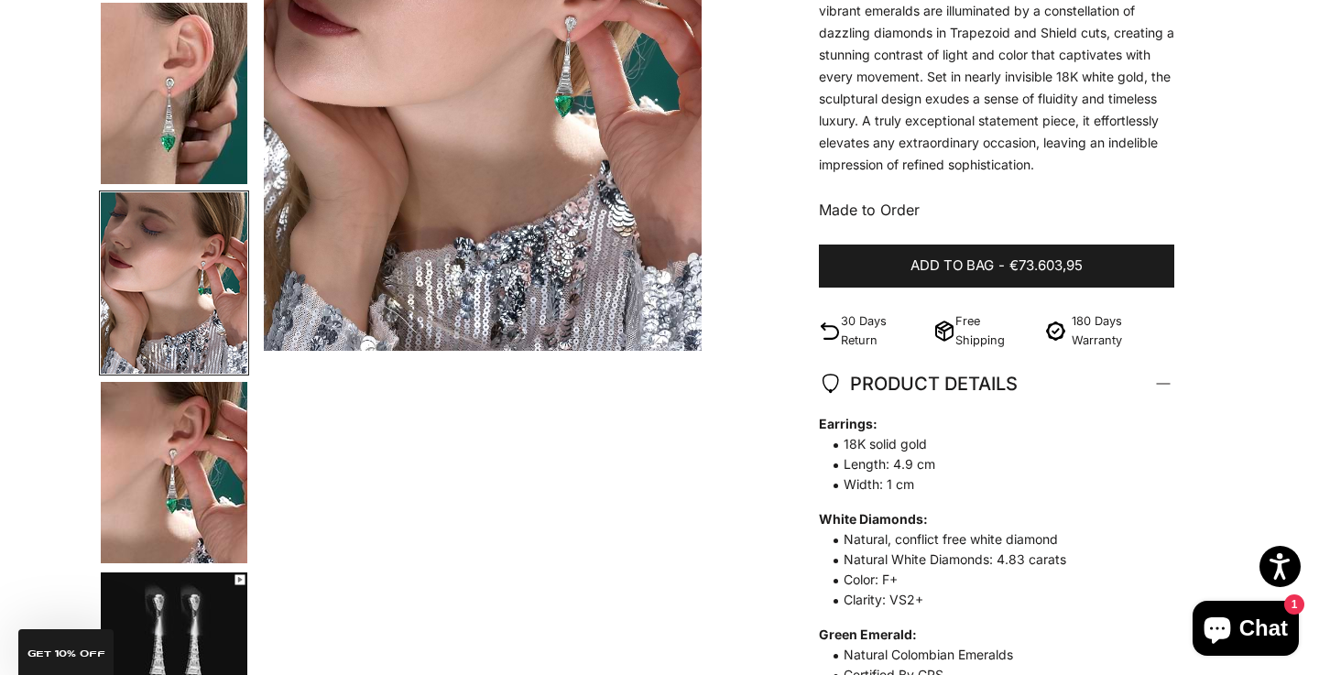
scroll to position [378, 0]
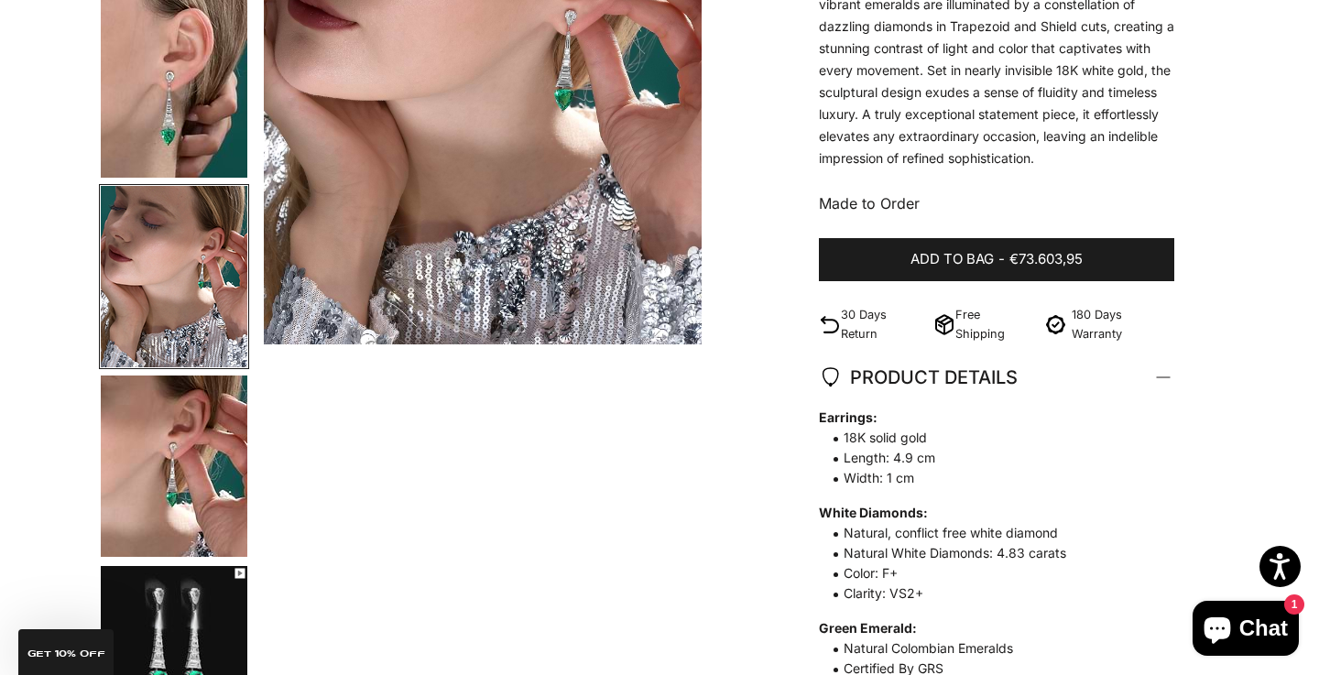
click at [201, 473] on img "Go to item 4" at bounding box center [174, 465] width 147 height 181
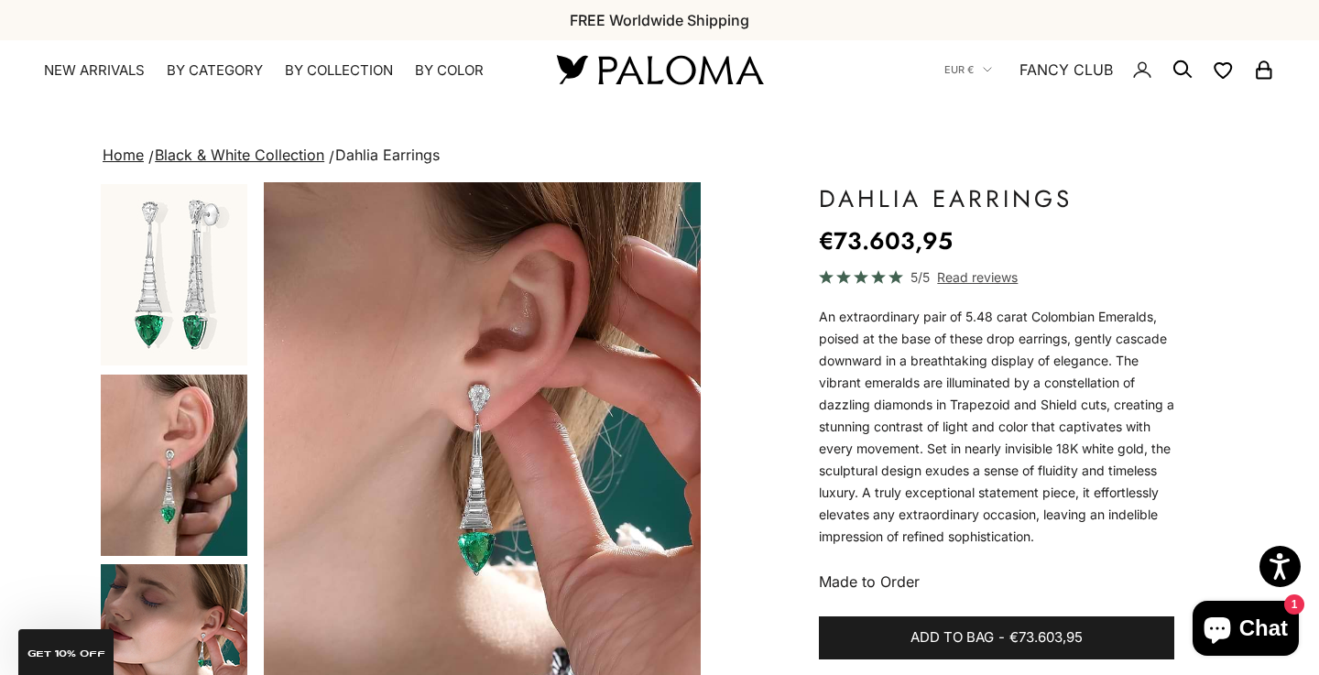
scroll to position [0, 0]
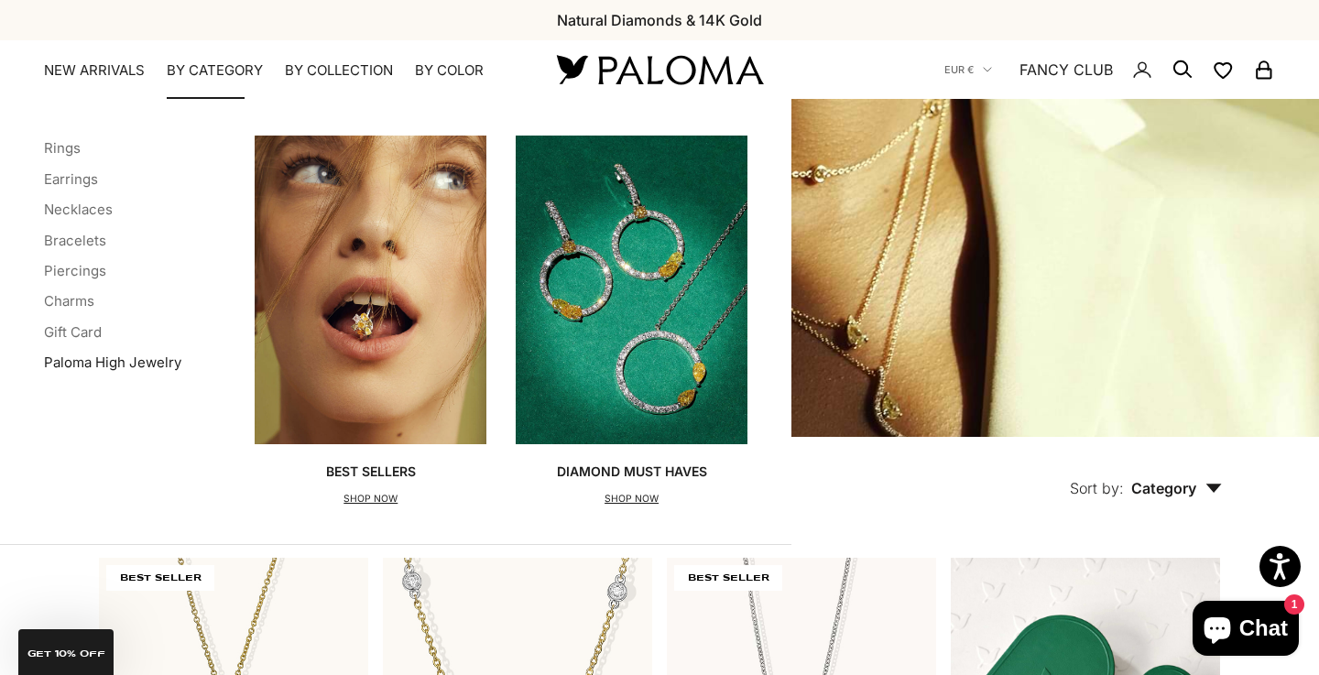
click at [102, 356] on link "Paloma High Jewelry" at bounding box center [112, 362] width 137 height 17
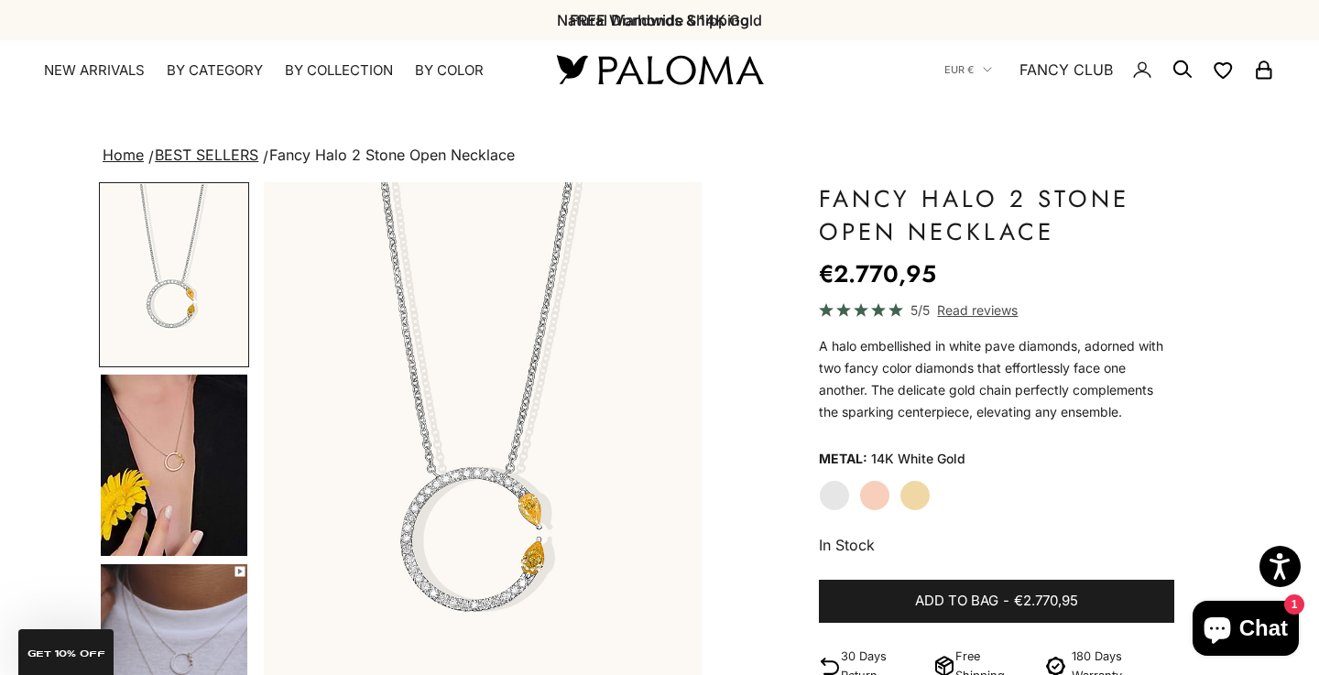
click at [168, 482] on img "Go to item 4" at bounding box center [174, 465] width 147 height 181
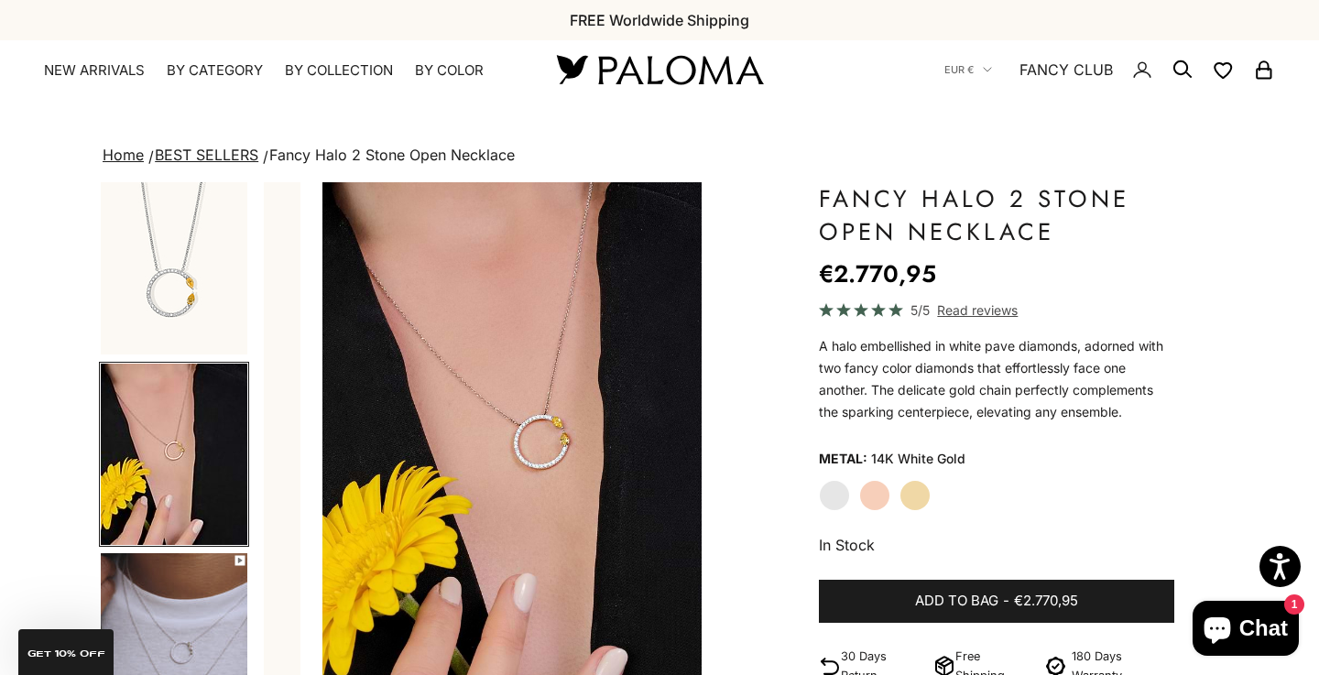
scroll to position [0, 460]
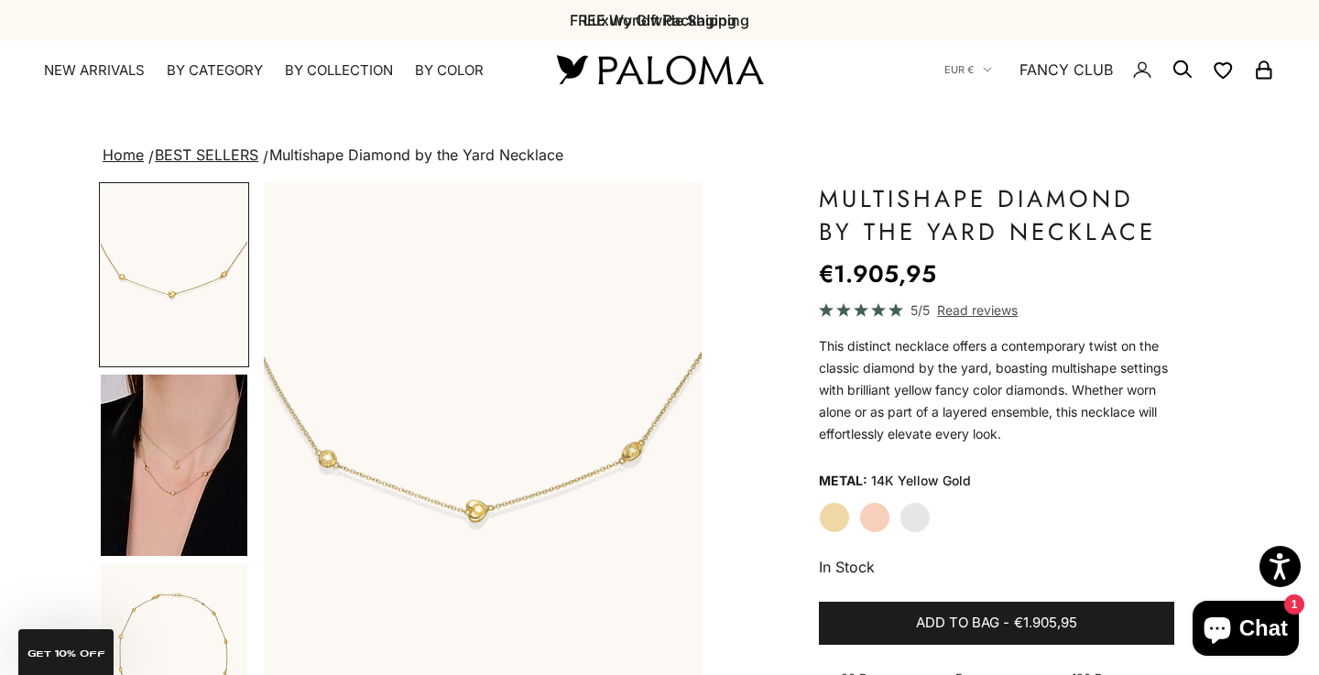
click at [923, 517] on label "White Gold" at bounding box center [914, 517] width 31 height 31
click at [149, 468] on img "Go to item 4" at bounding box center [174, 465] width 147 height 181
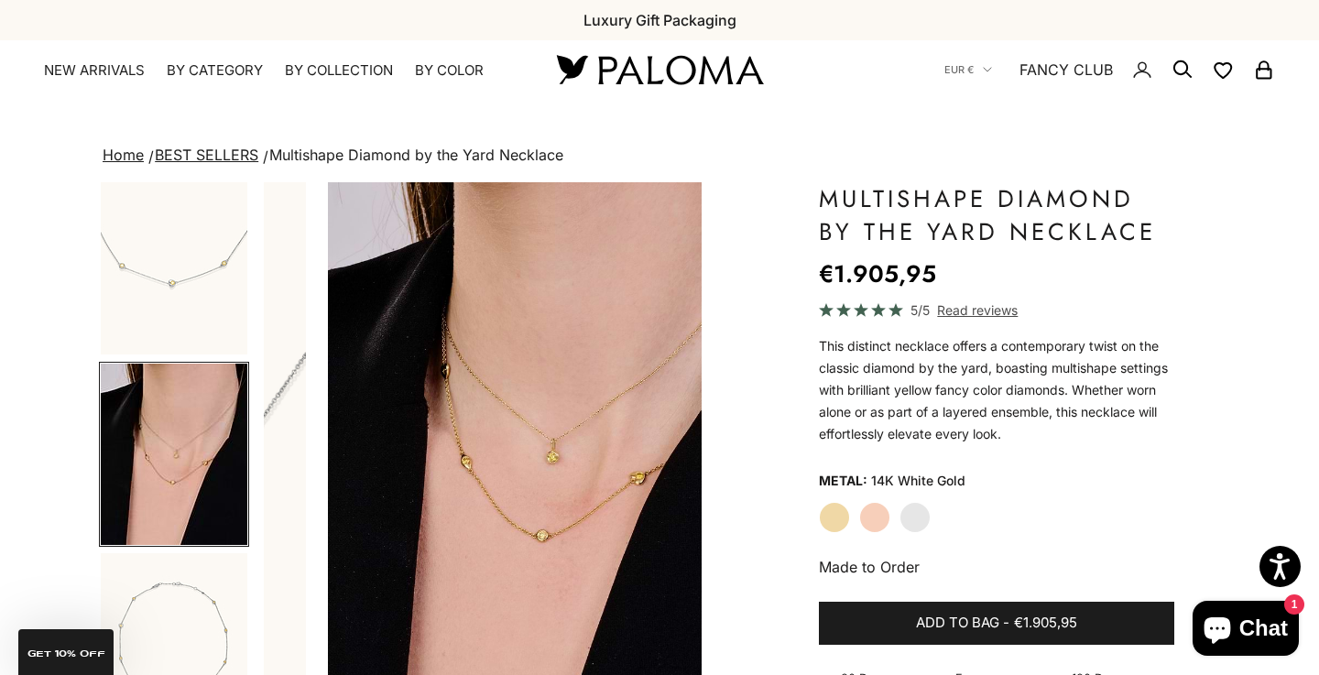
scroll to position [0, 460]
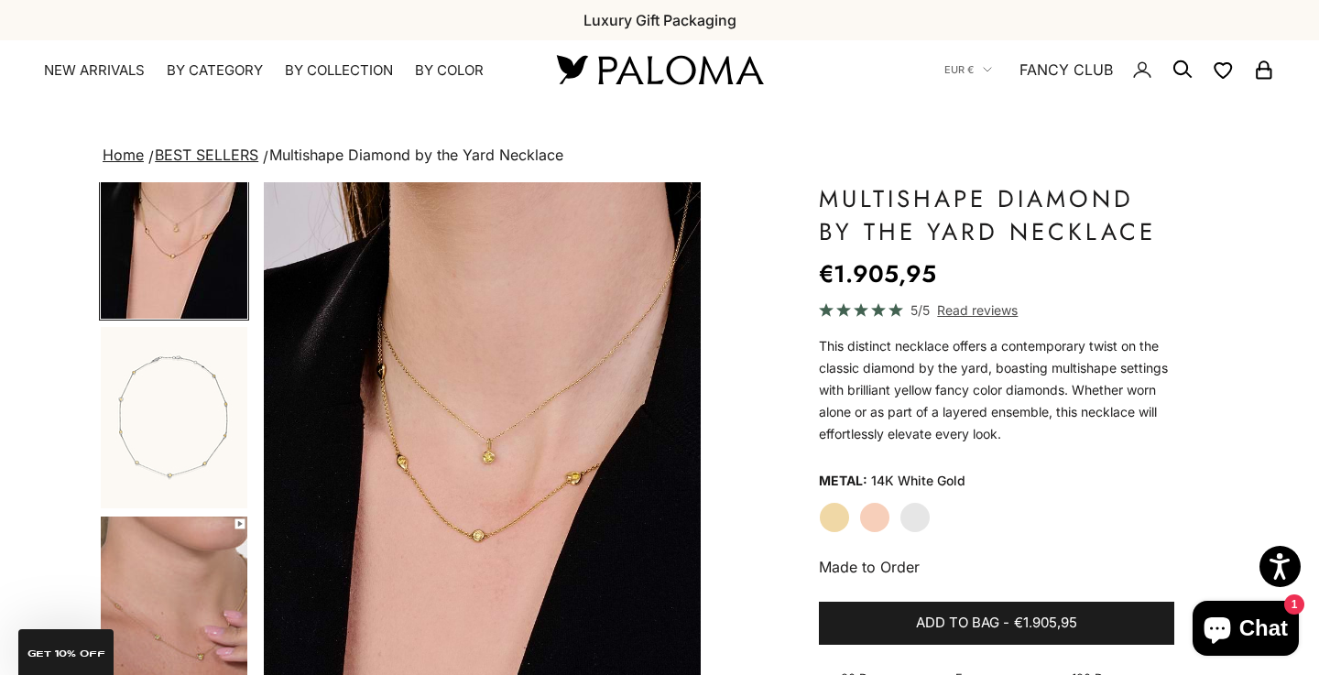
click at [153, 438] on img "Go to item 6" at bounding box center [174, 417] width 147 height 181
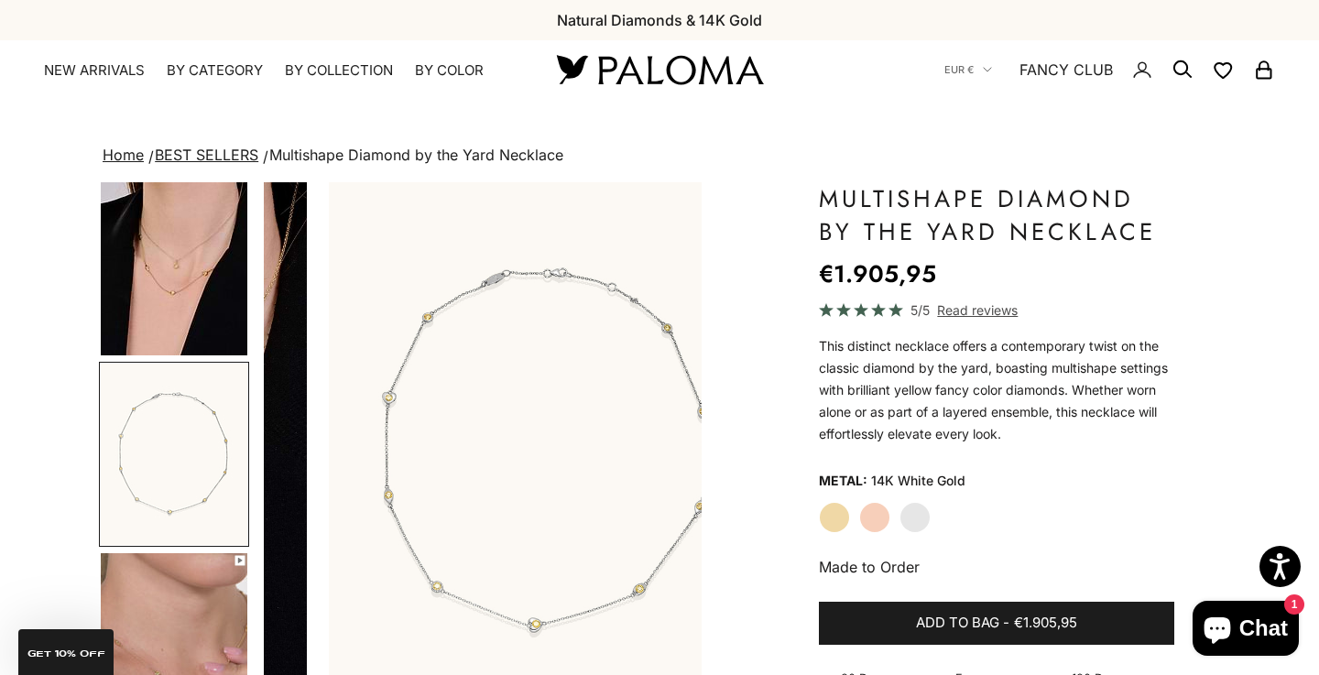
scroll to position [0, 919]
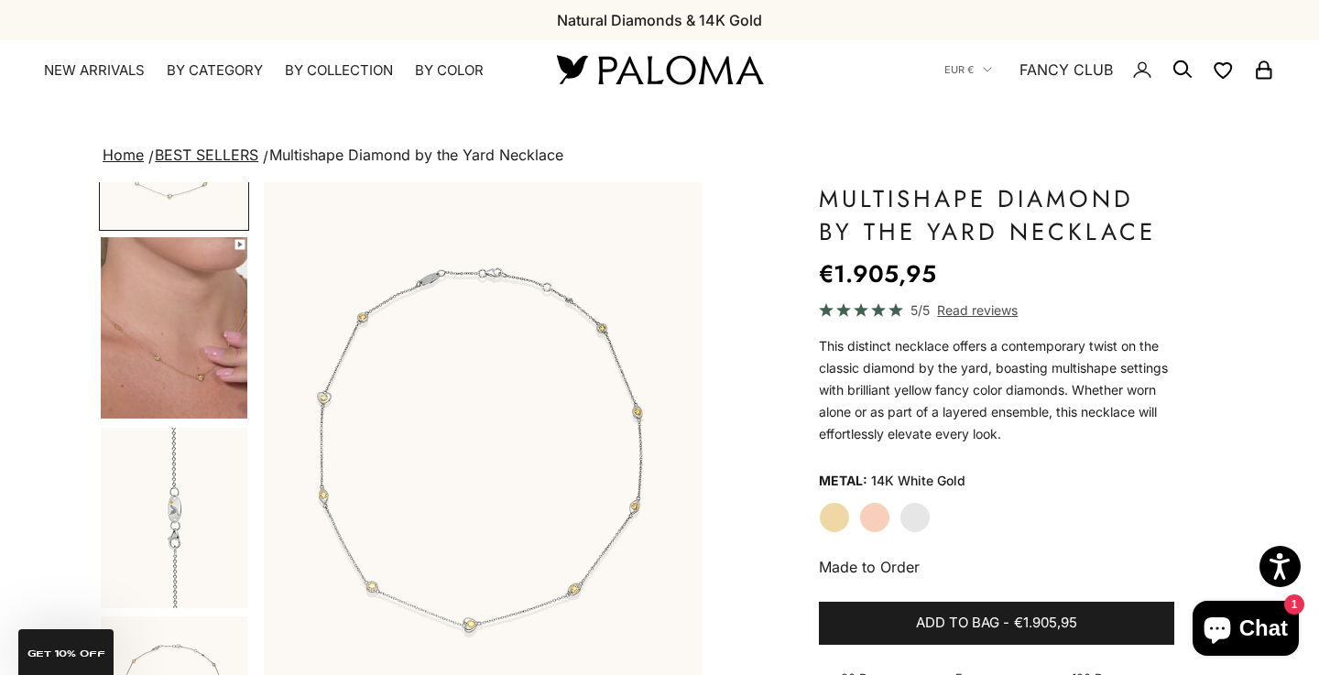
click at [176, 300] on img "Go to item 8" at bounding box center [174, 327] width 147 height 181
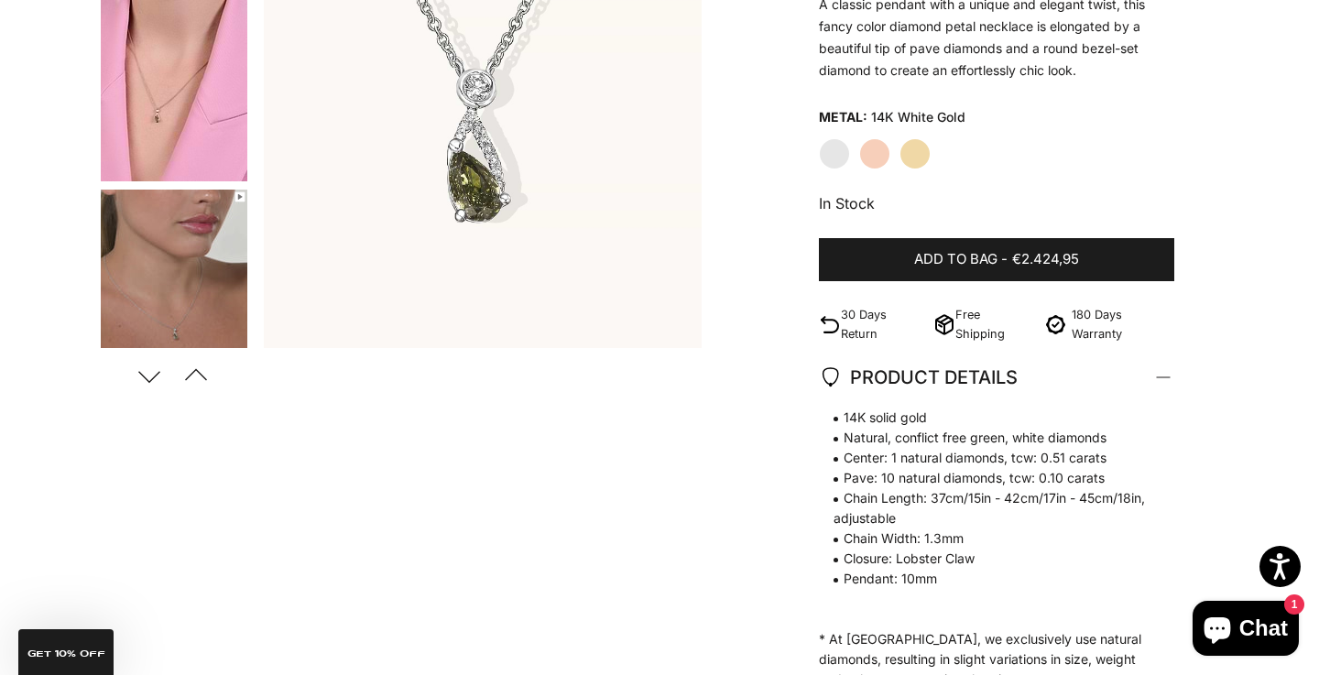
scroll to position [149, 0]
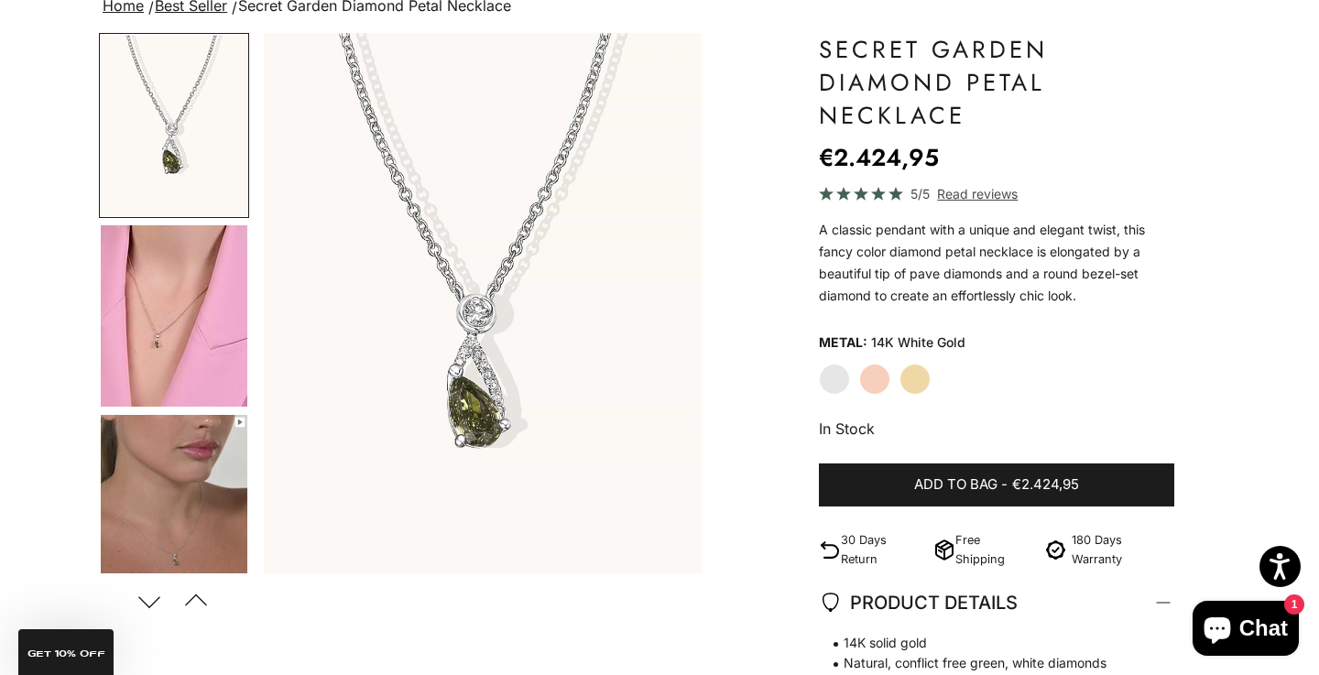
click at [166, 321] on img "Go to item 4" at bounding box center [174, 315] width 147 height 181
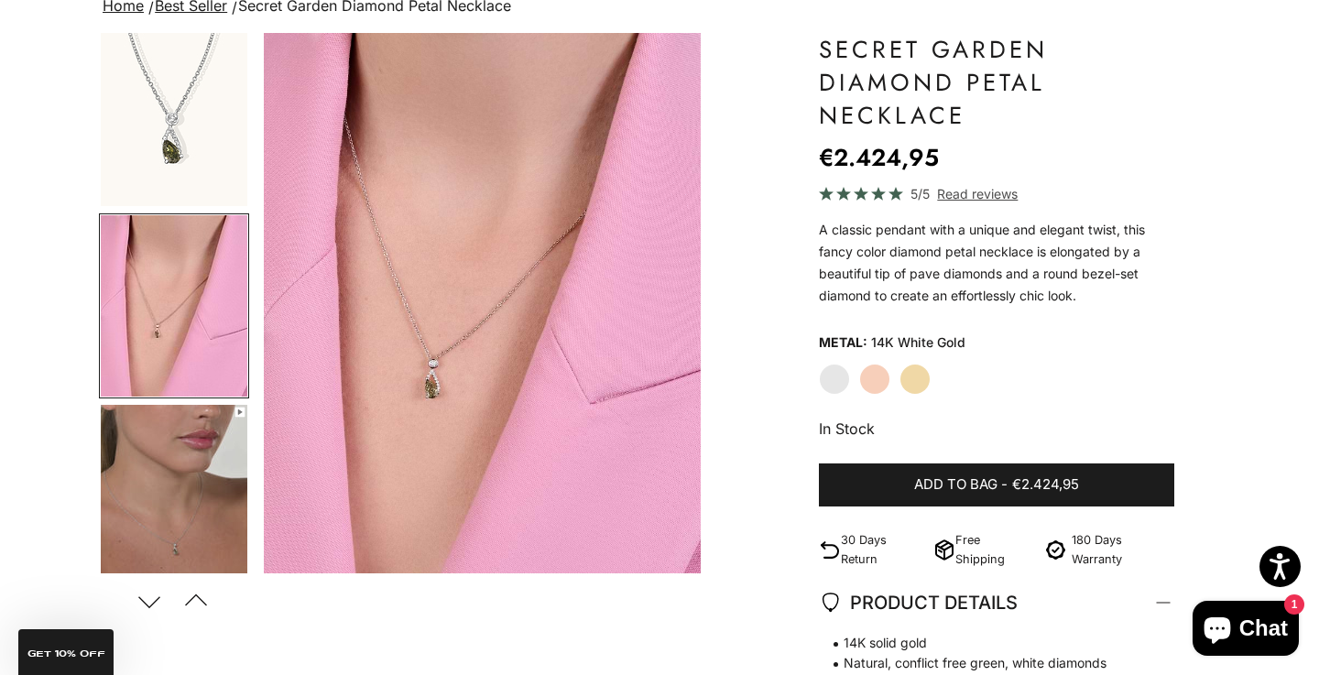
click at [156, 469] on img "Go to item 5" at bounding box center [174, 495] width 147 height 181
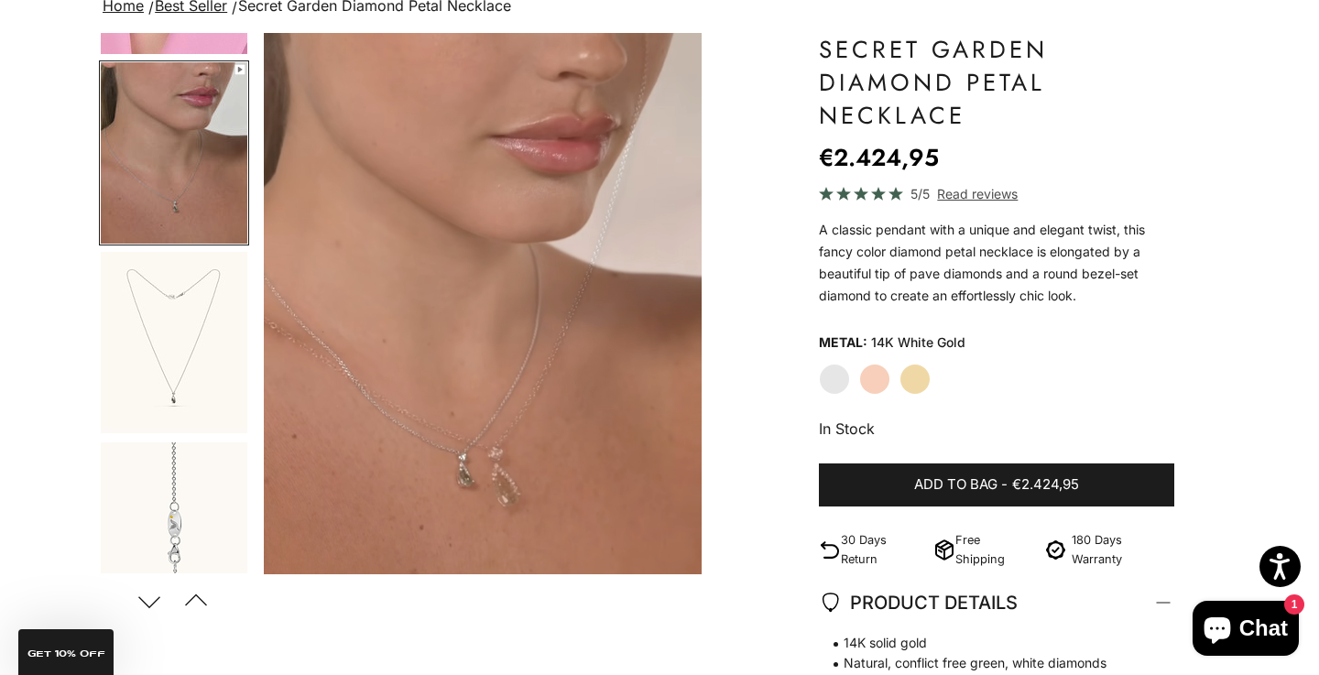
scroll to position [428, 0]
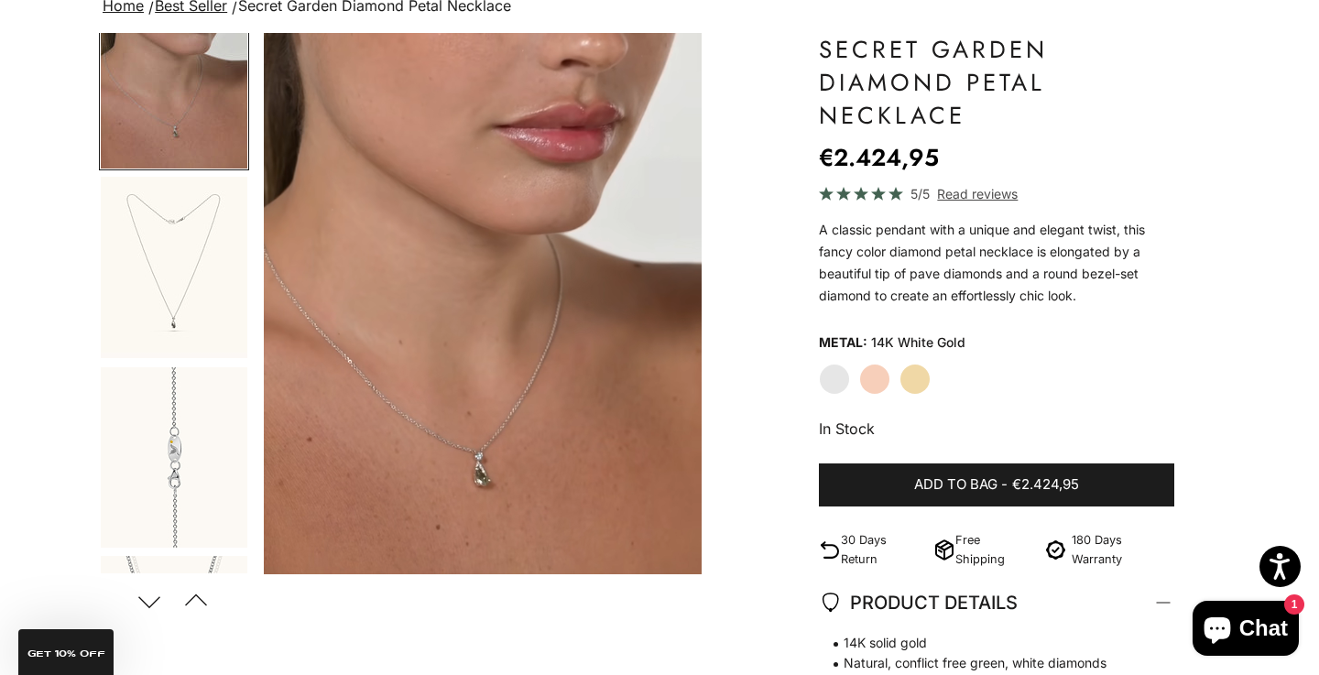
click at [173, 307] on img "Go to item 6" at bounding box center [174, 267] width 147 height 181
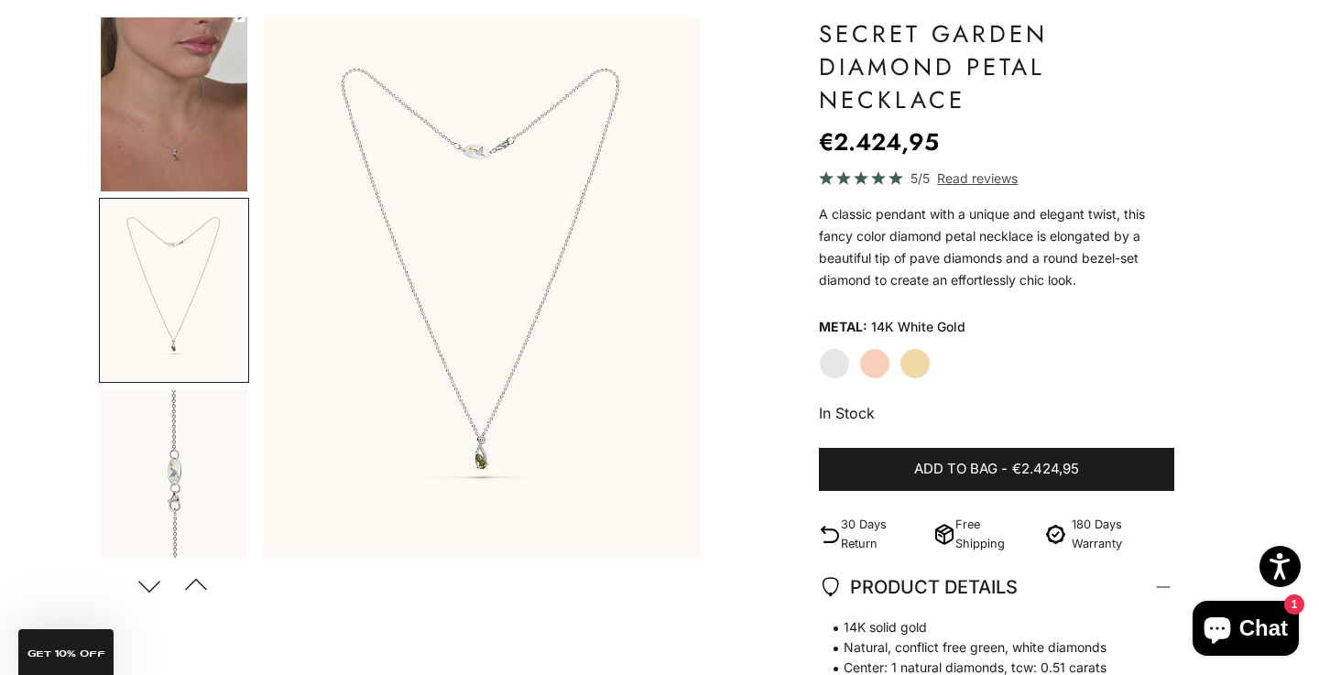
scroll to position [163, 0]
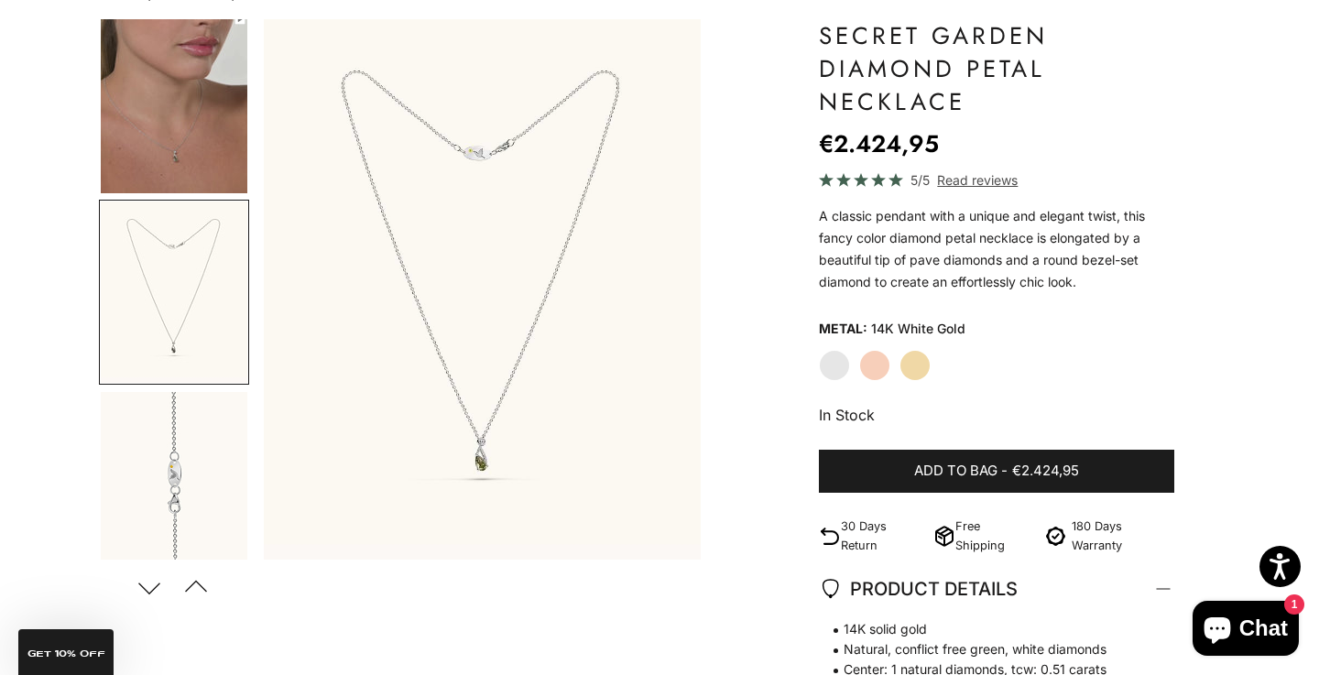
click at [486, 453] on img "Item 6 of 16" at bounding box center [483, 289] width 438 height 540
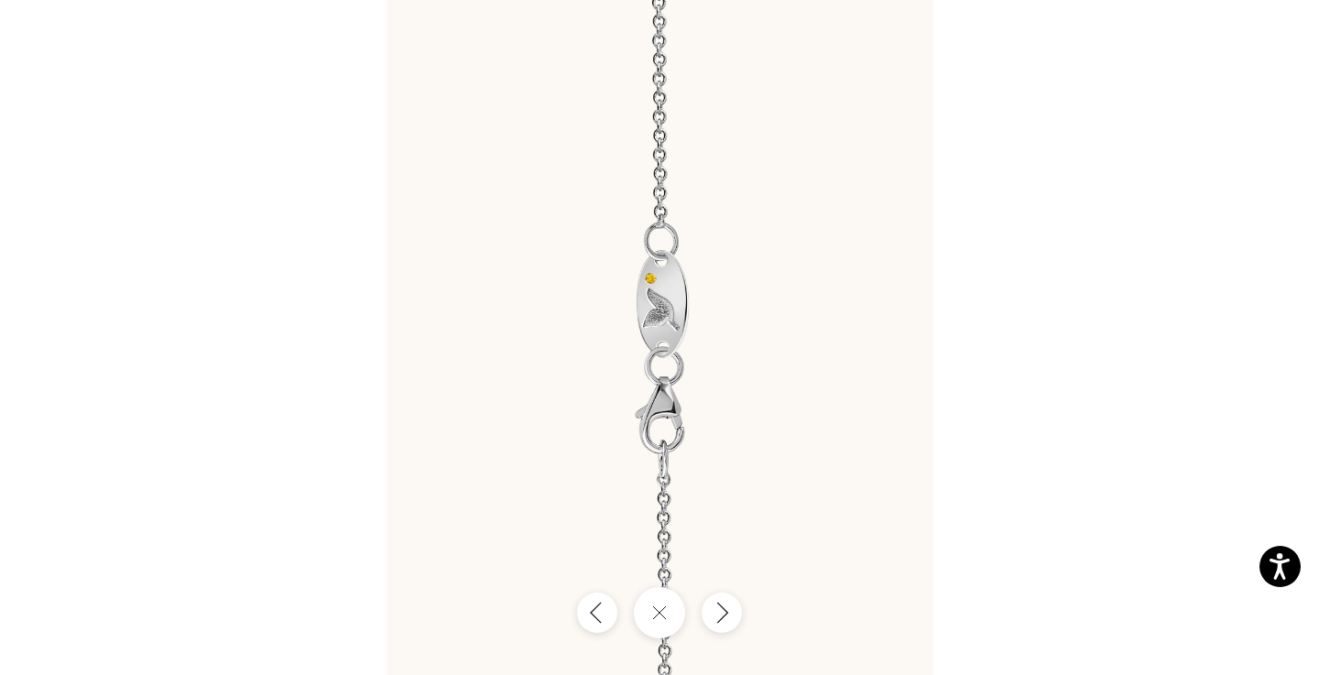
click at [668, 317] on img at bounding box center [659, 337] width 547 height 675
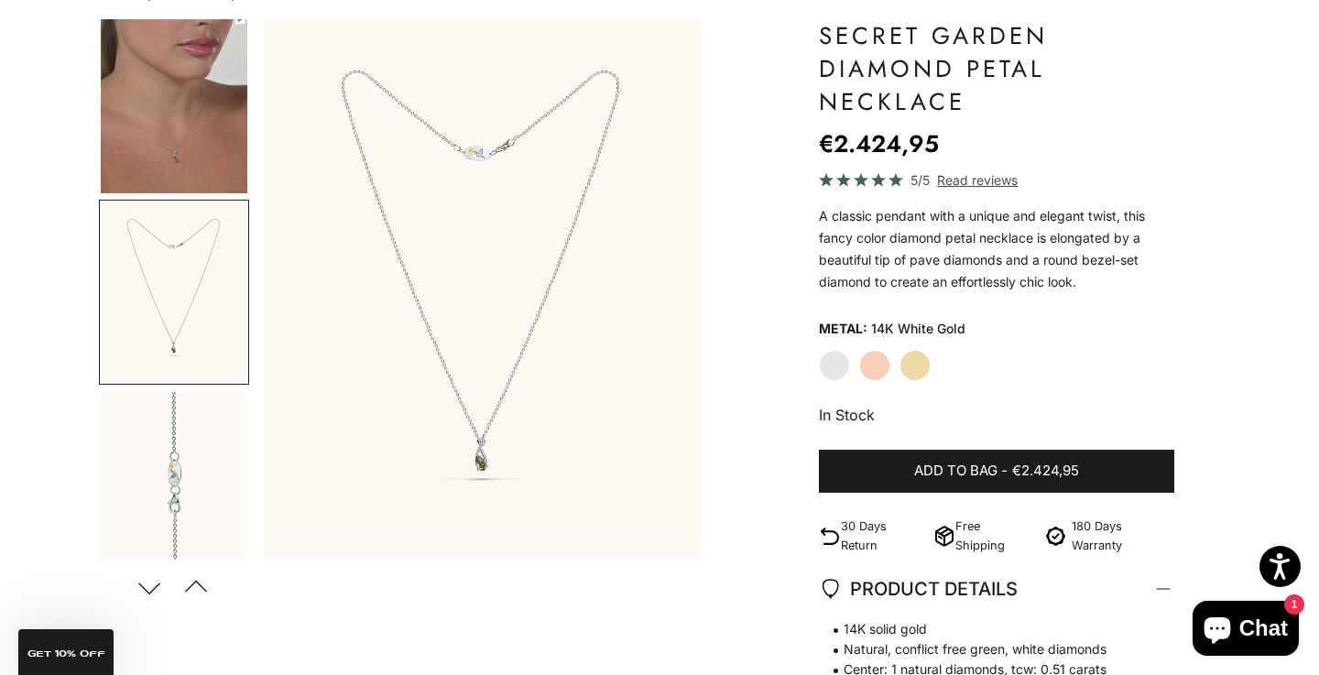
click at [497, 488] on img "Item 6 of 16" at bounding box center [483, 289] width 438 height 540
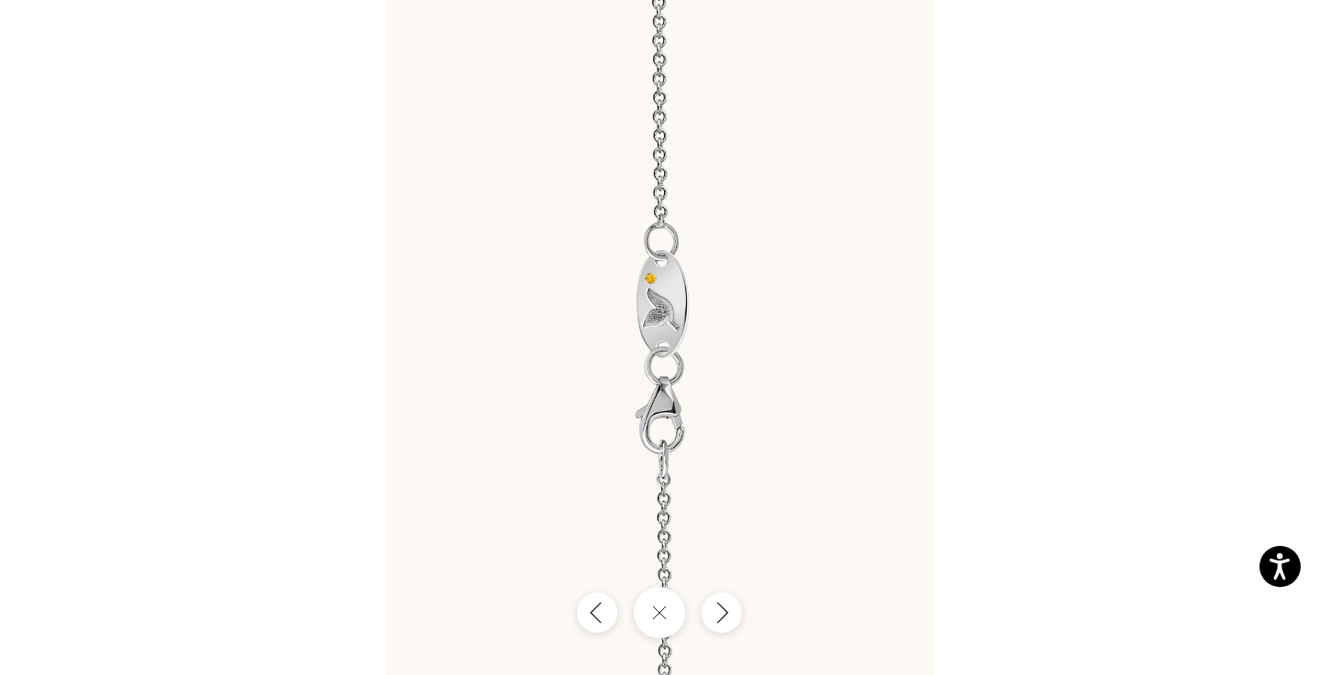
click at [497, 488] on img at bounding box center [659, 337] width 547 height 675
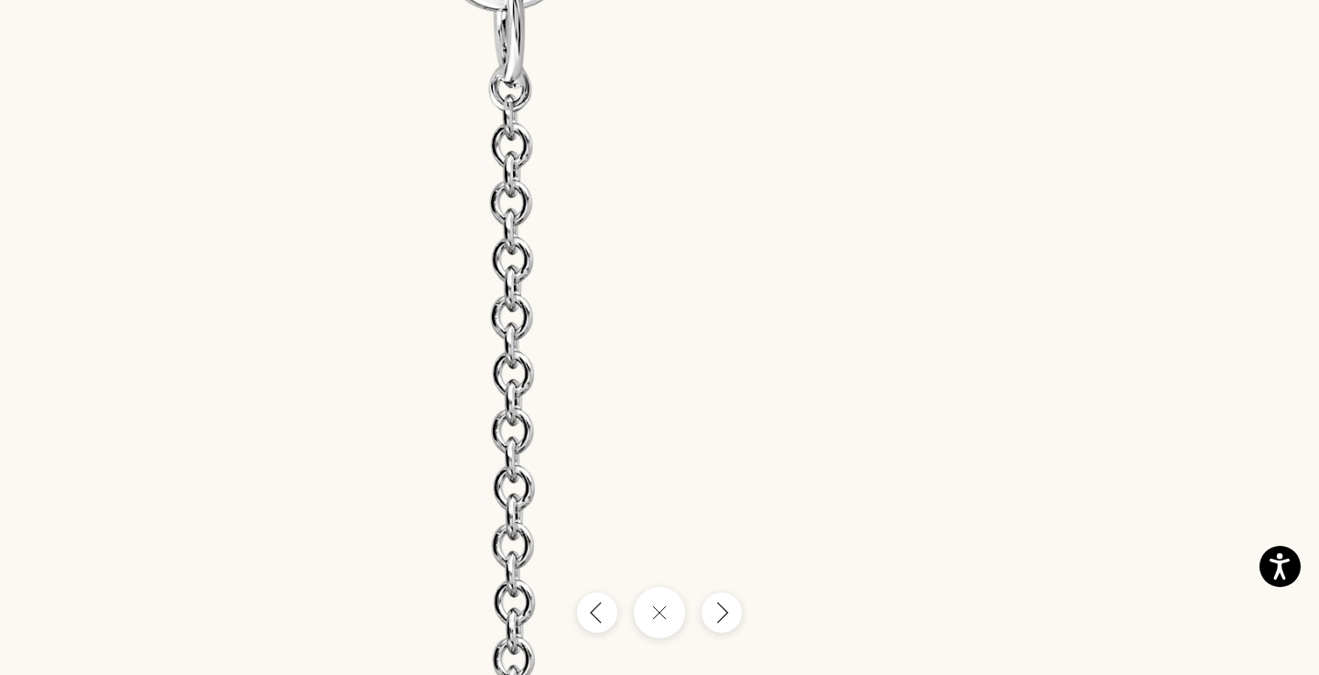
click at [655, 632] on button "Close gallery" at bounding box center [659, 612] width 57 height 57
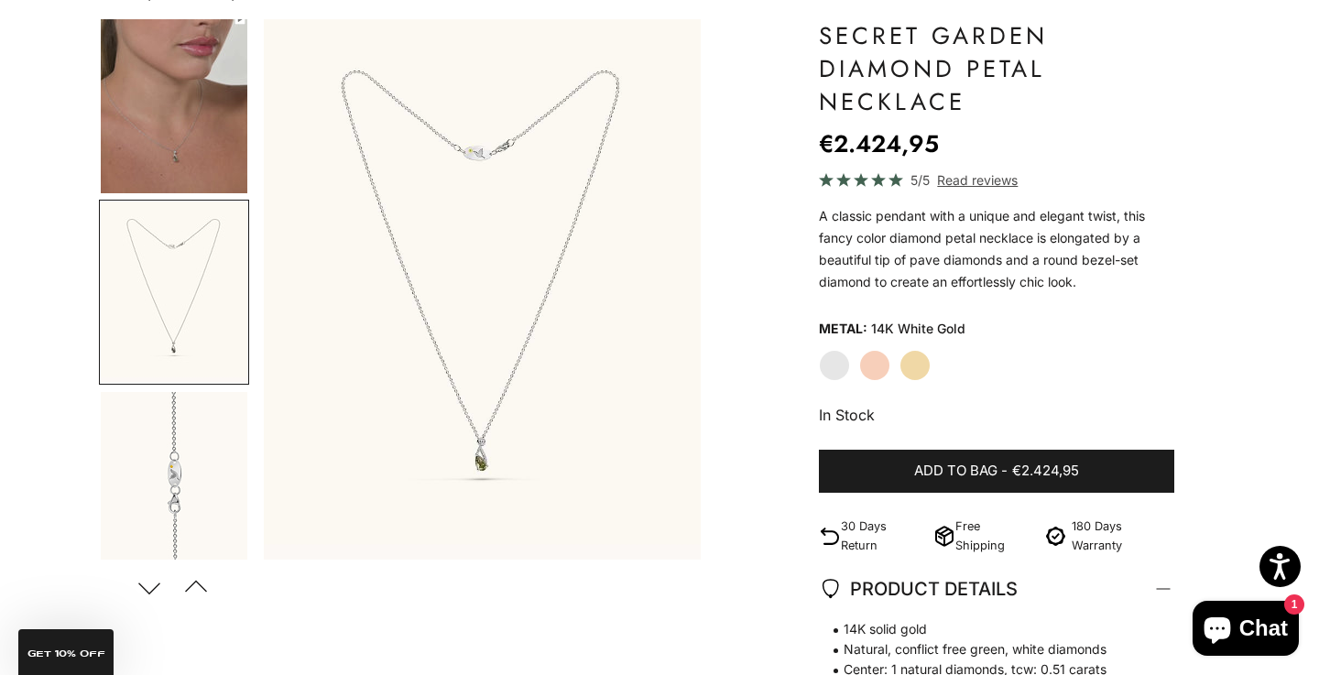
click at [158, 291] on img "Go to item 6" at bounding box center [174, 291] width 147 height 181
click at [505, 407] on img "Item 6 of 16" at bounding box center [483, 289] width 438 height 540
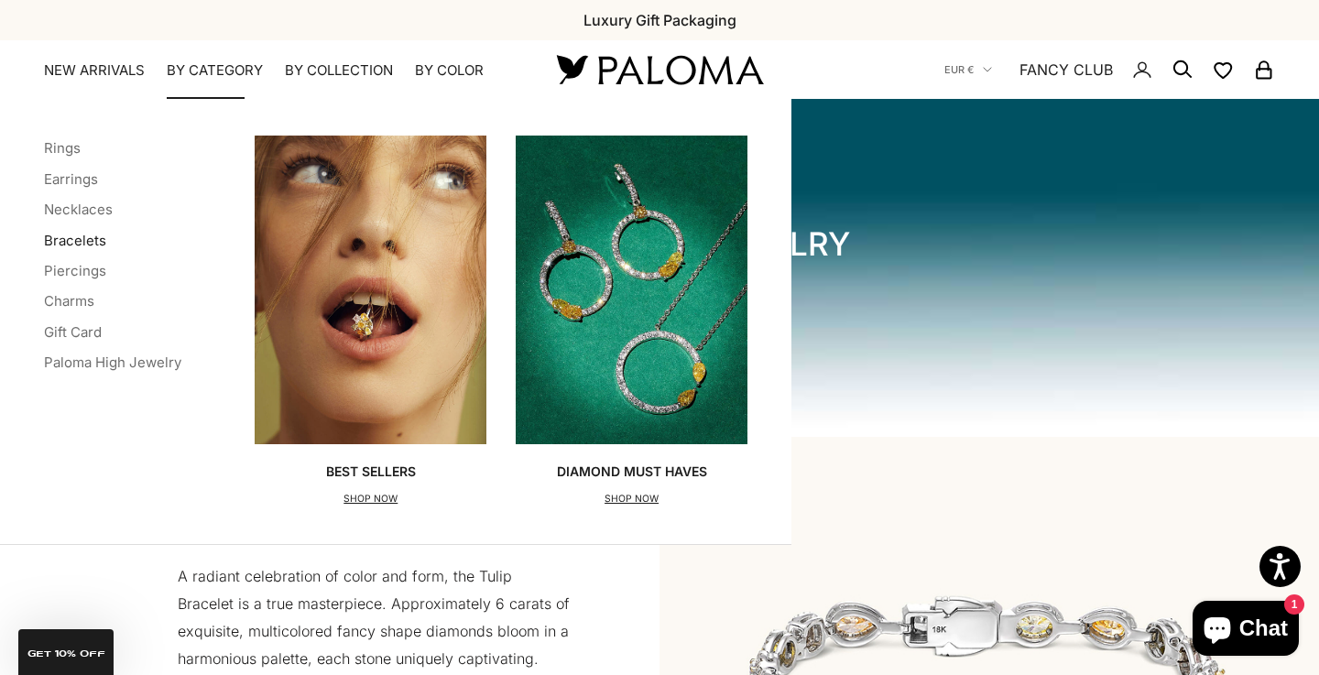
click at [64, 235] on link "Bracelets" at bounding box center [75, 240] width 62 height 17
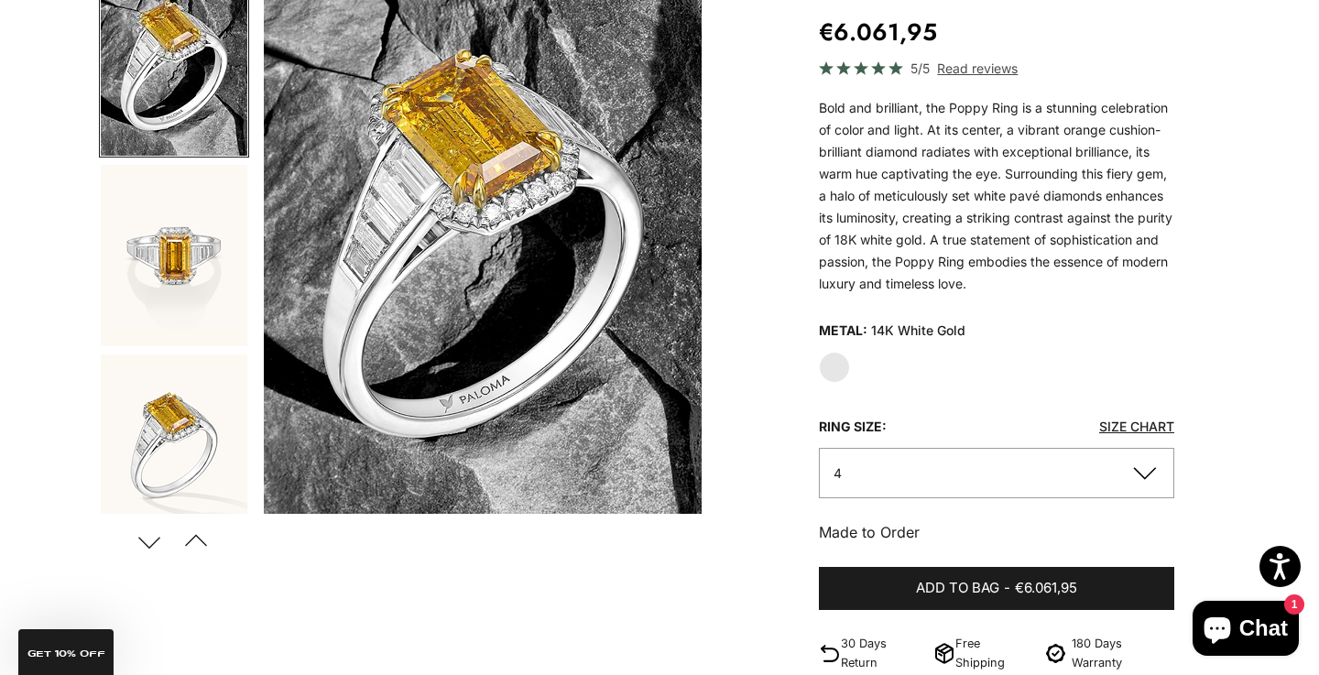
scroll to position [255, 0]
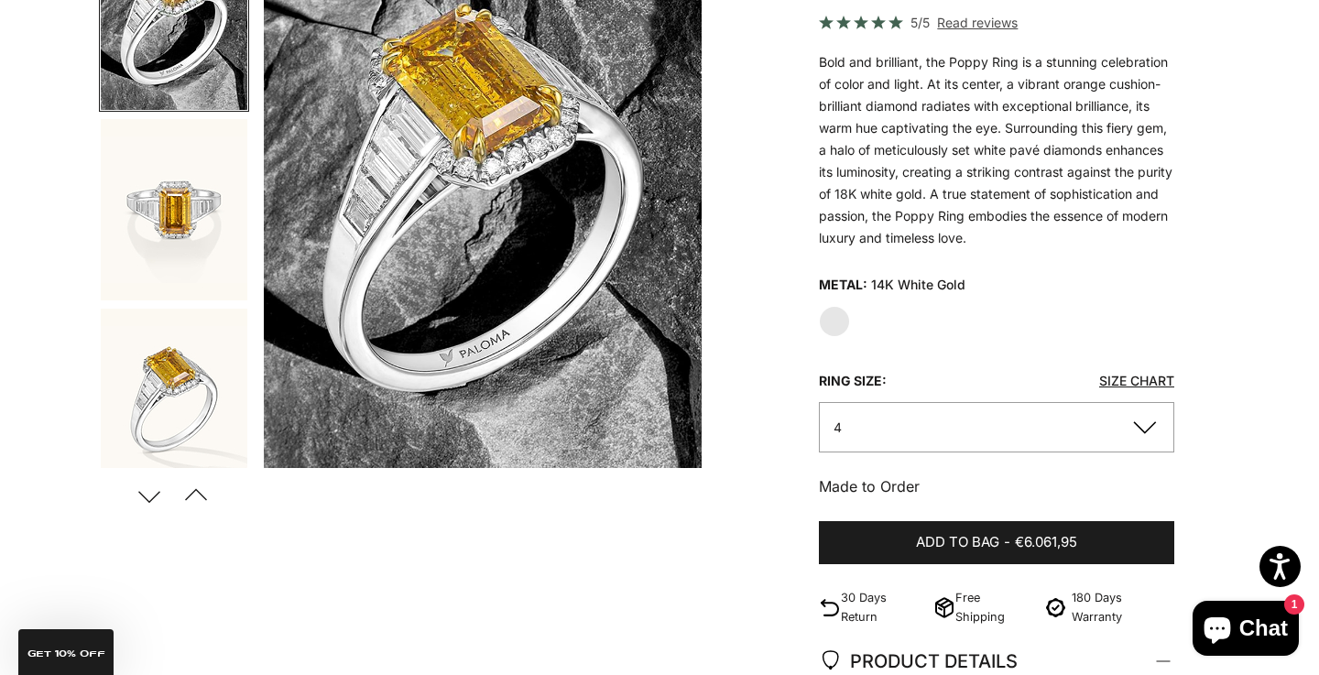
click at [1000, 436] on button "4" at bounding box center [996, 427] width 355 height 50
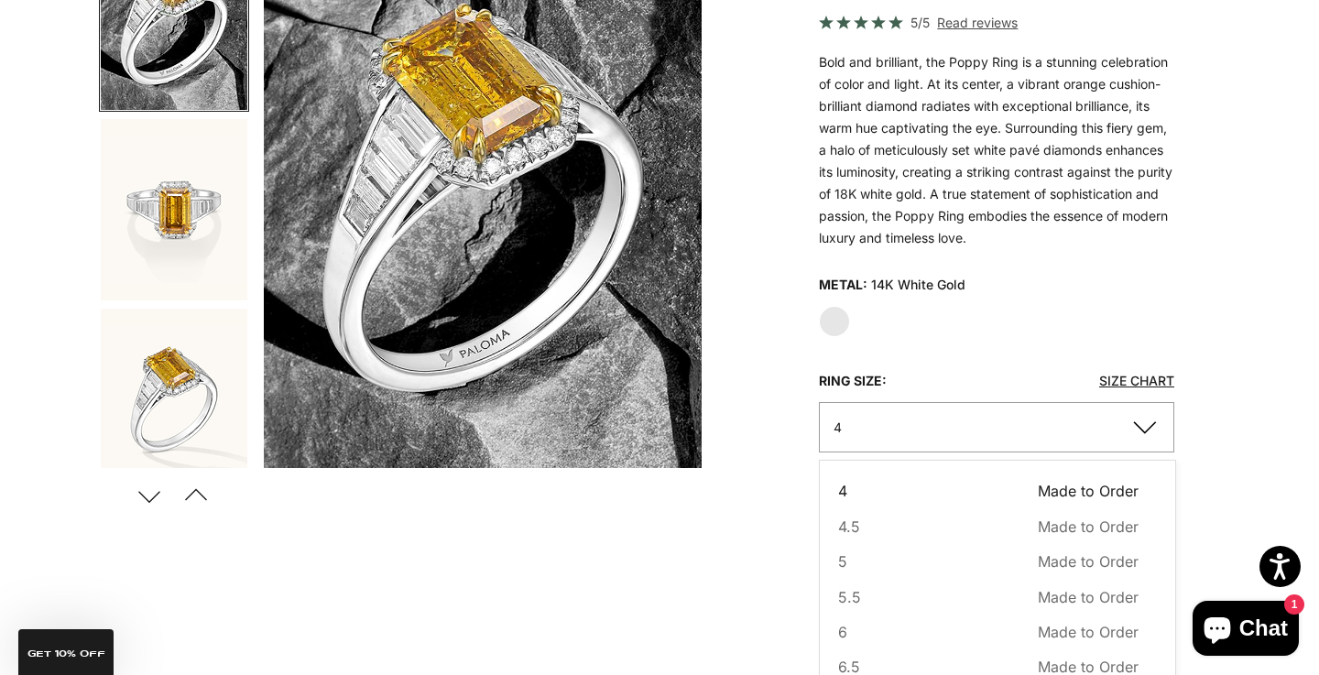
click at [1005, 273] on div "Metal: 14K White Gold" at bounding box center [996, 284] width 355 height 27
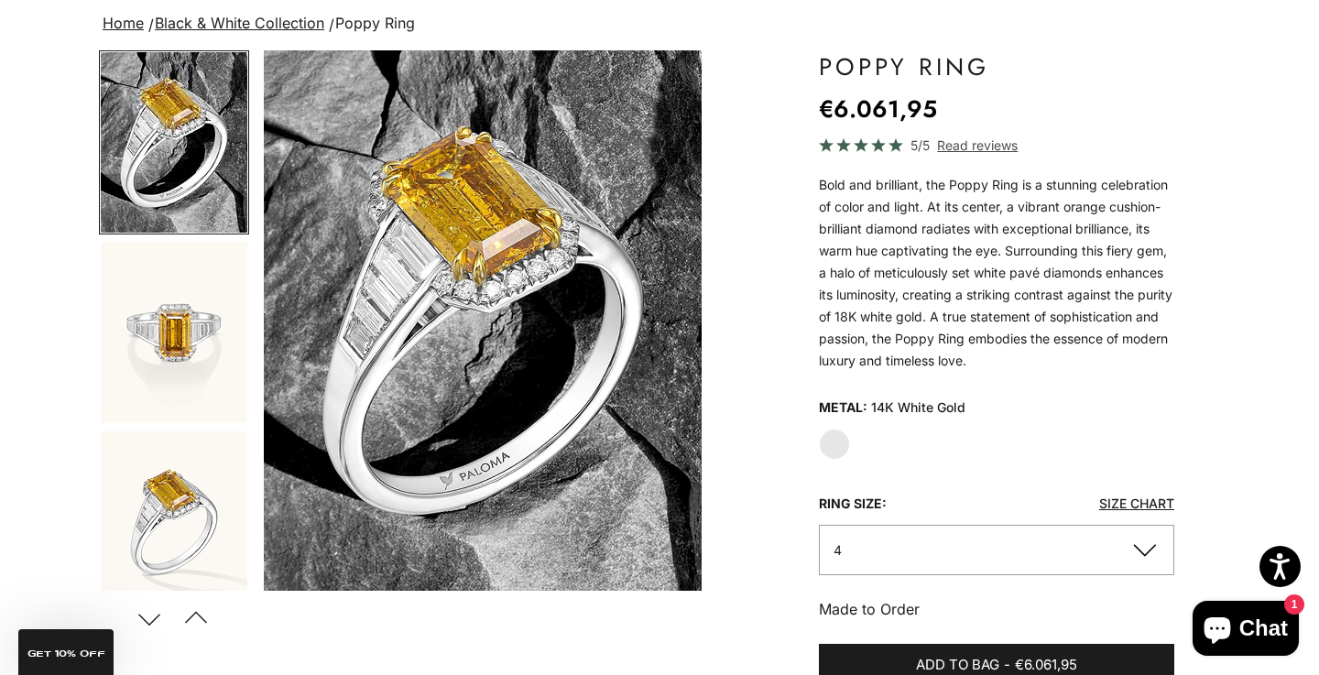
scroll to position [130, 0]
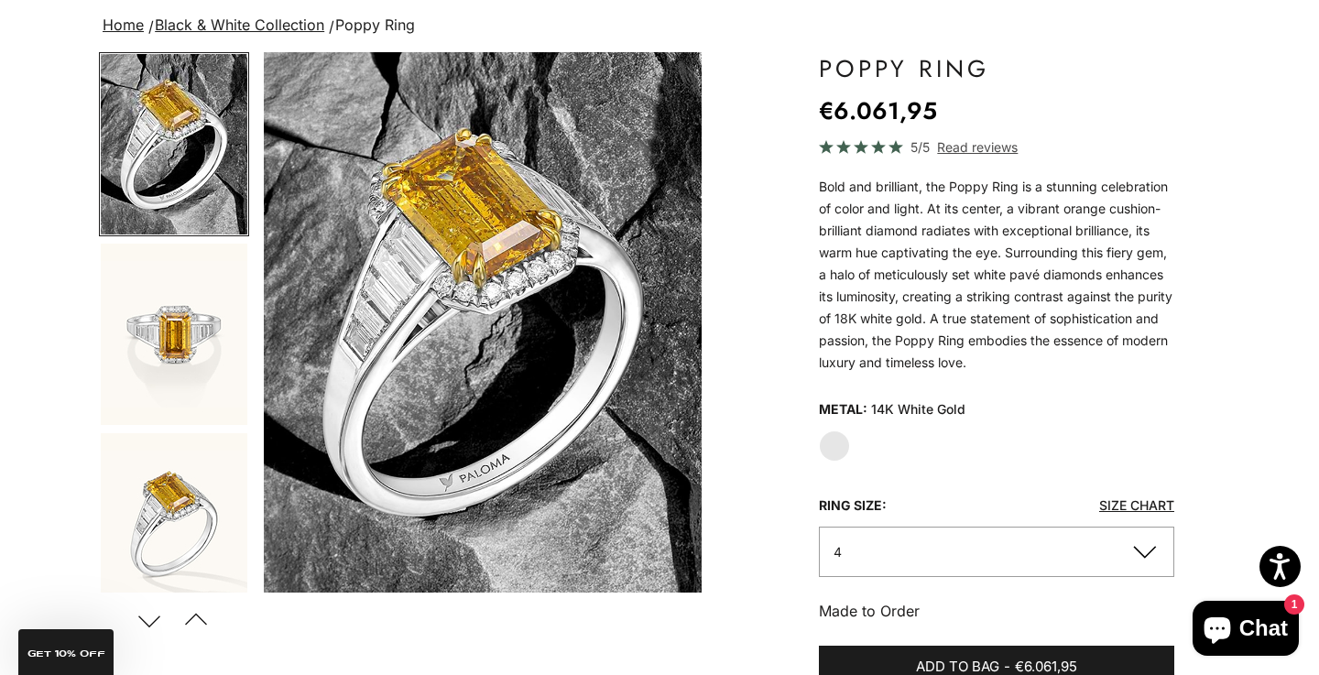
click at [1127, 497] on link "Size Chart" at bounding box center [1136, 505] width 75 height 16
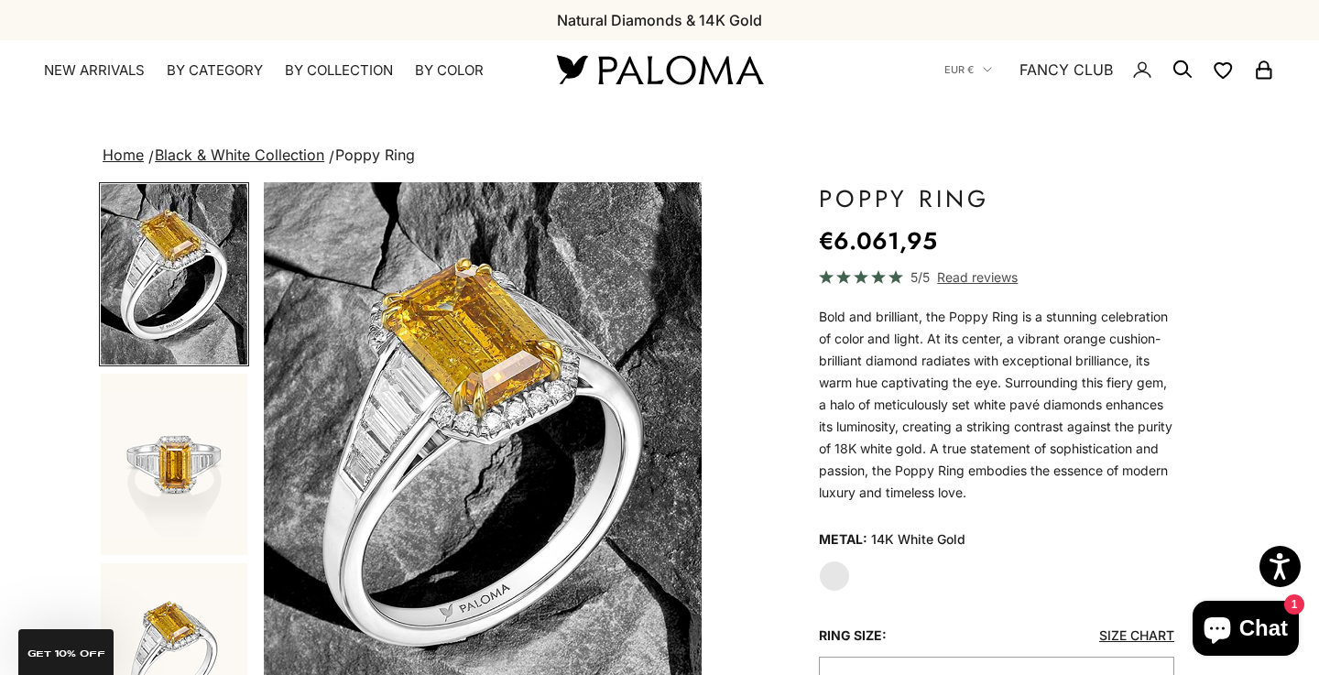
scroll to position [0, 0]
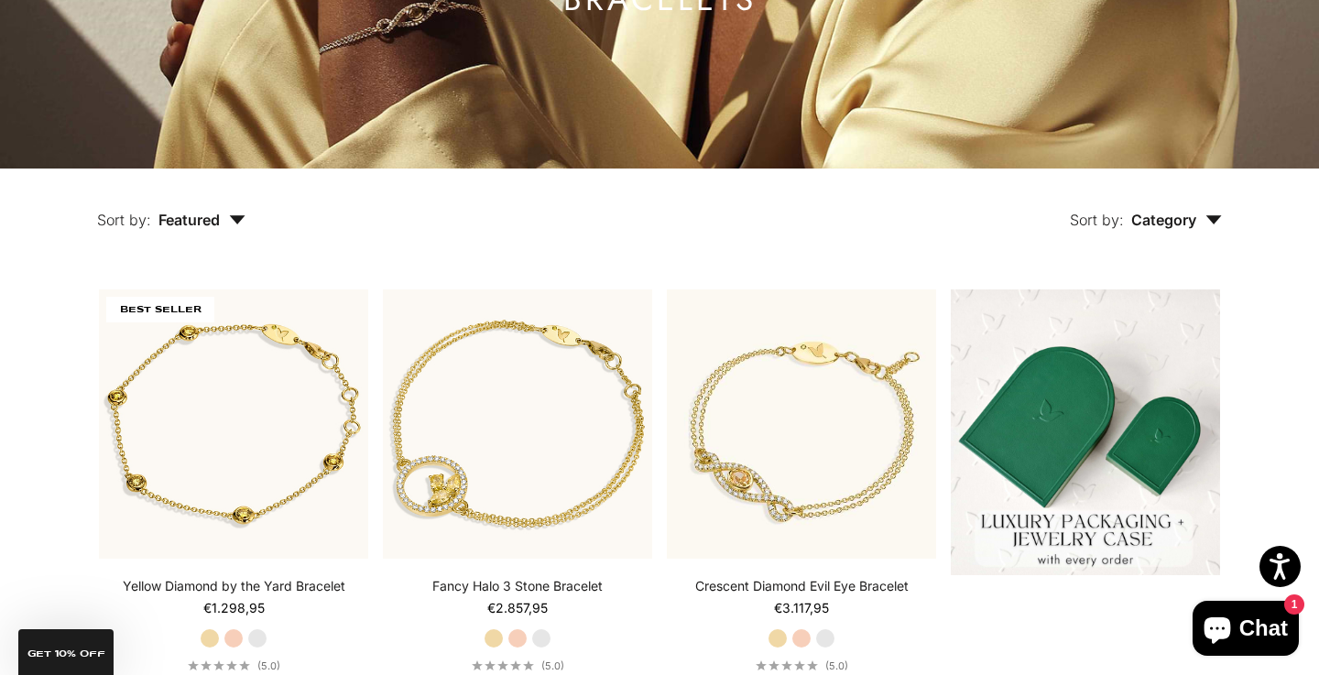
scroll to position [267, 0]
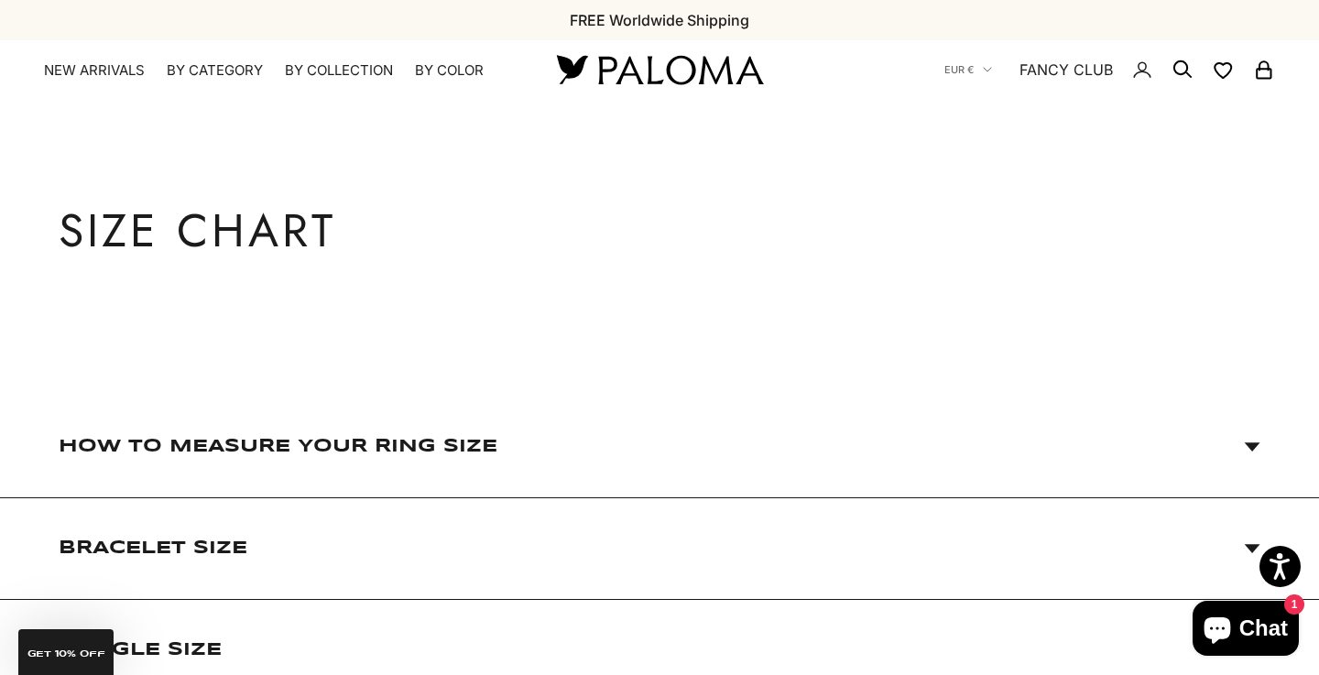
click at [909, 457] on span "How to Measure Your Ring Size" at bounding box center [660, 446] width 1202 height 101
